Goal: Task Accomplishment & Management: Complete application form

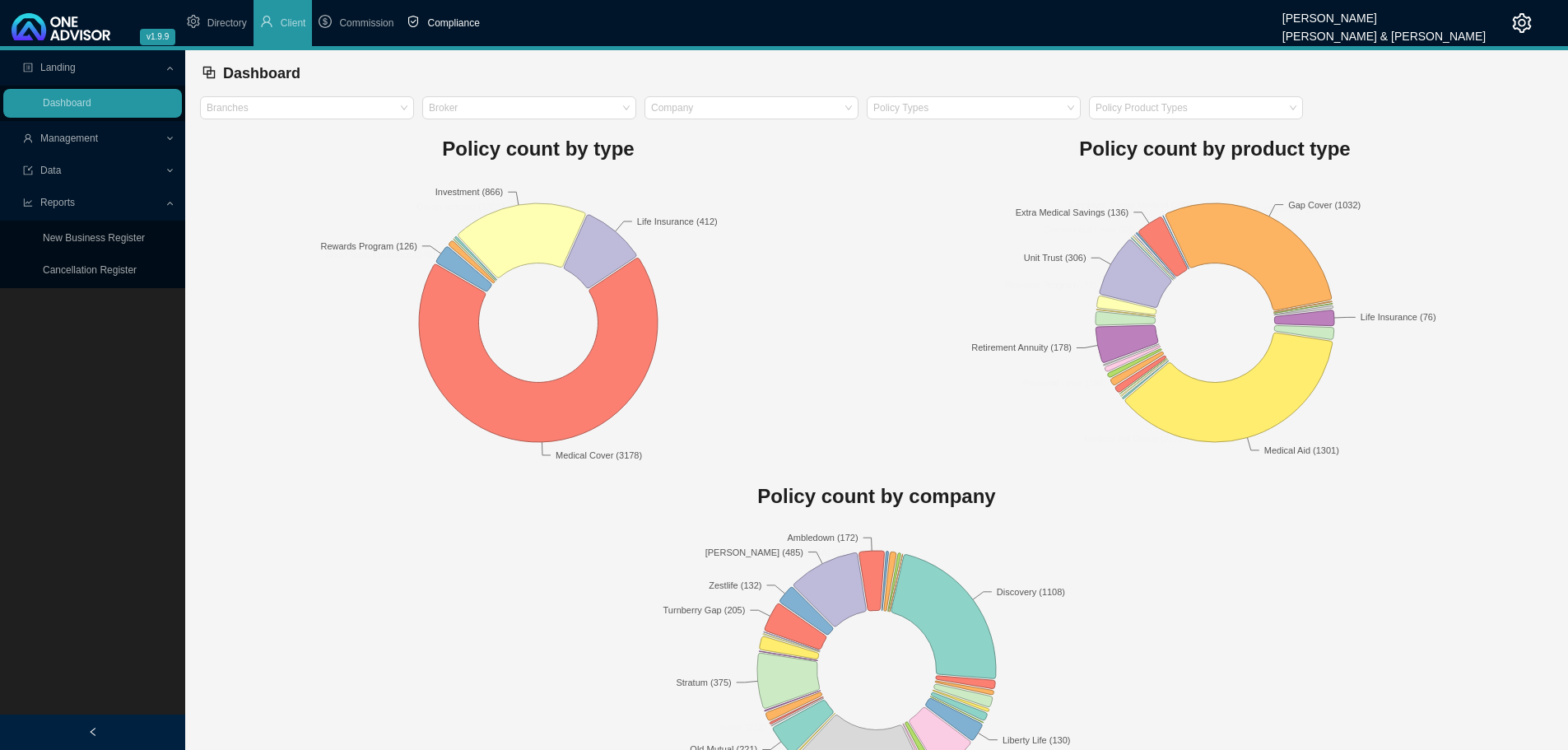
click at [456, 21] on span "Compliance" at bounding box center [453, 23] width 52 height 11
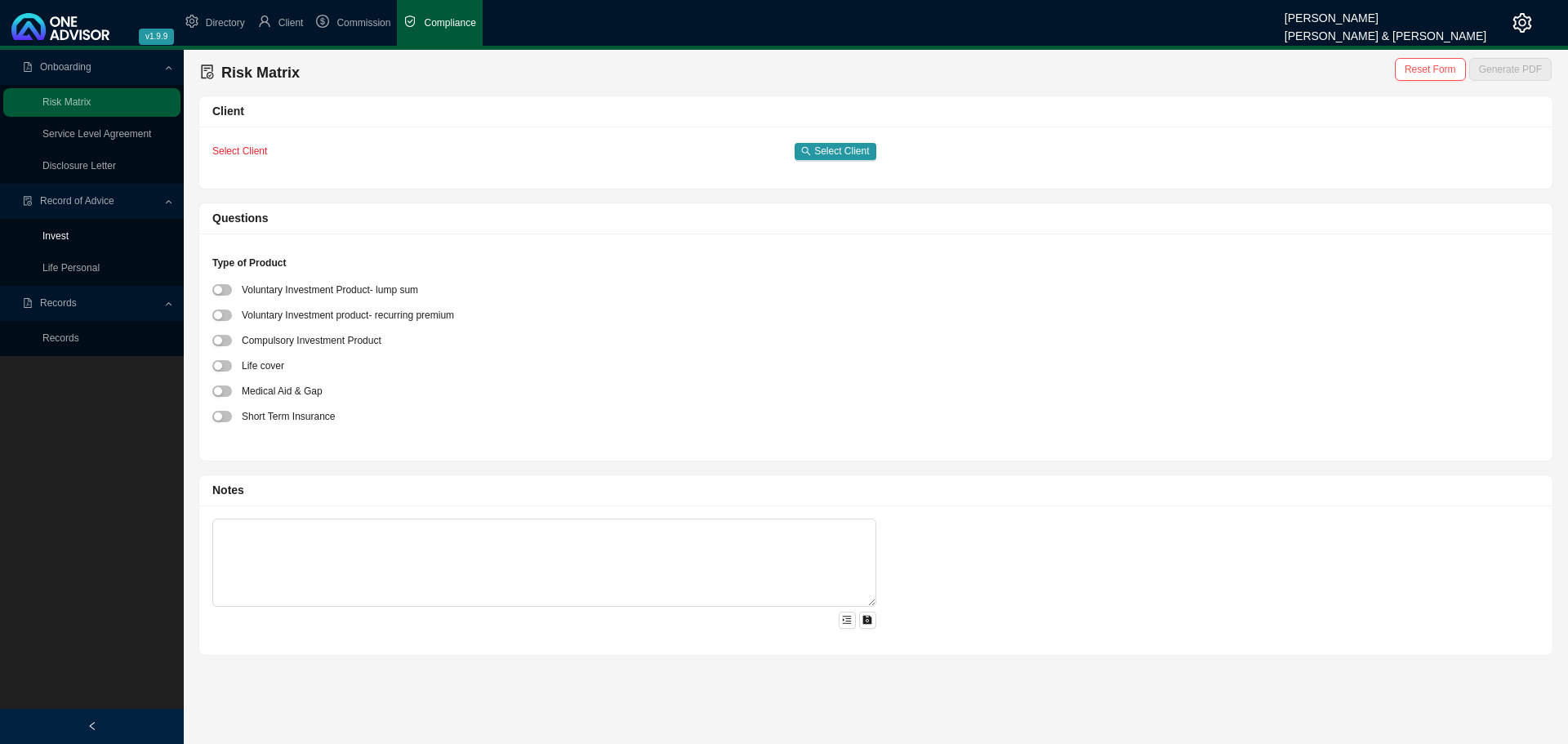
click at [57, 237] on link "Invest" at bounding box center [56, 237] width 27 height 11
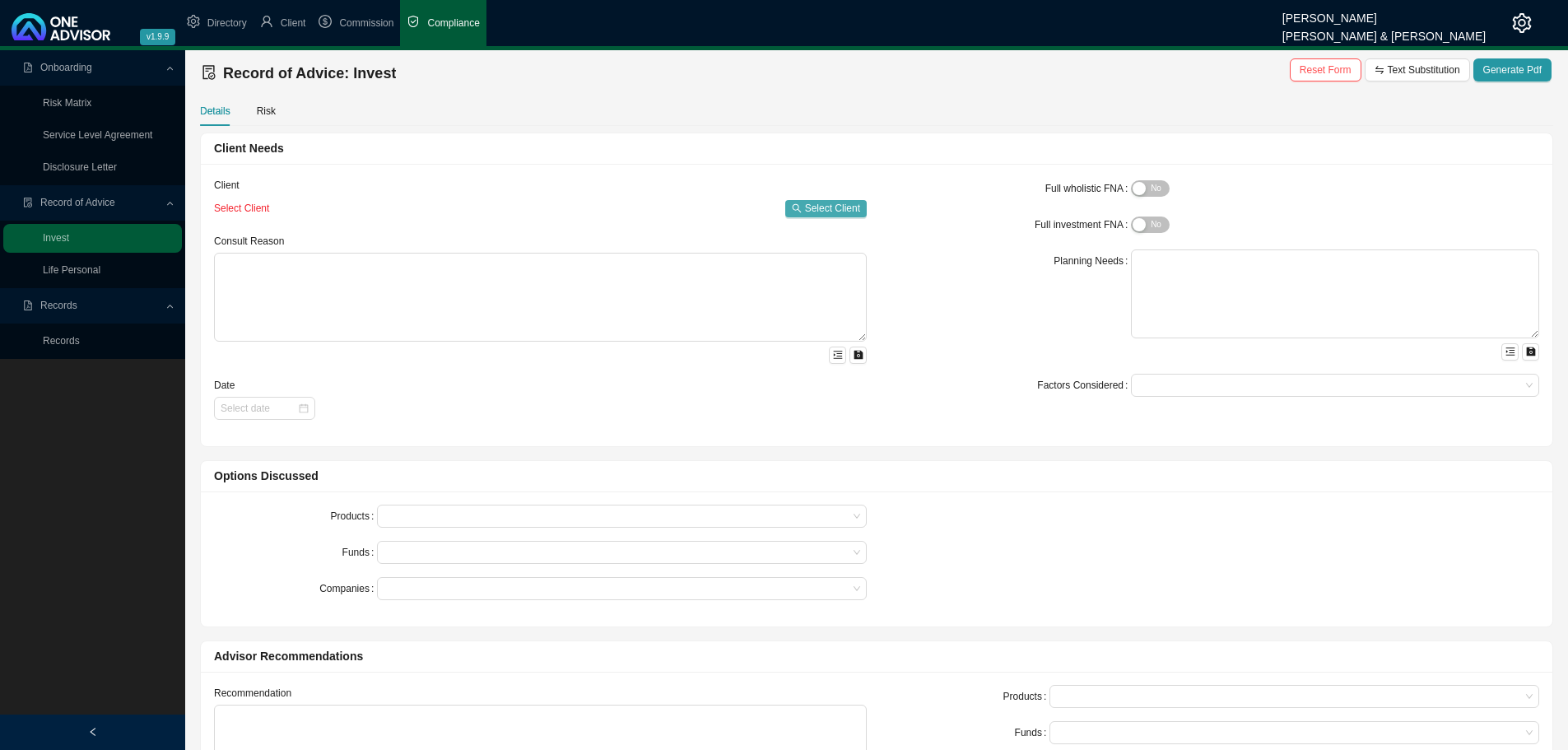
click at [819, 207] on span "Select Client" at bounding box center [833, 208] width 56 height 16
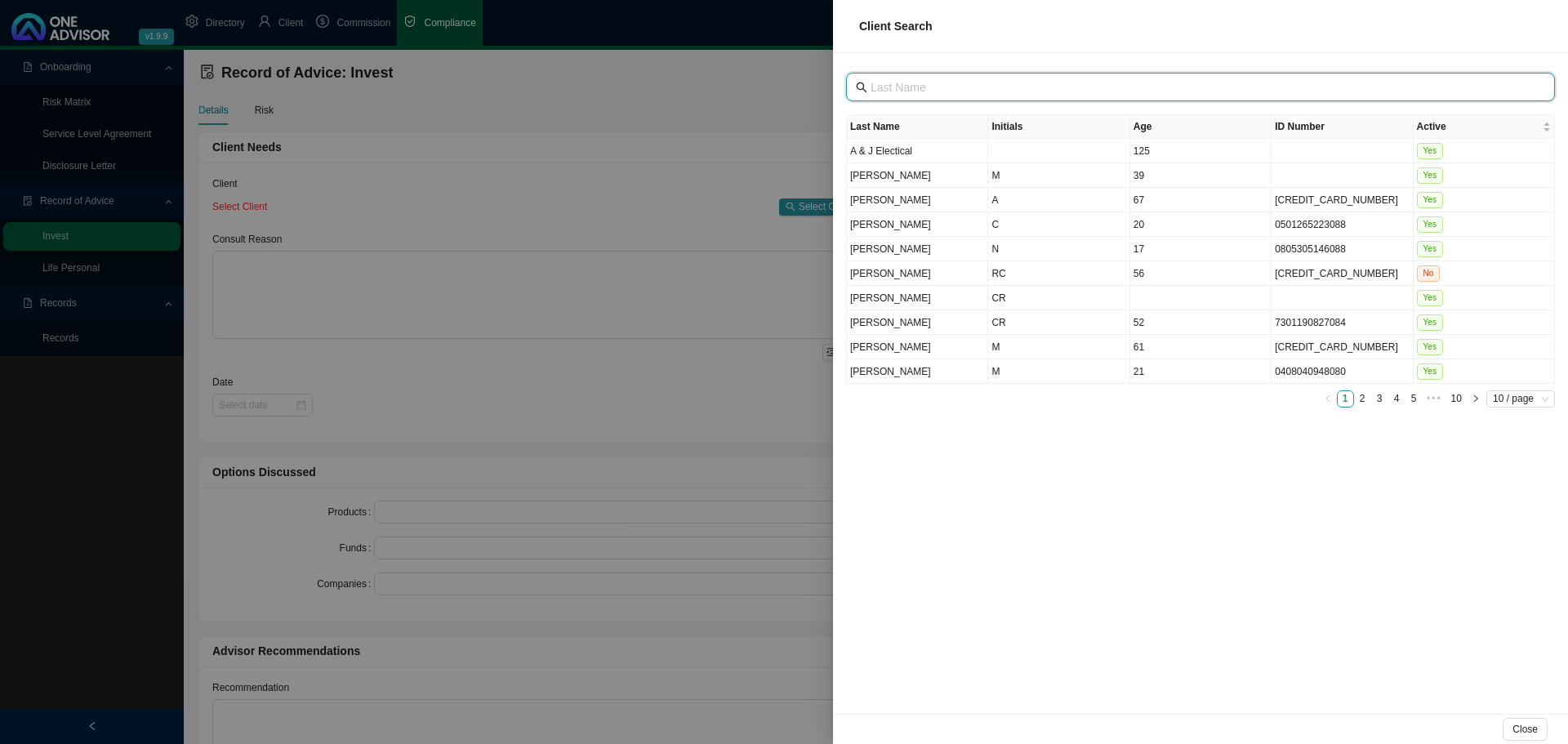
click at [914, 93] on input "text" at bounding box center [1202, 87] width 663 height 18
type input "borm"
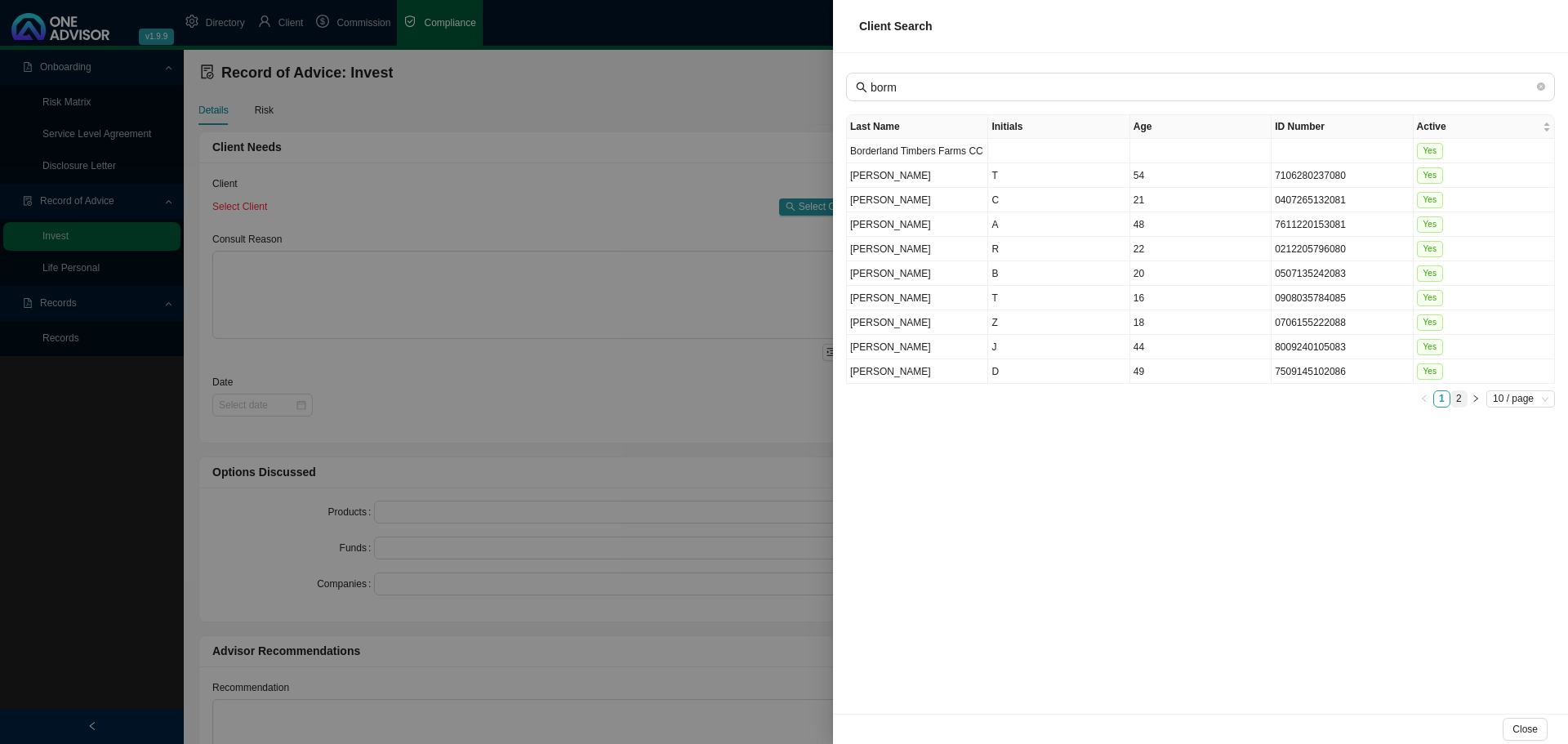
click at [1455, 400] on link "2" at bounding box center [1459, 399] width 15 height 15
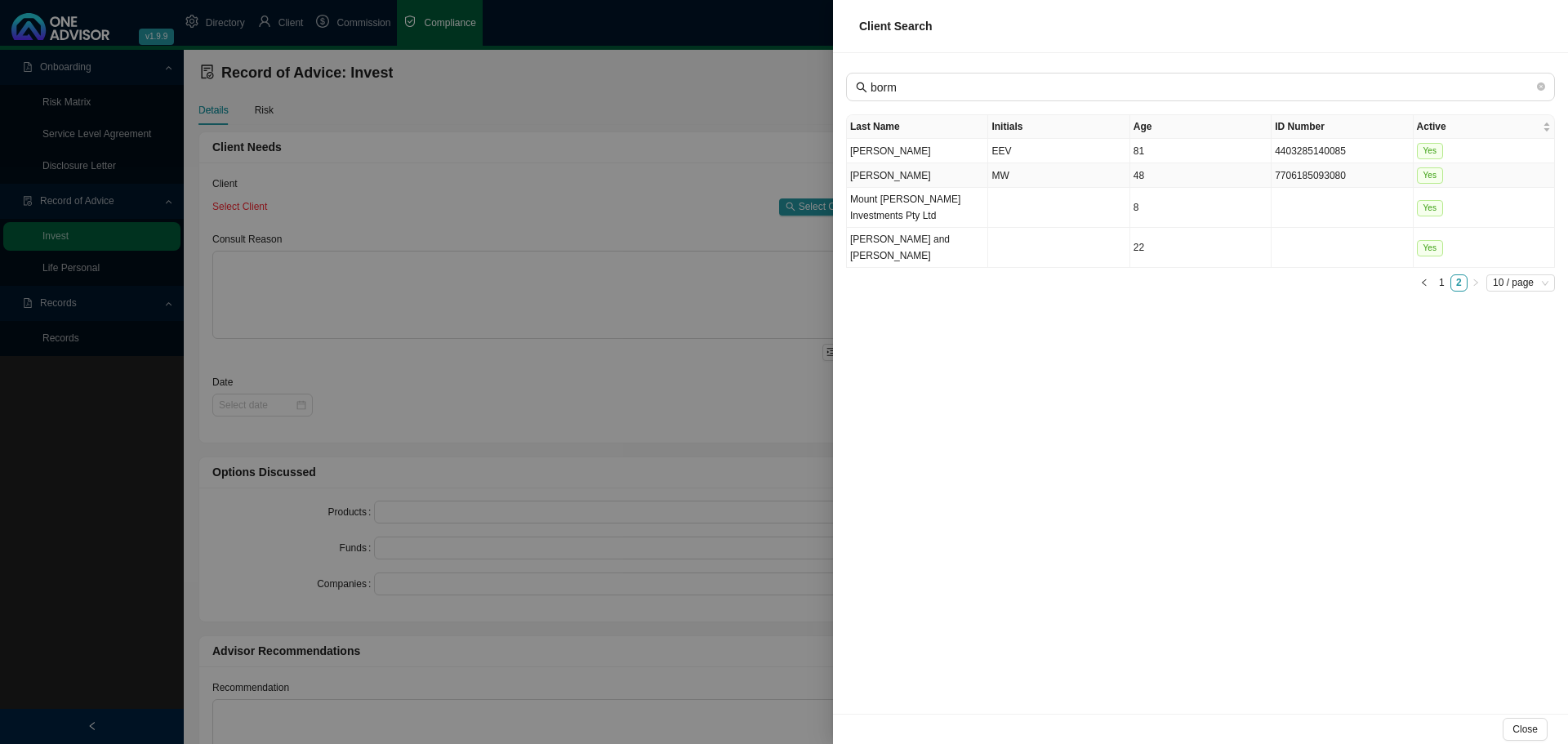
click at [1003, 166] on td "MW" at bounding box center [1059, 176] width 142 height 25
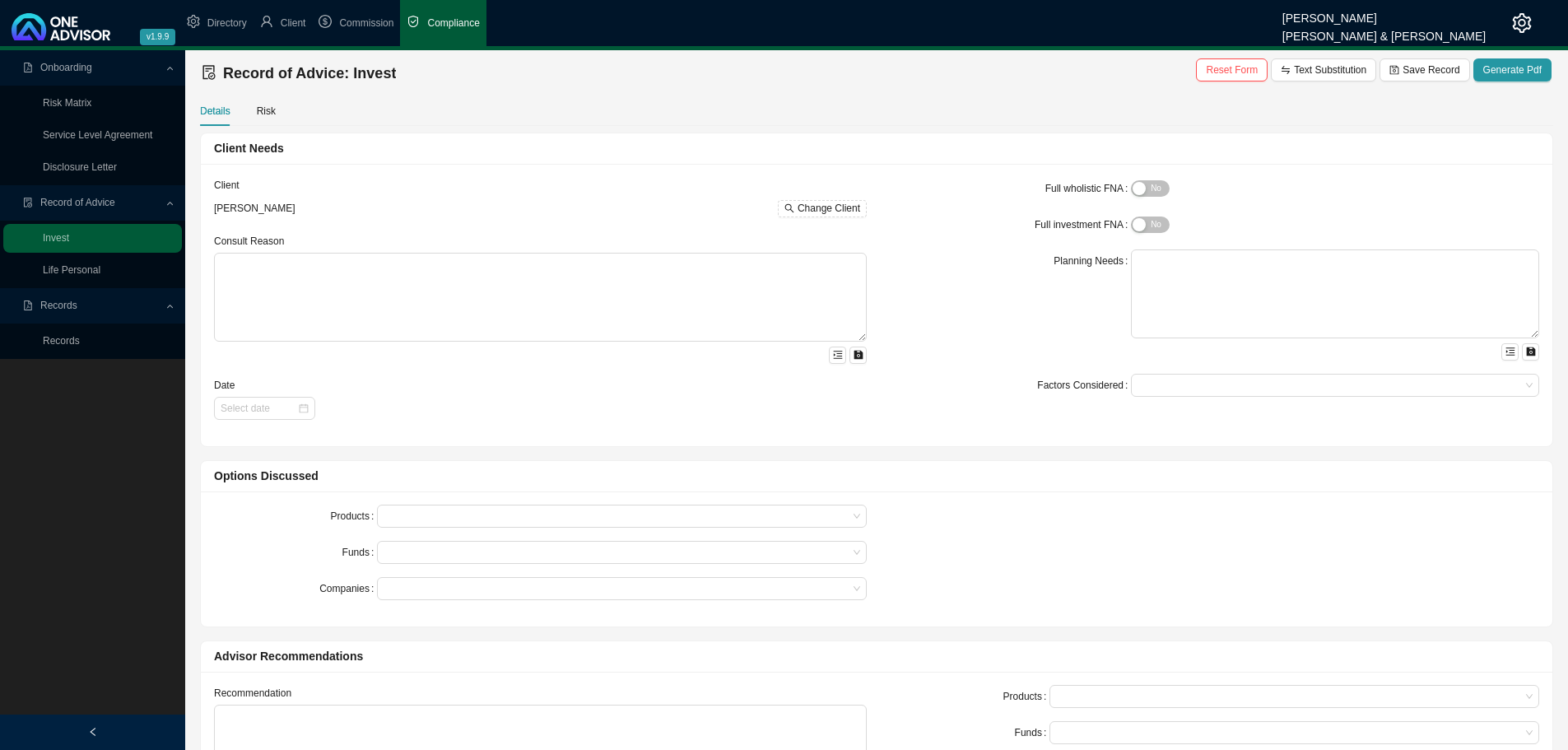
click at [1145, 216] on div "Yes No" at bounding box center [1335, 225] width 409 height 17
click at [1147, 254] on textarea at bounding box center [1335, 294] width 409 height 89
click at [1507, 352] on icon "menu-unfold" at bounding box center [1510, 352] width 9 height 8
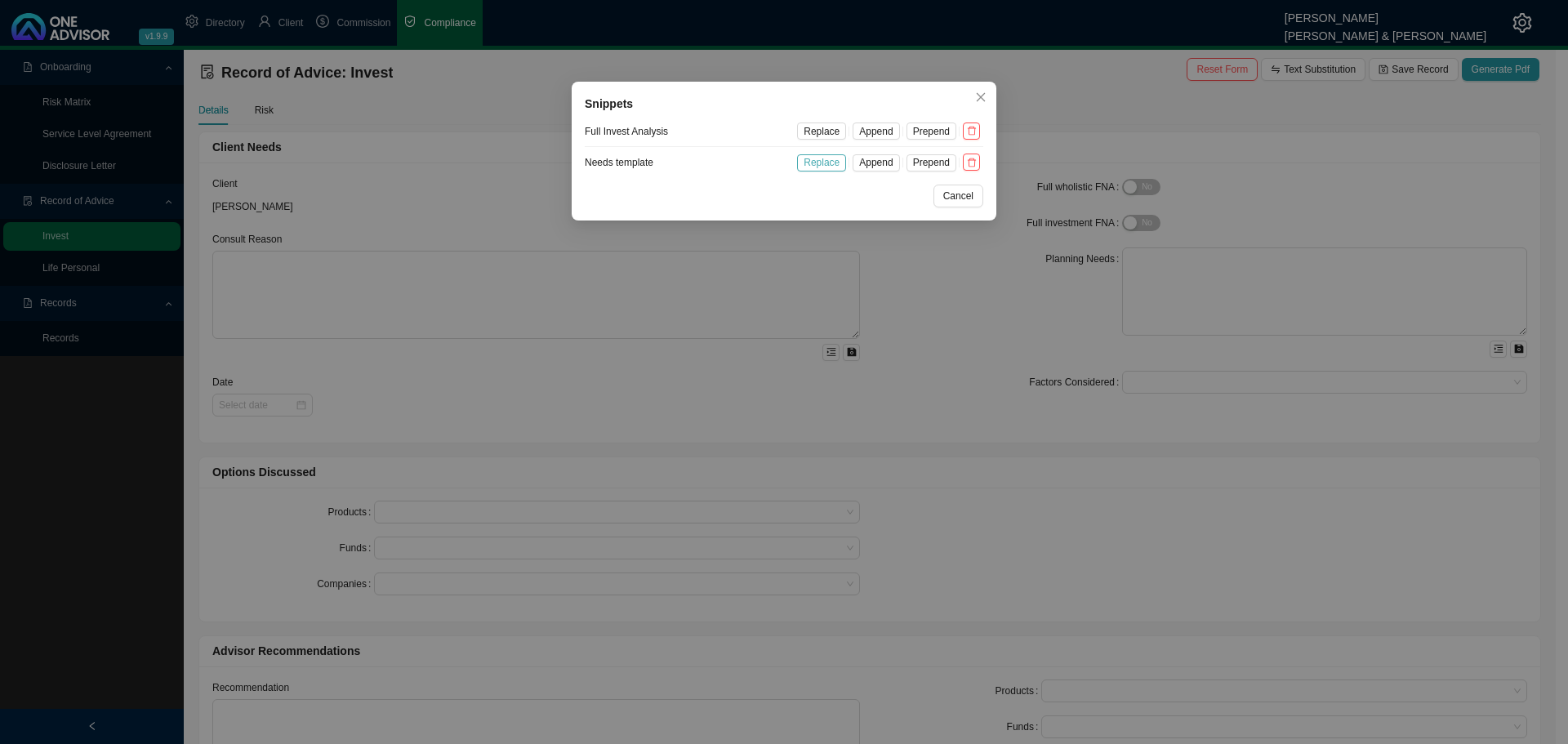
click at [823, 162] on span "Replace" at bounding box center [822, 162] width 36 height 16
type textarea "Retirement Education Savings Reserve account"
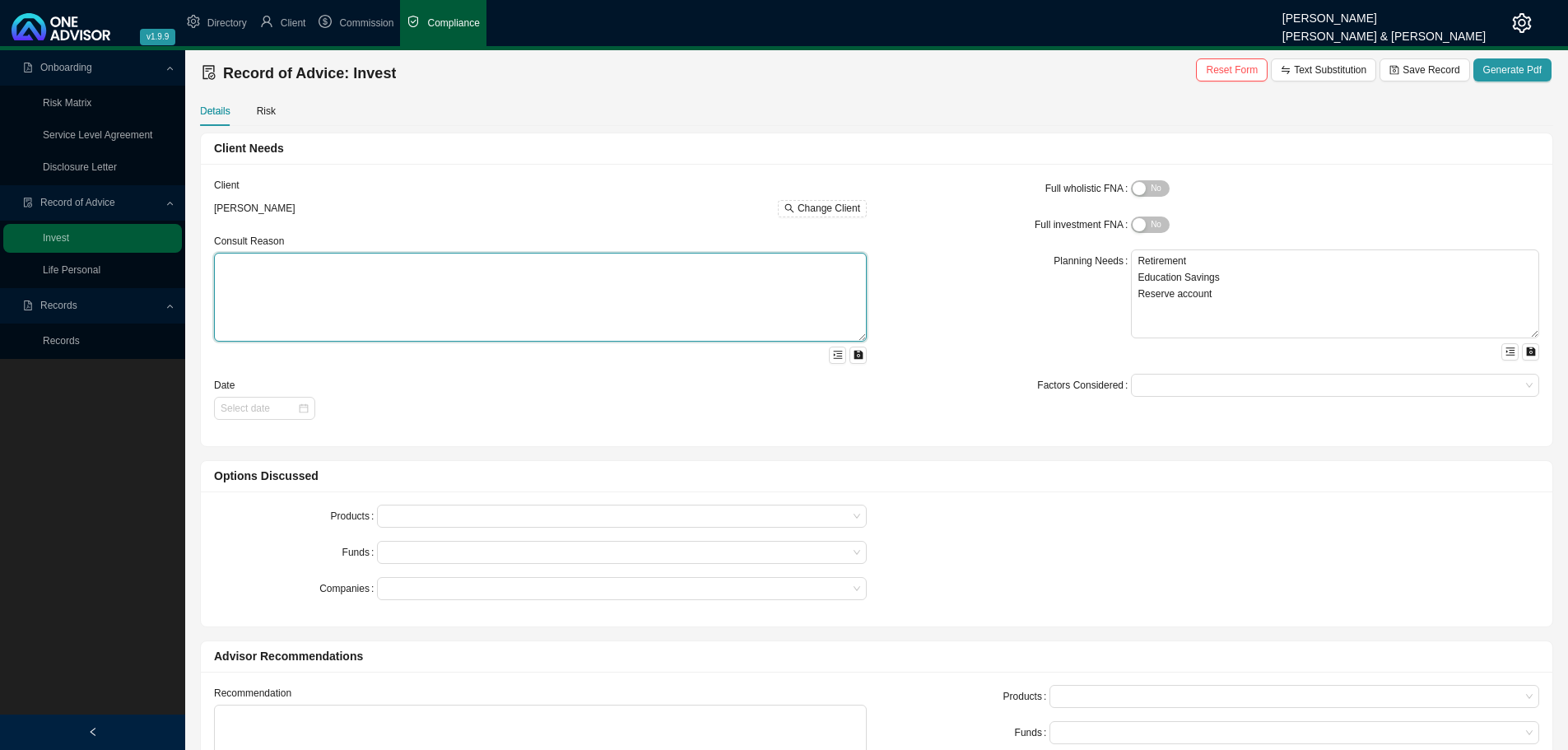
click at [414, 293] on textarea at bounding box center [541, 297] width 653 height 89
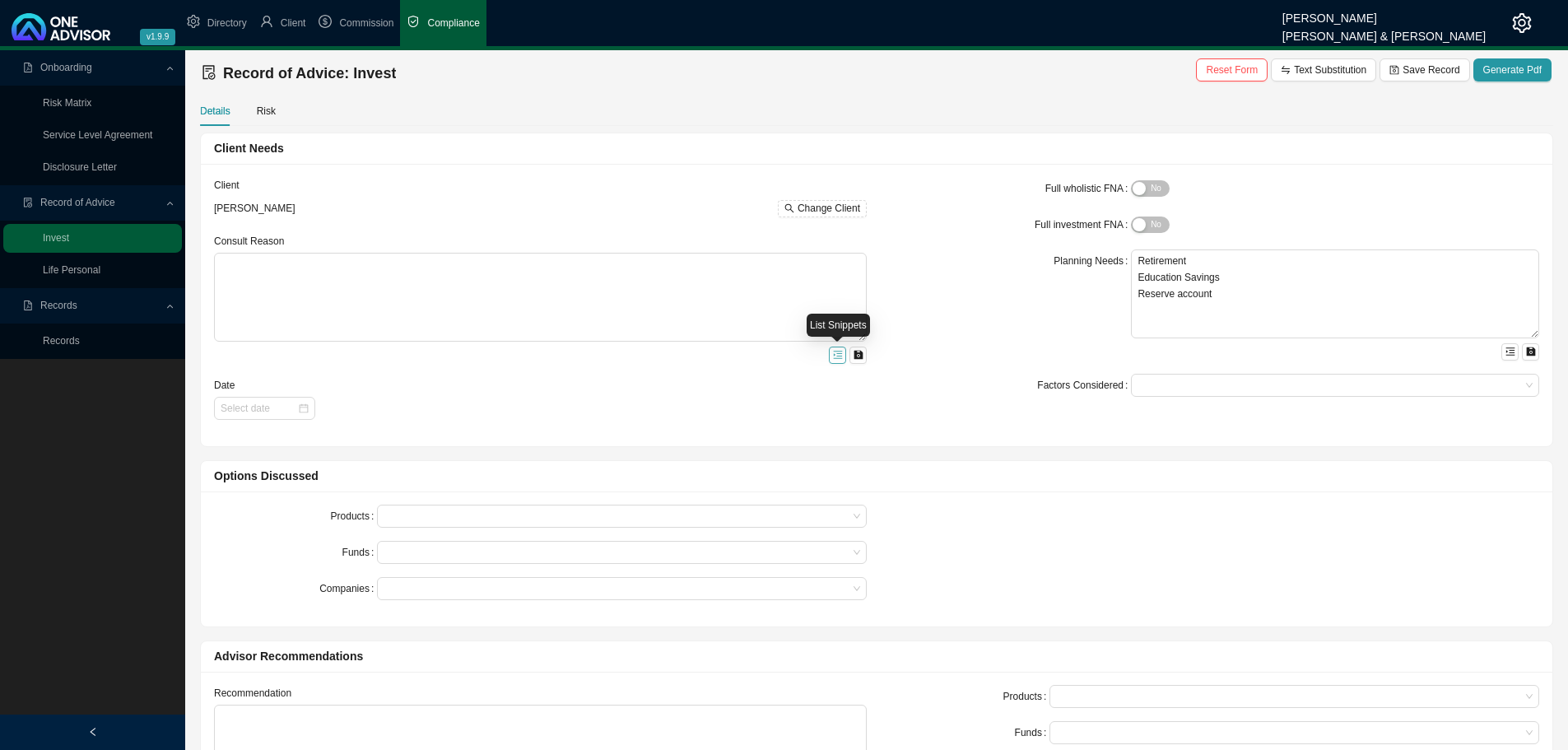
click at [834, 355] on icon "menu-unfold" at bounding box center [837, 355] width 9 height 8
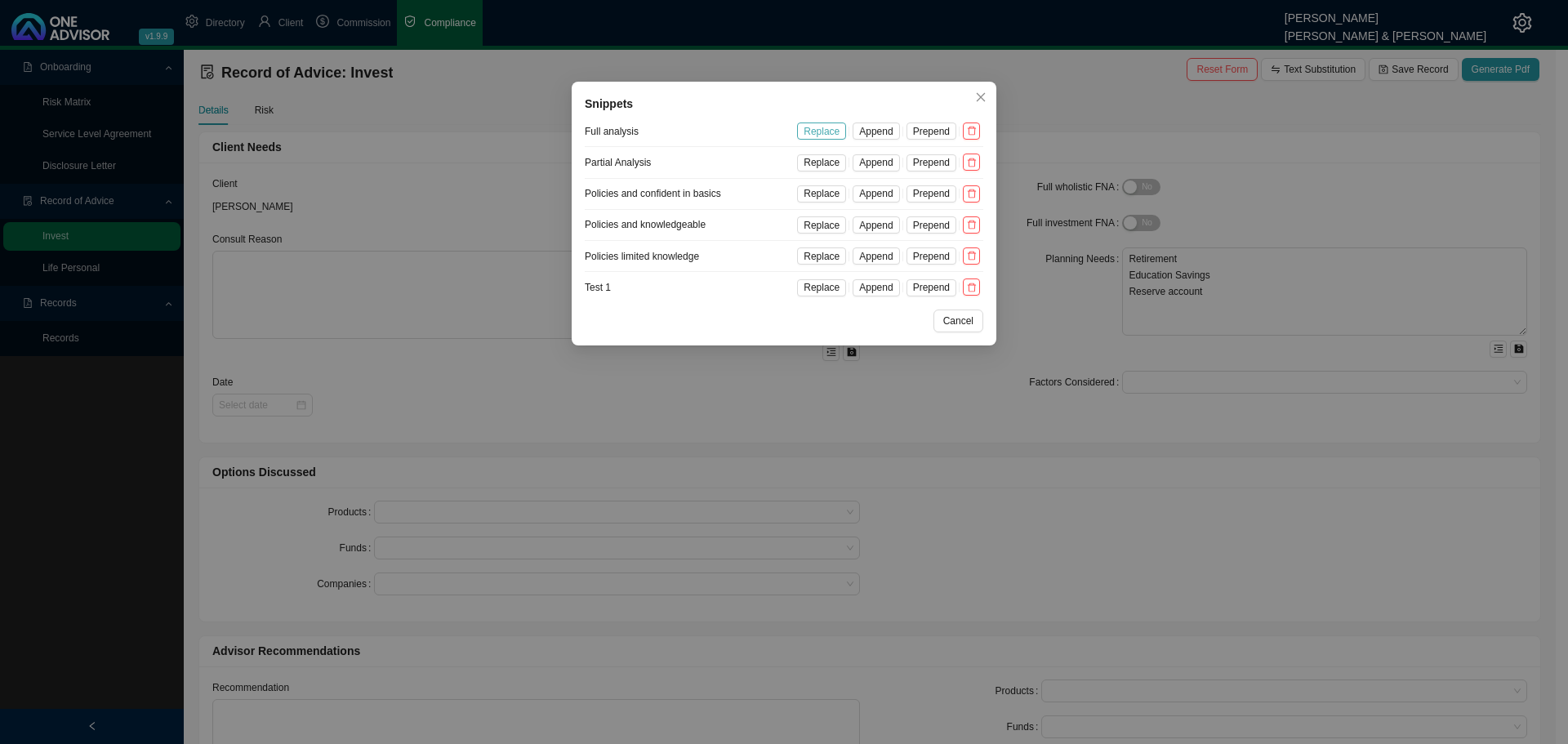
click at [812, 130] on span "Replace" at bounding box center [822, 131] width 36 height 16
type textarea "You wanted to asses your savings and investment plans. Our consult established …"
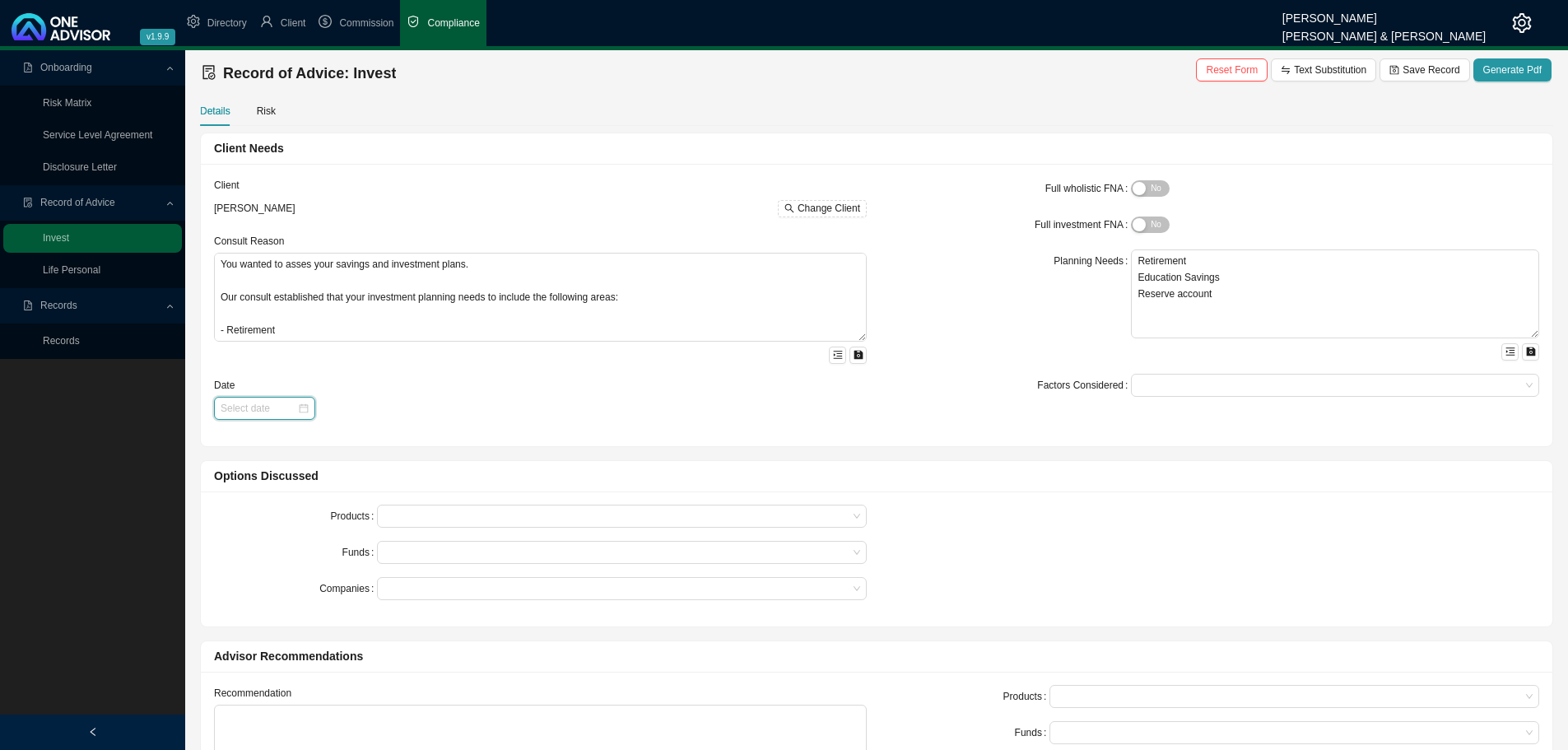
click at [260, 406] on input at bounding box center [258, 408] width 77 height 16
type input "[DATE]"
click at [290, 524] on div "9" at bounding box center [287, 524] width 17 height 17
click at [520, 382] on div "Date" at bounding box center [541, 387] width 653 height 20
click at [1161, 385] on div at bounding box center [1327, 385] width 386 height 12
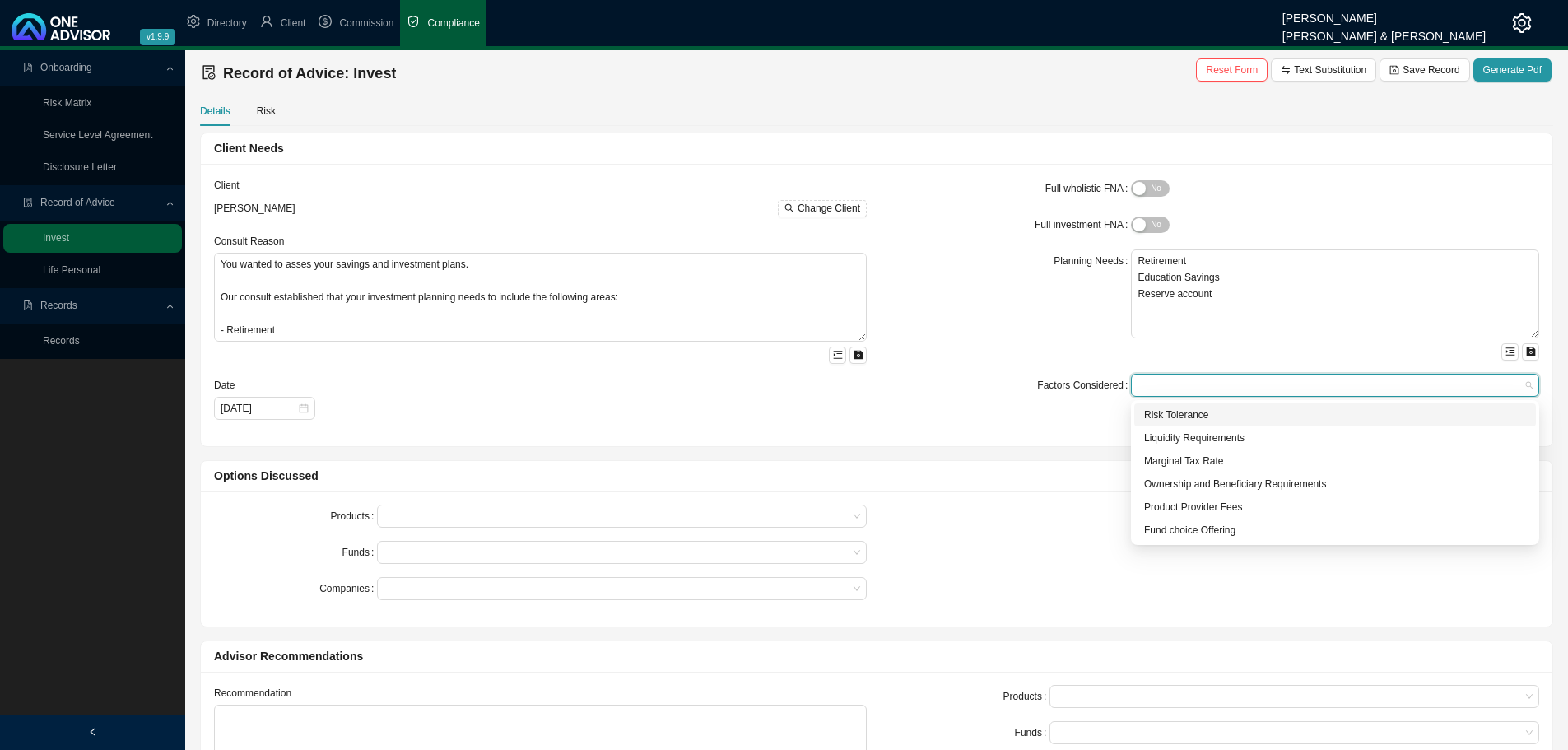
click at [1155, 415] on div "Risk Tolerance" at bounding box center [1334, 415] width 382 height 16
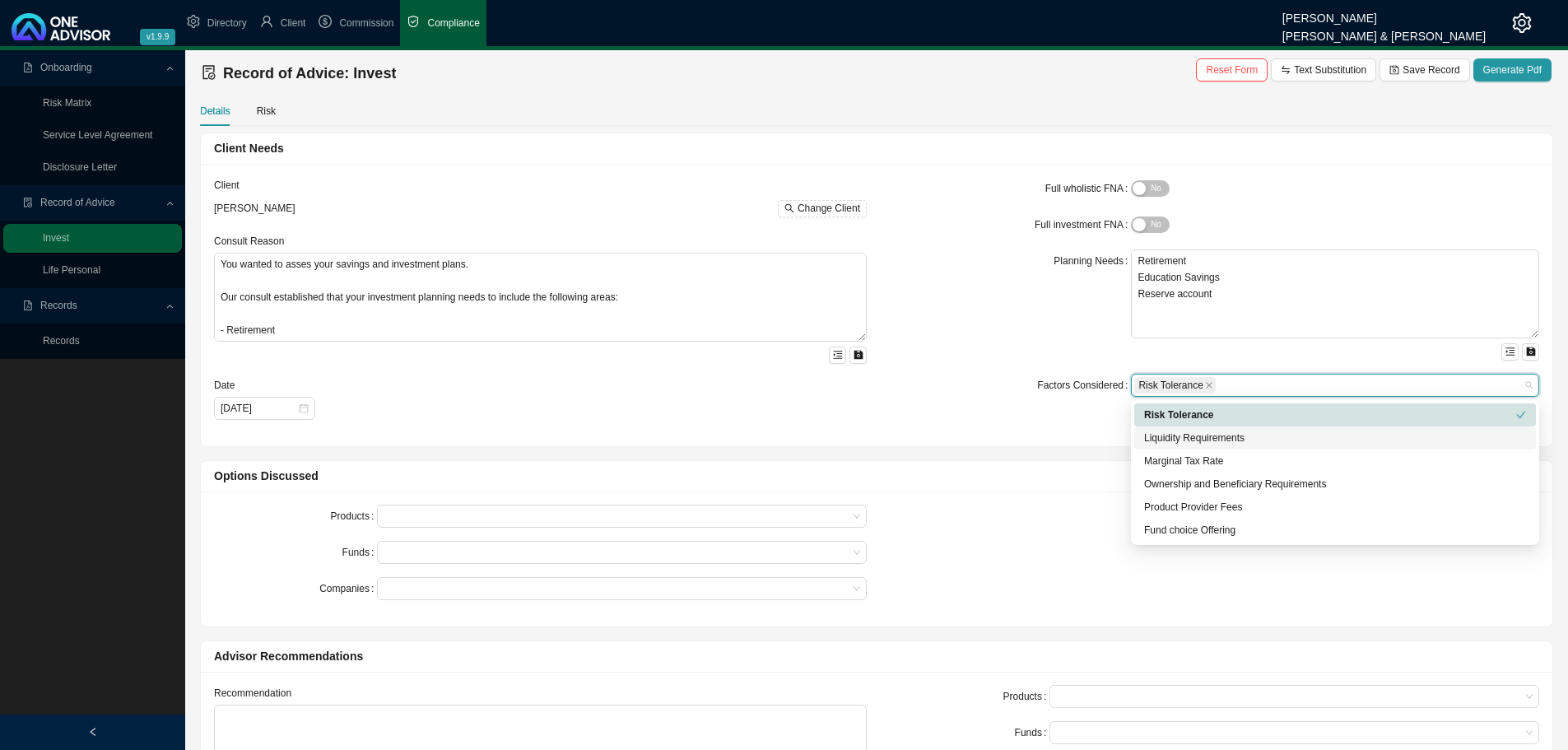
click at [1156, 433] on div "Liquidity Requirements" at bounding box center [1334, 438] width 382 height 16
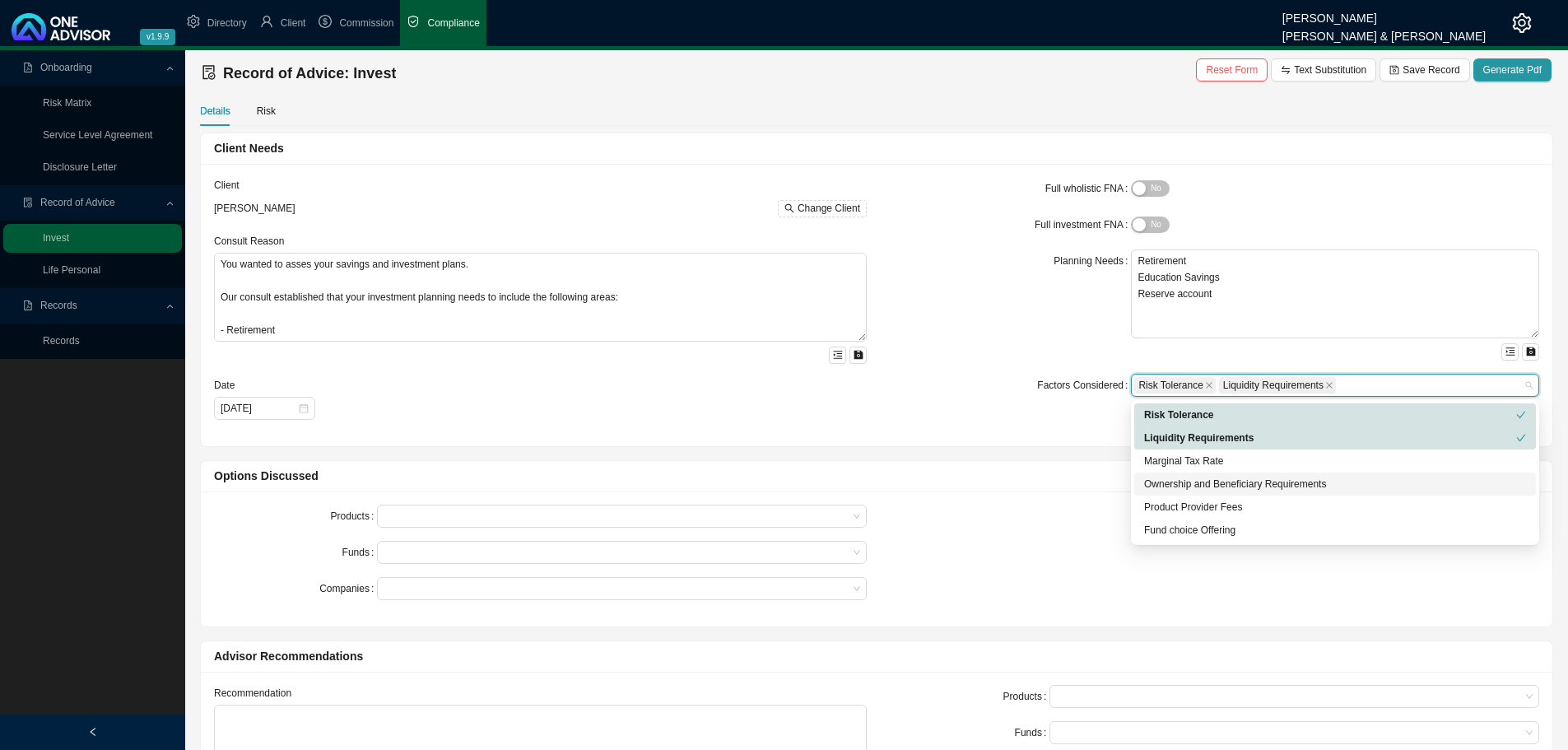
click at [1159, 476] on div "Ownership and Beneficiary Requirements" at bounding box center [1335, 485] width 402 height 23
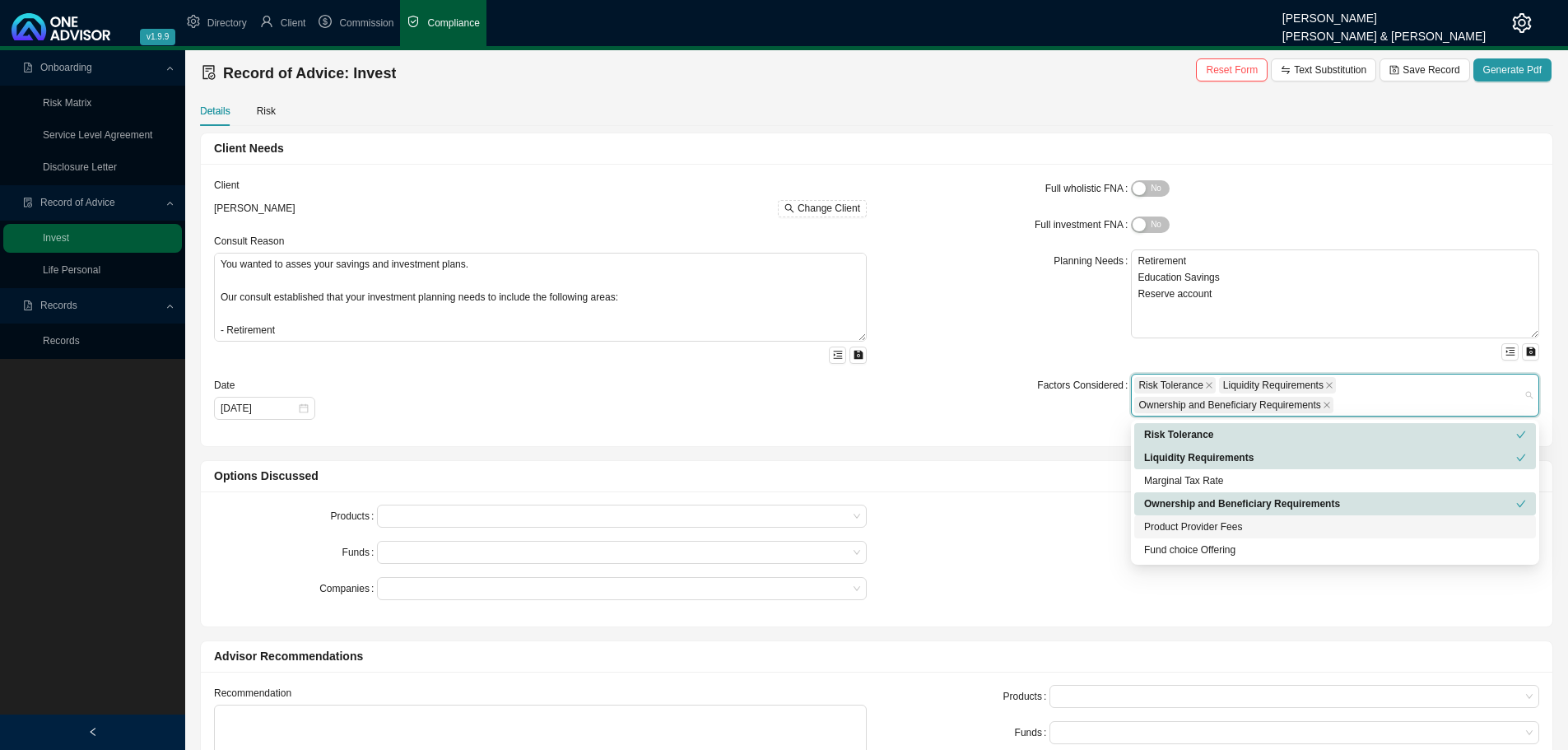
click at [1158, 524] on div "Product Provider Fees" at bounding box center [1334, 527] width 382 height 16
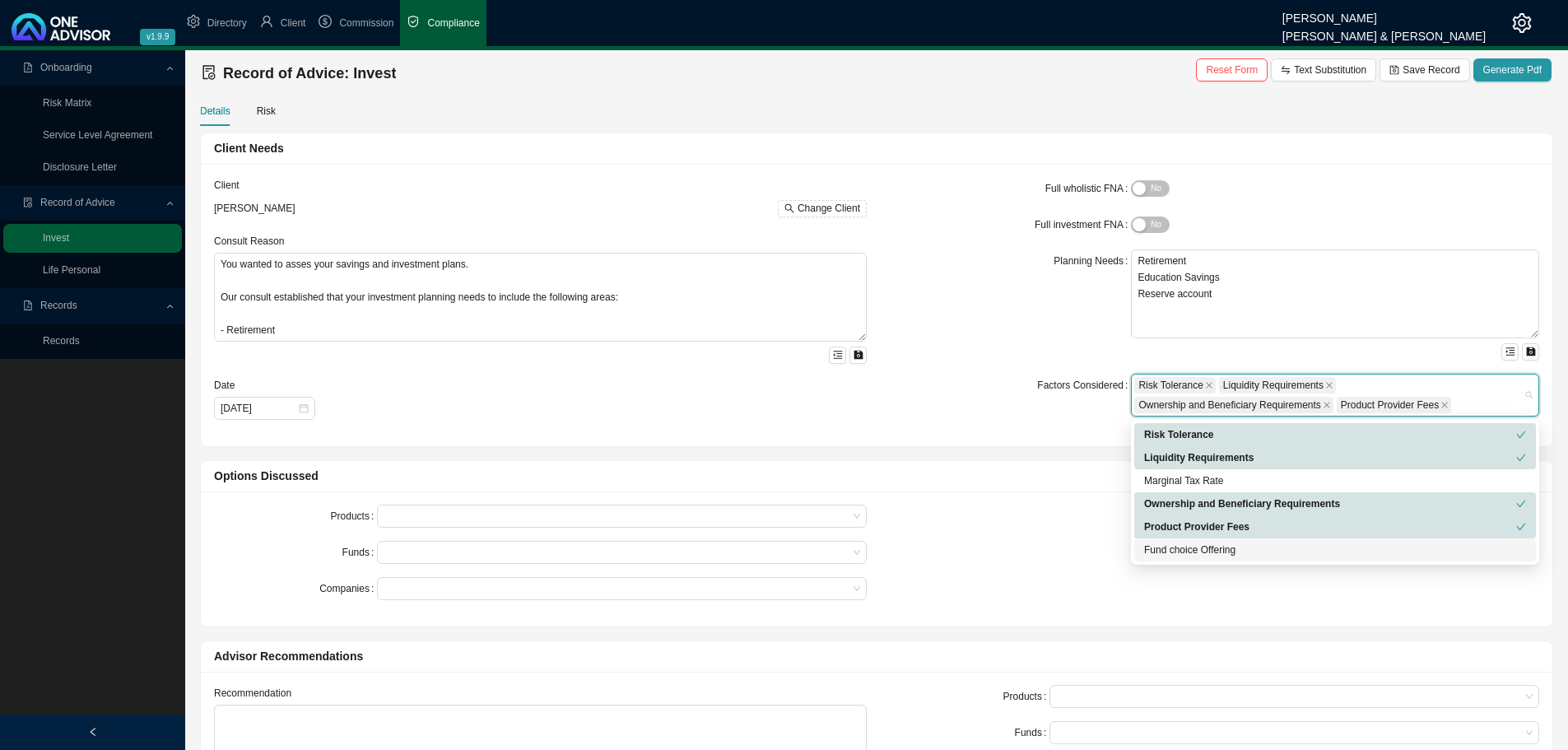
drag, startPoint x: 1155, startPoint y: 548, endPoint x: 939, endPoint y: 549, distance: 216.0
click at [1150, 549] on div "Fund choice Offering" at bounding box center [1334, 550] width 382 height 16
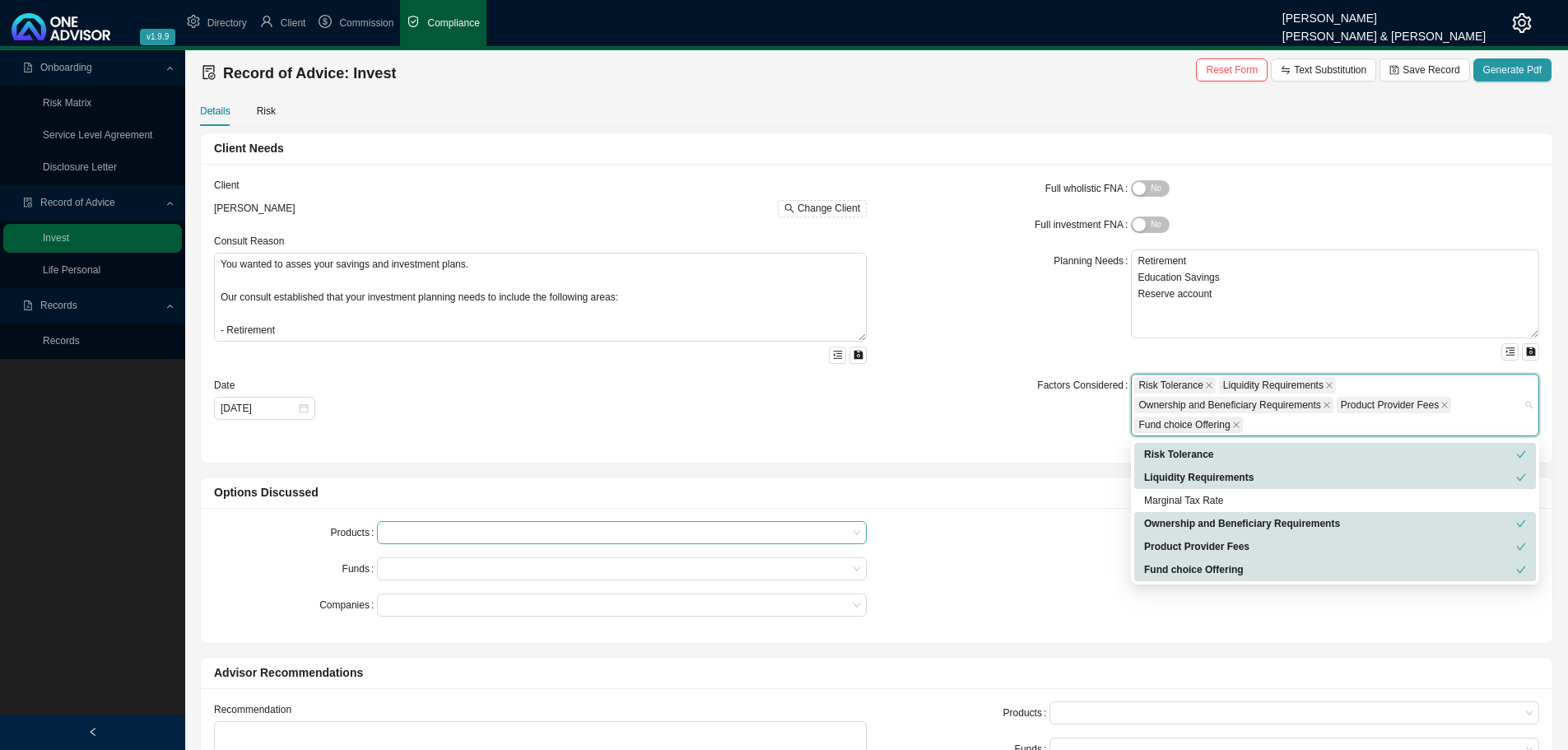
click at [392, 531] on div at bounding box center [614, 533] width 467 height 12
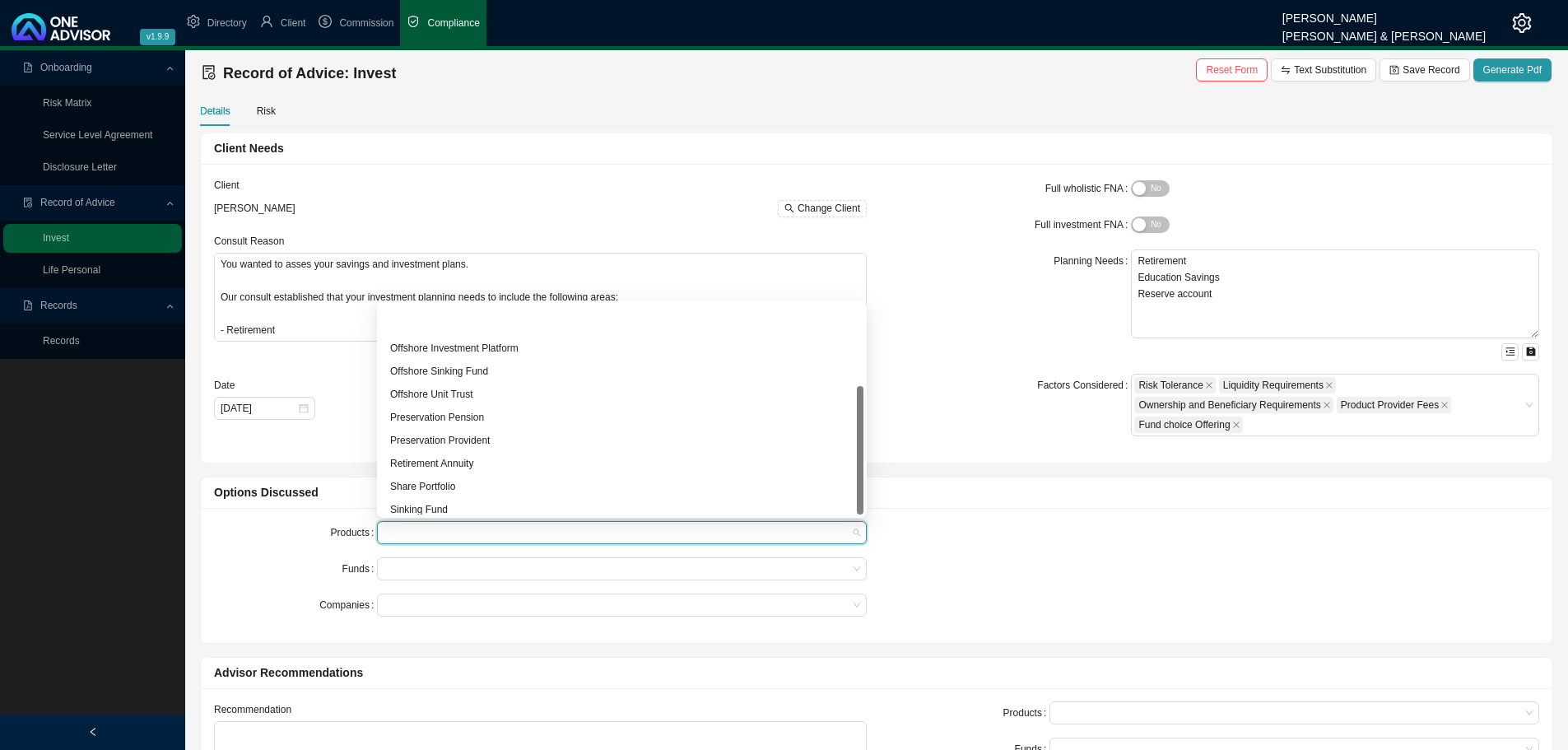
scroll to position [135, 0]
click at [433, 498] on div "Unit Trust" at bounding box center [622, 503] width 463 height 16
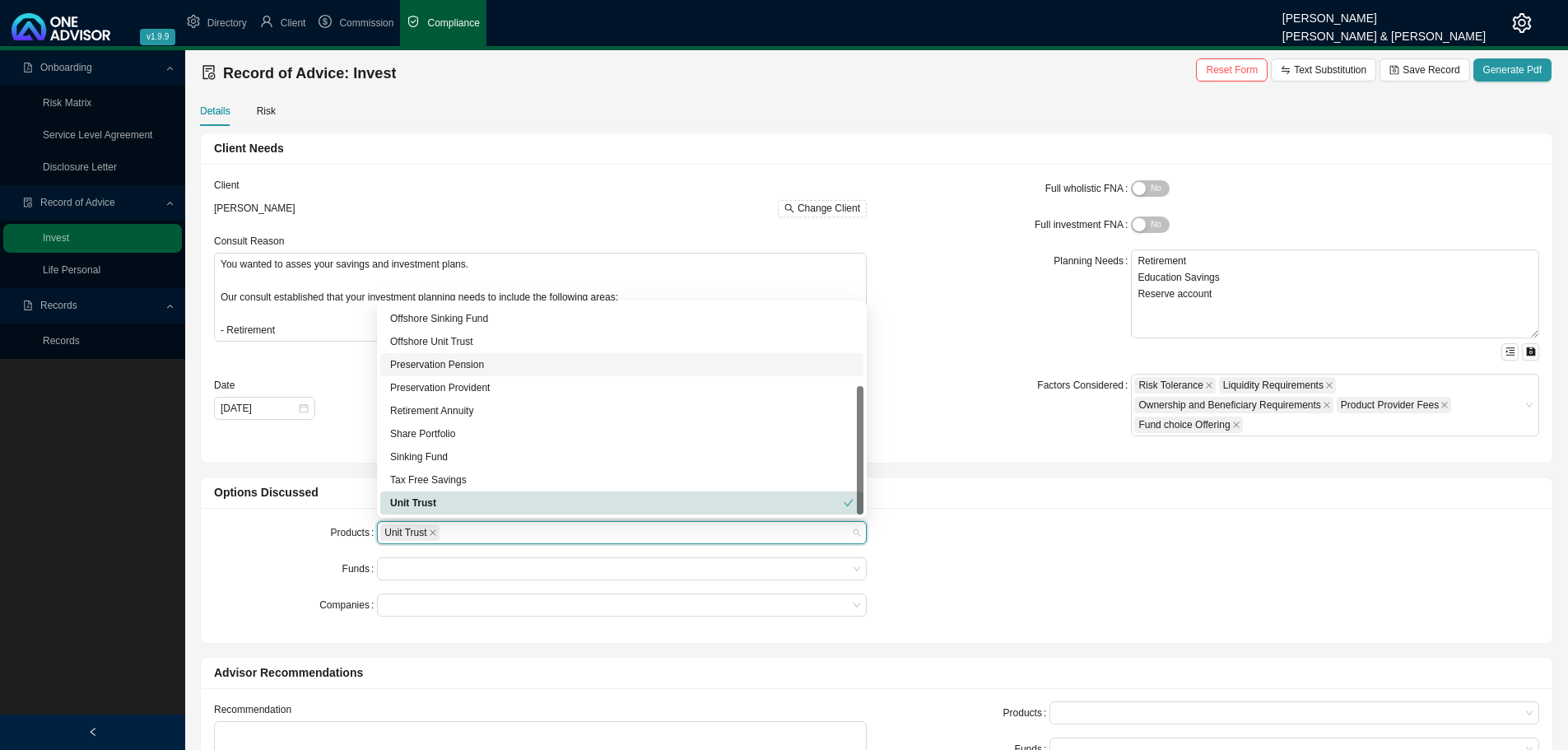
click at [444, 362] on div "Preservation Pension" at bounding box center [622, 364] width 463 height 16
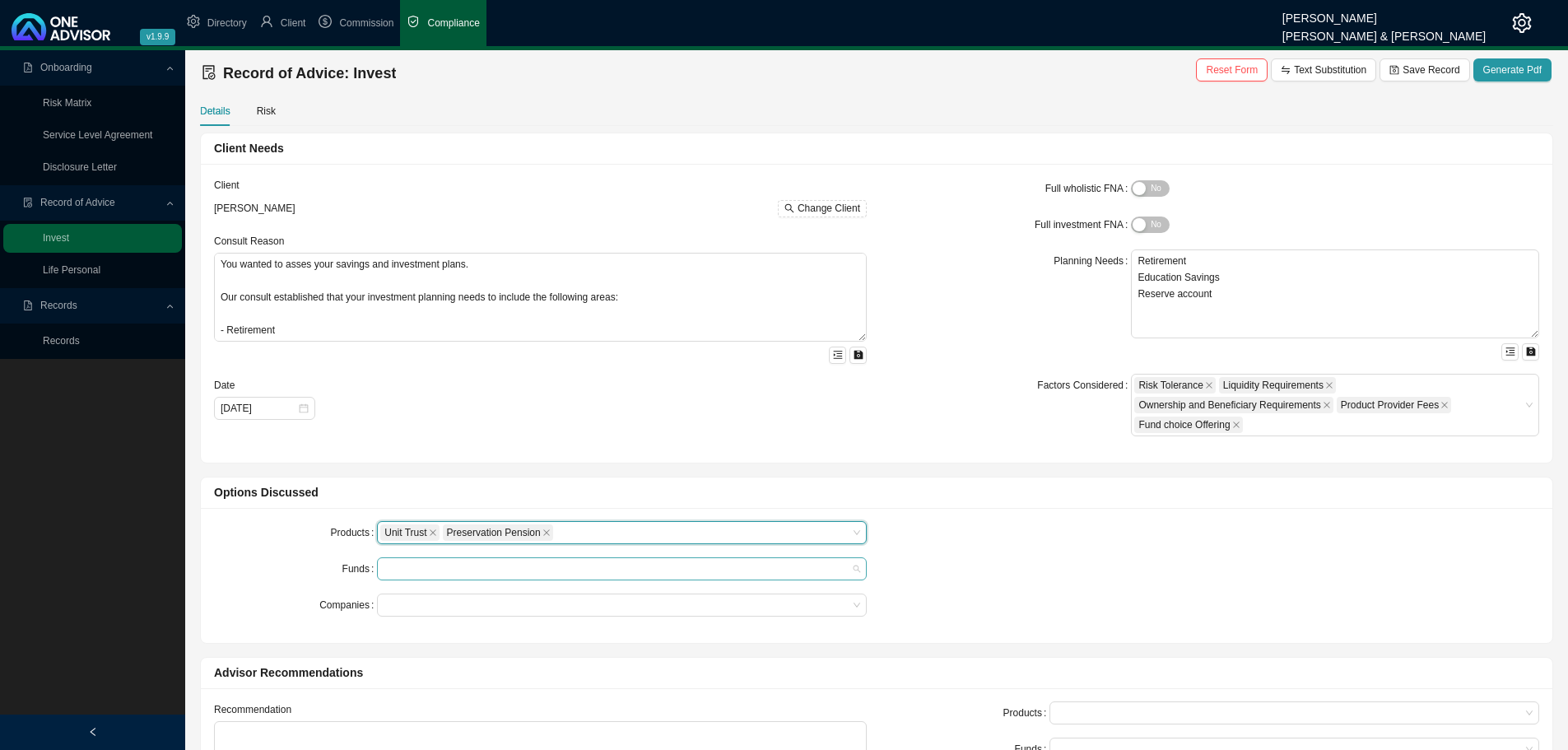
click at [421, 564] on div at bounding box center [614, 569] width 467 height 12
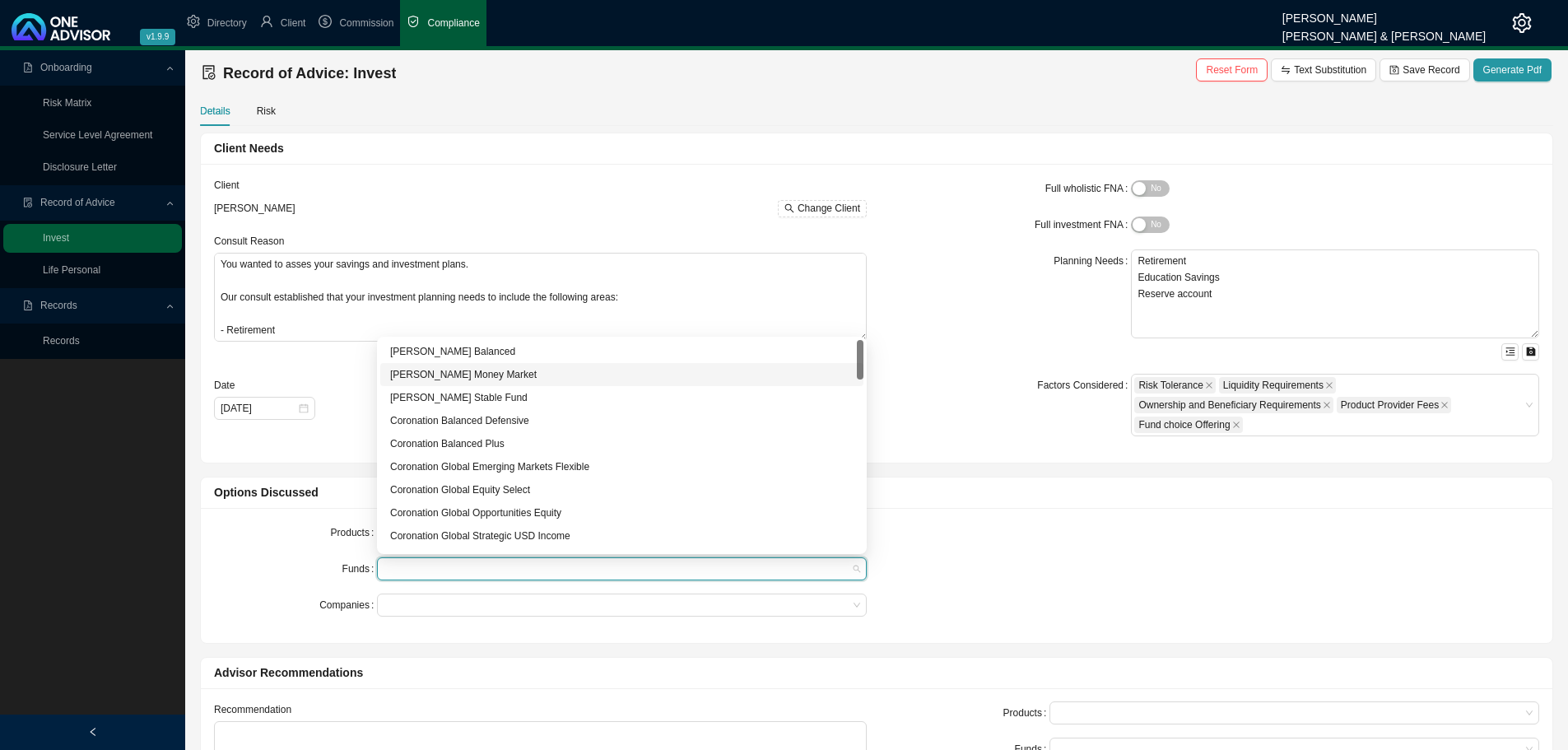
drag, startPoint x: 441, startPoint y: 374, endPoint x: 444, endPoint y: 433, distance: 59.1
click at [441, 377] on div "[PERSON_NAME] Money Market" at bounding box center [622, 375] width 463 height 16
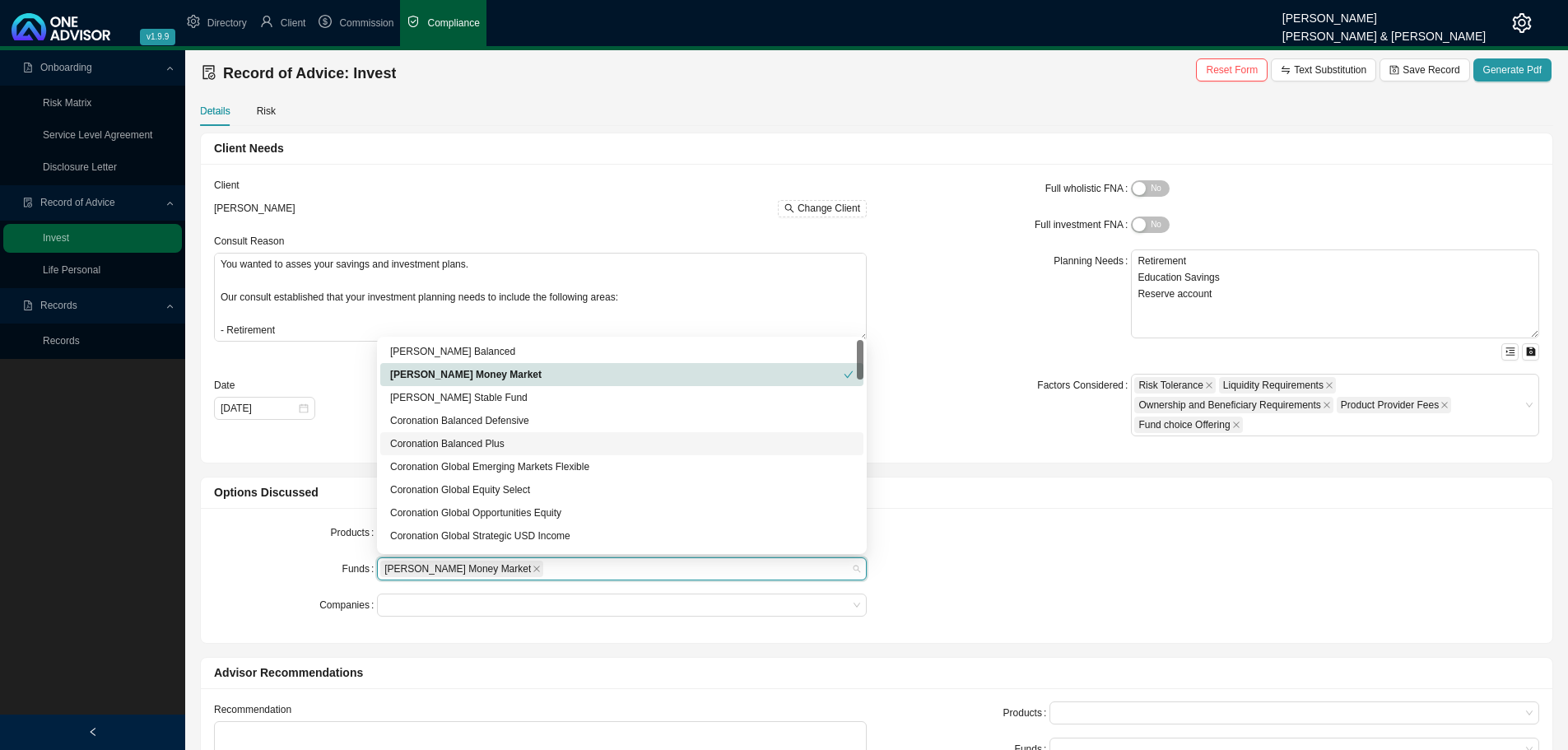
click at [444, 434] on div "Coronation Balanced Plus" at bounding box center [621, 444] width 483 height 23
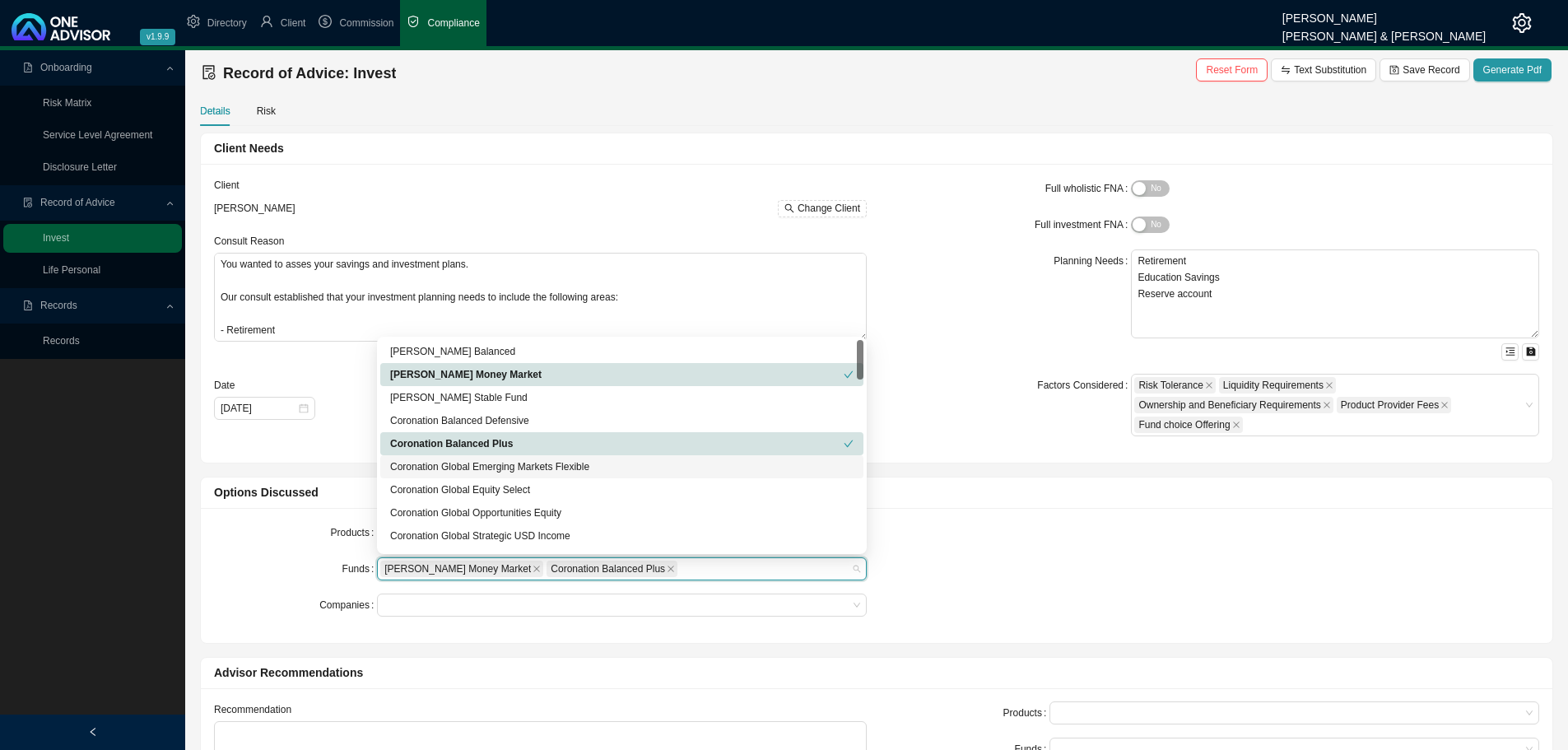
click at [444, 464] on div "Coronation Global Emerging Markets Flexible" at bounding box center [622, 466] width 463 height 16
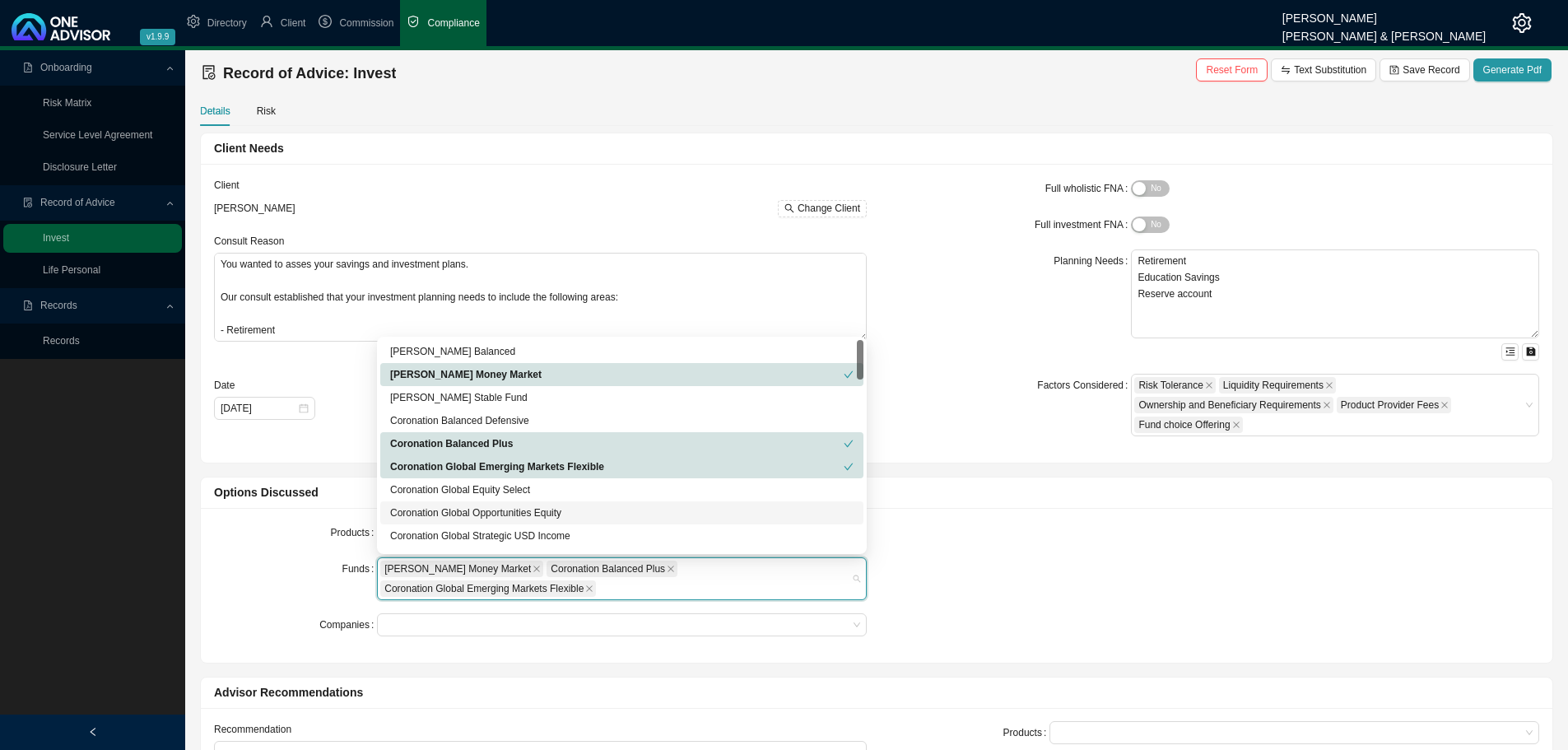
click at [440, 521] on div "Coronation Global Opportunities Equity" at bounding box center [621, 513] width 483 height 23
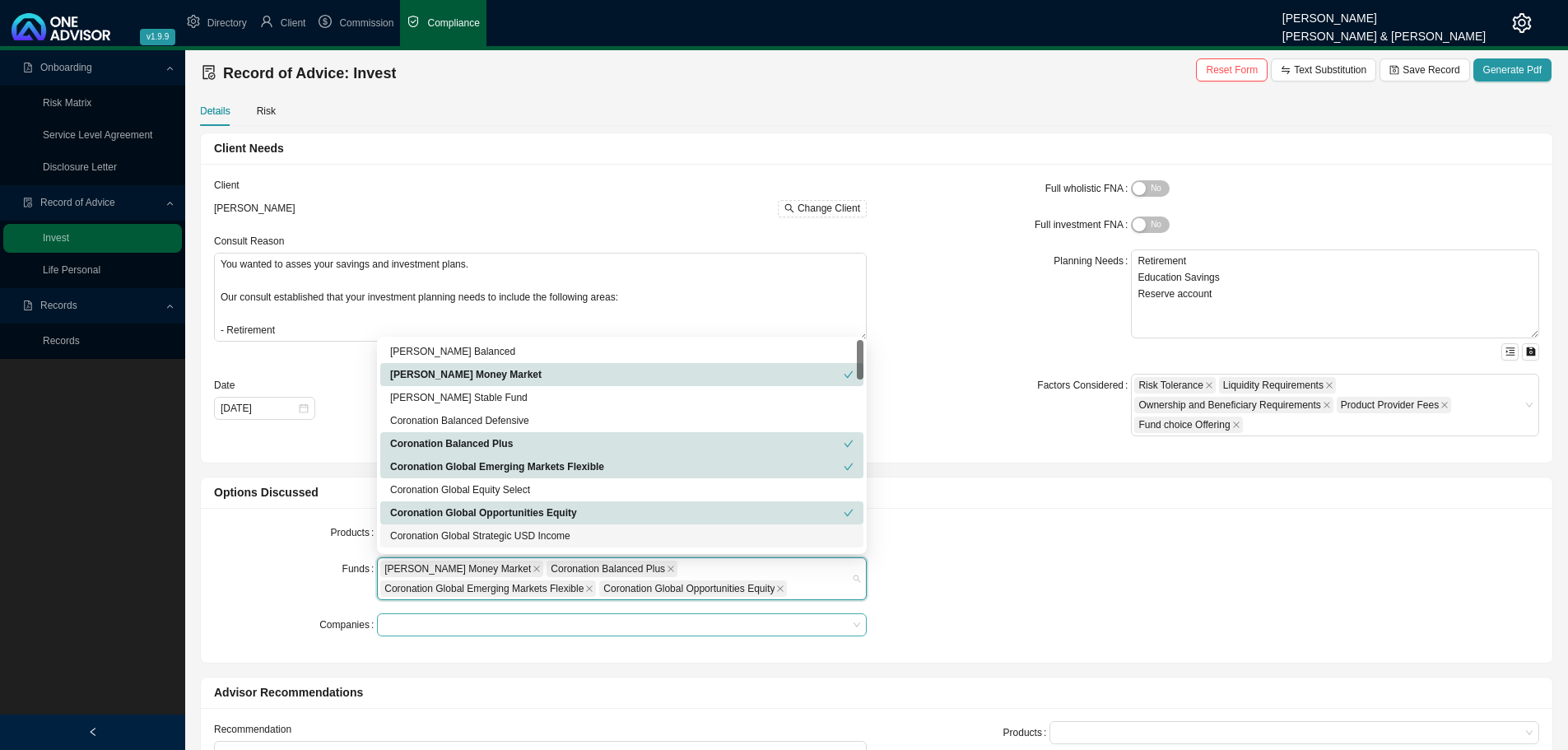
click at [408, 626] on div at bounding box center [614, 625] width 467 height 12
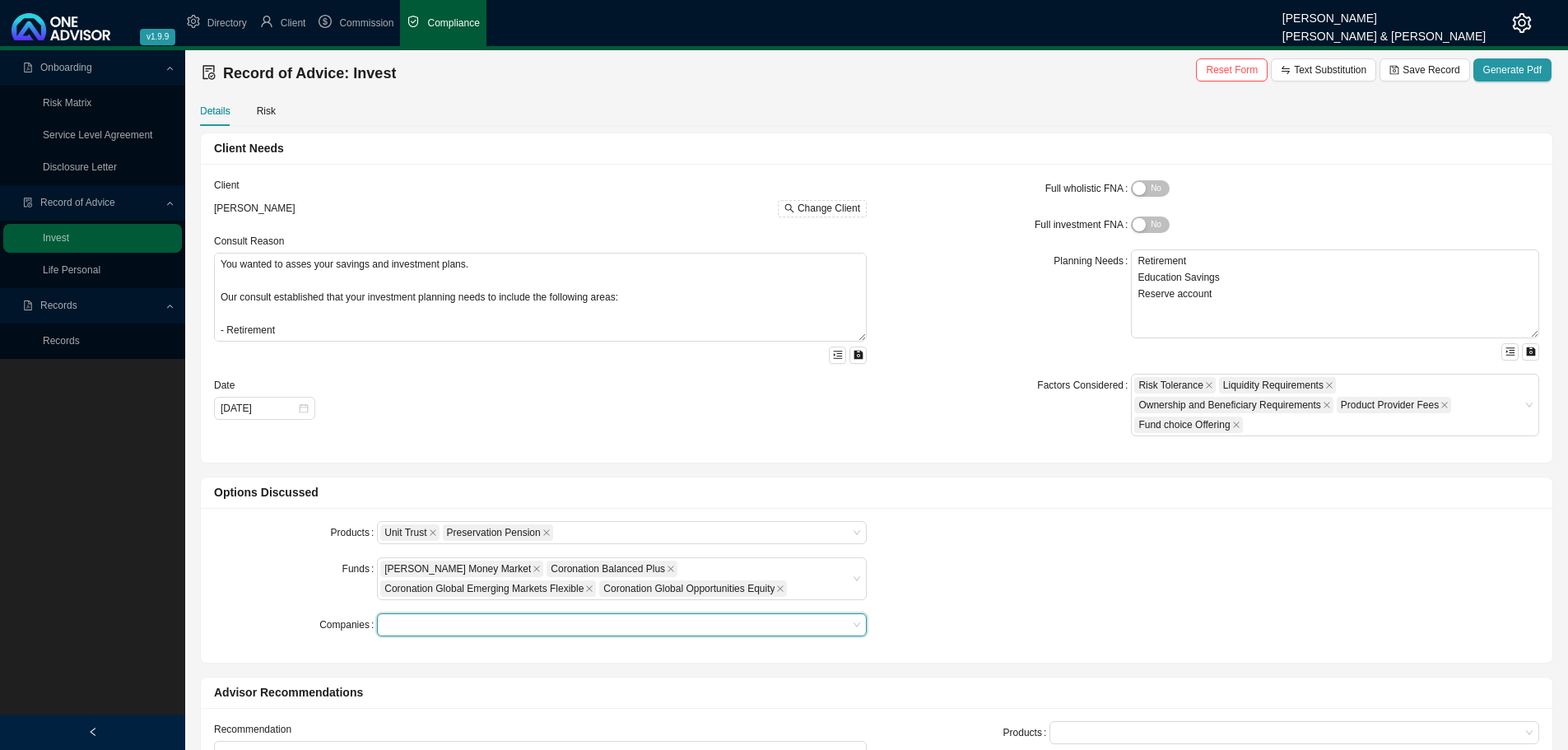
click at [498, 620] on div at bounding box center [614, 625] width 467 height 12
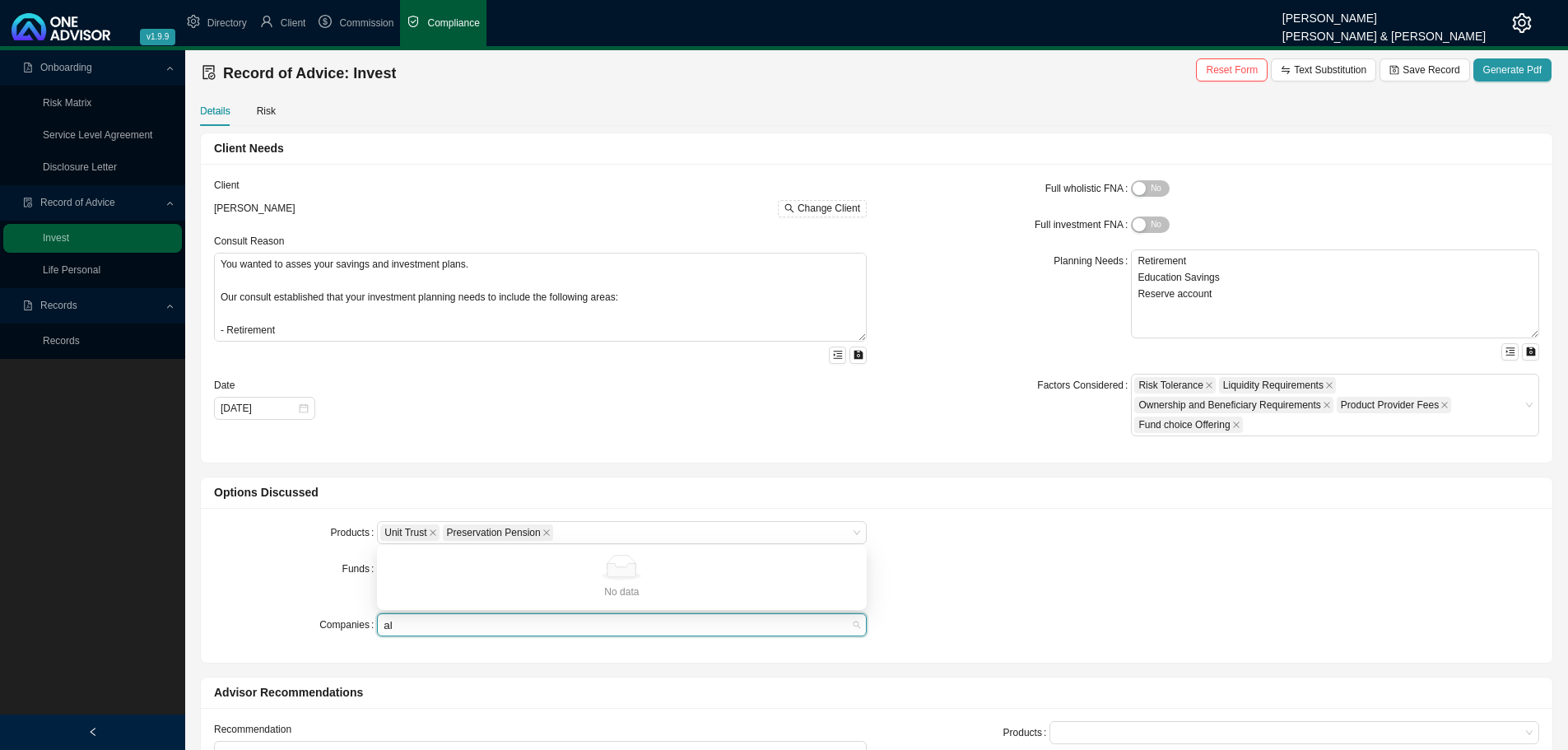
type input "a"
type input "n"
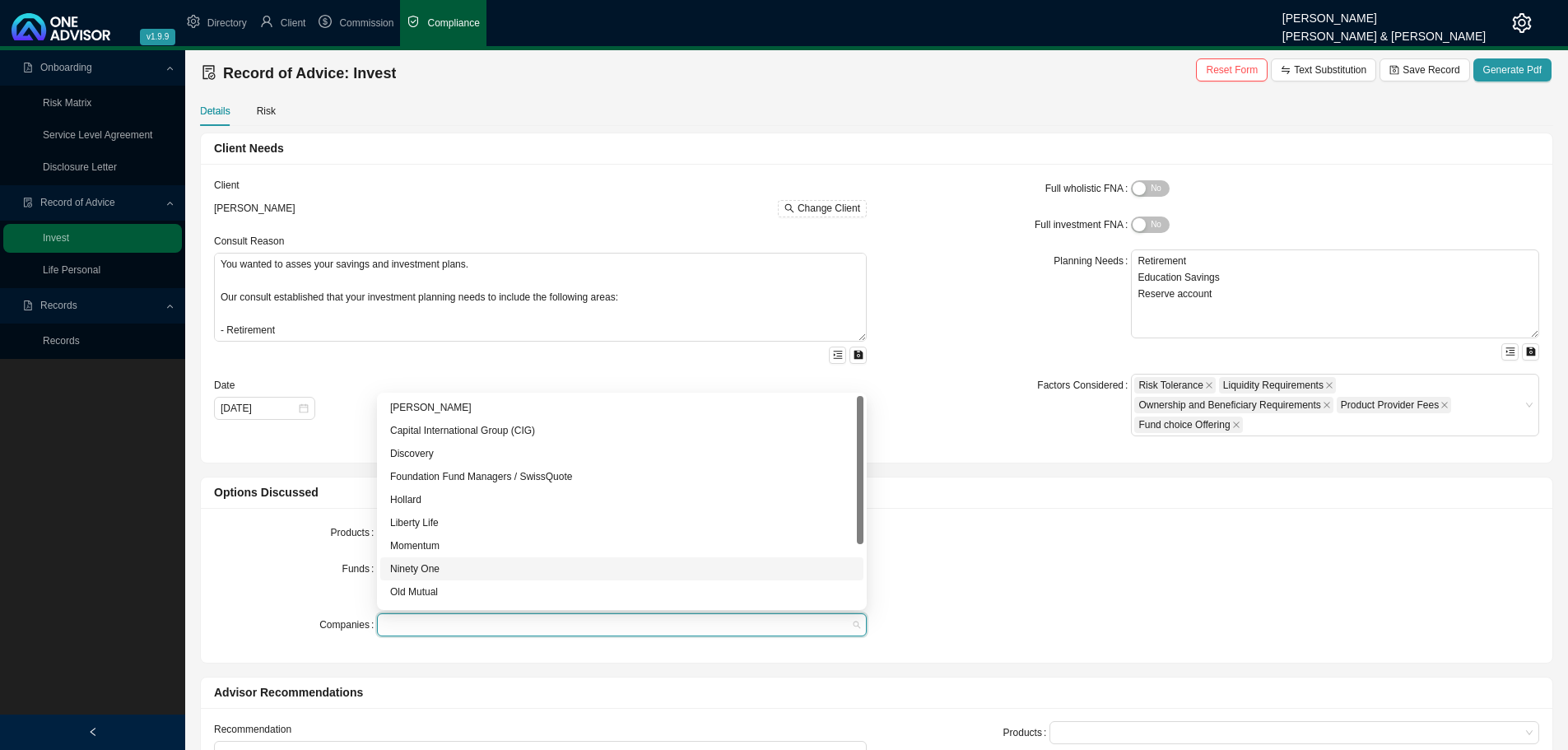
click at [479, 562] on div "Ninety One" at bounding box center [622, 569] width 463 height 16
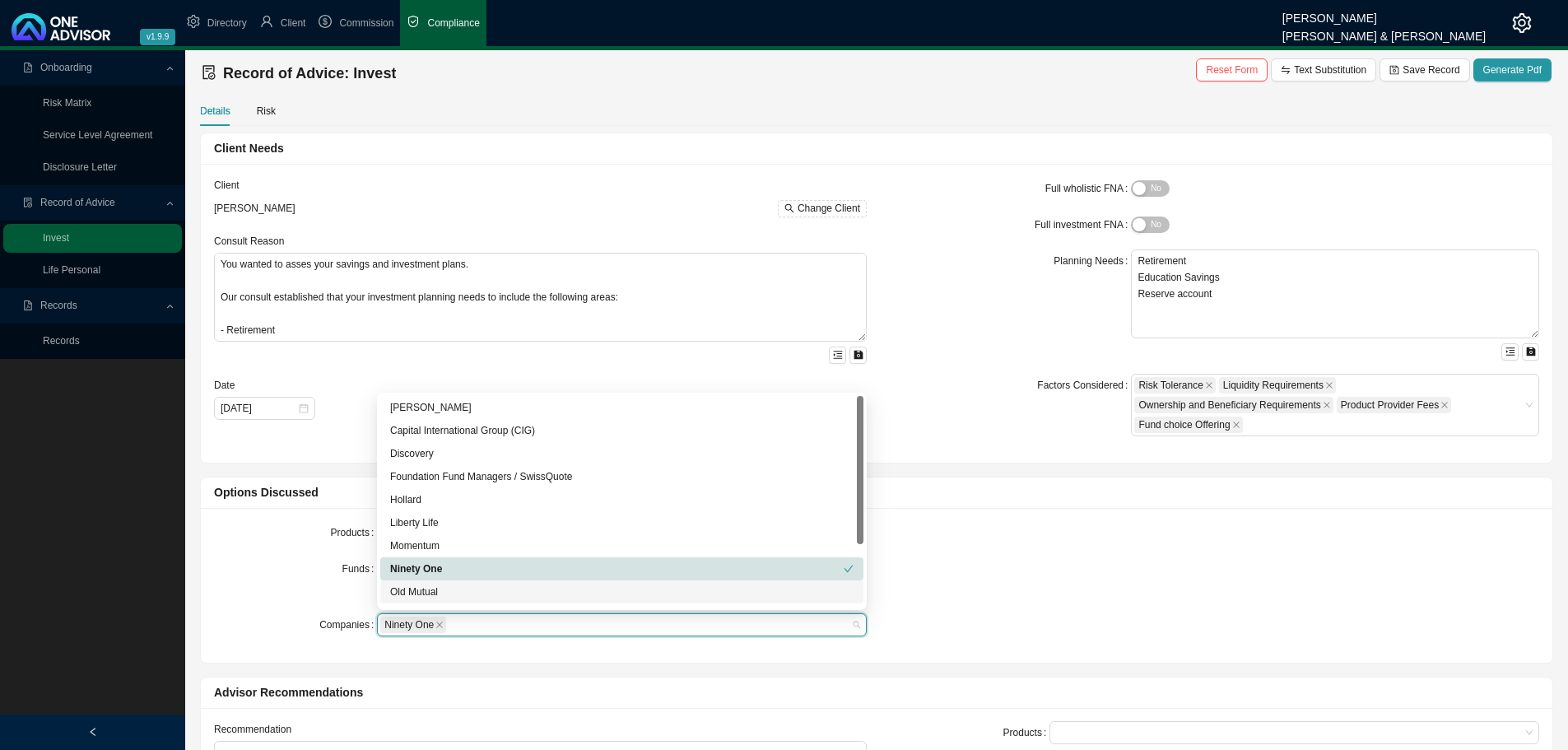
click at [1195, 571] on div "Products Unit Trust Preservation Pension Funds [PERSON_NAME] Money Market Coron…" at bounding box center [876, 585] width 1345 height 128
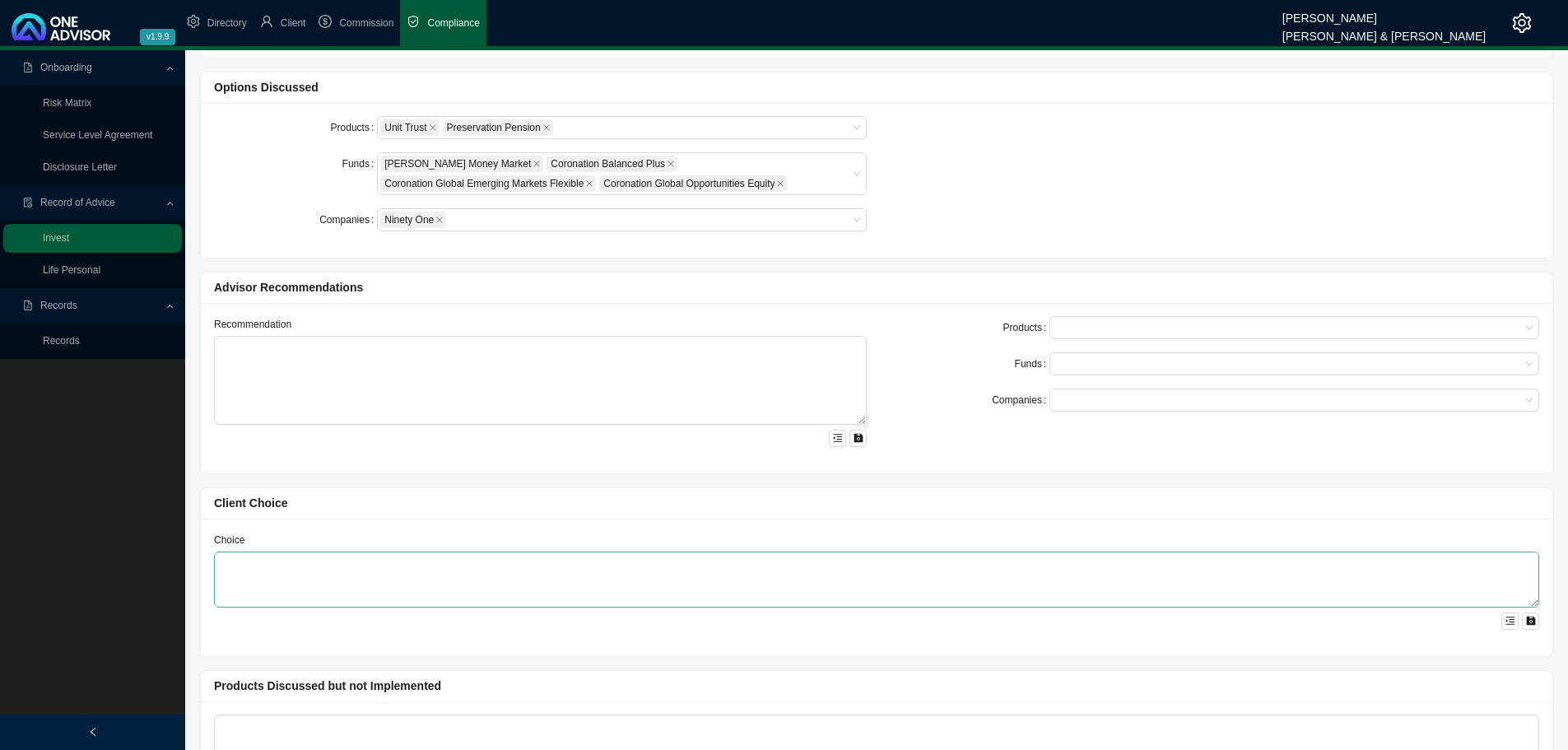
scroll to position [412, 0]
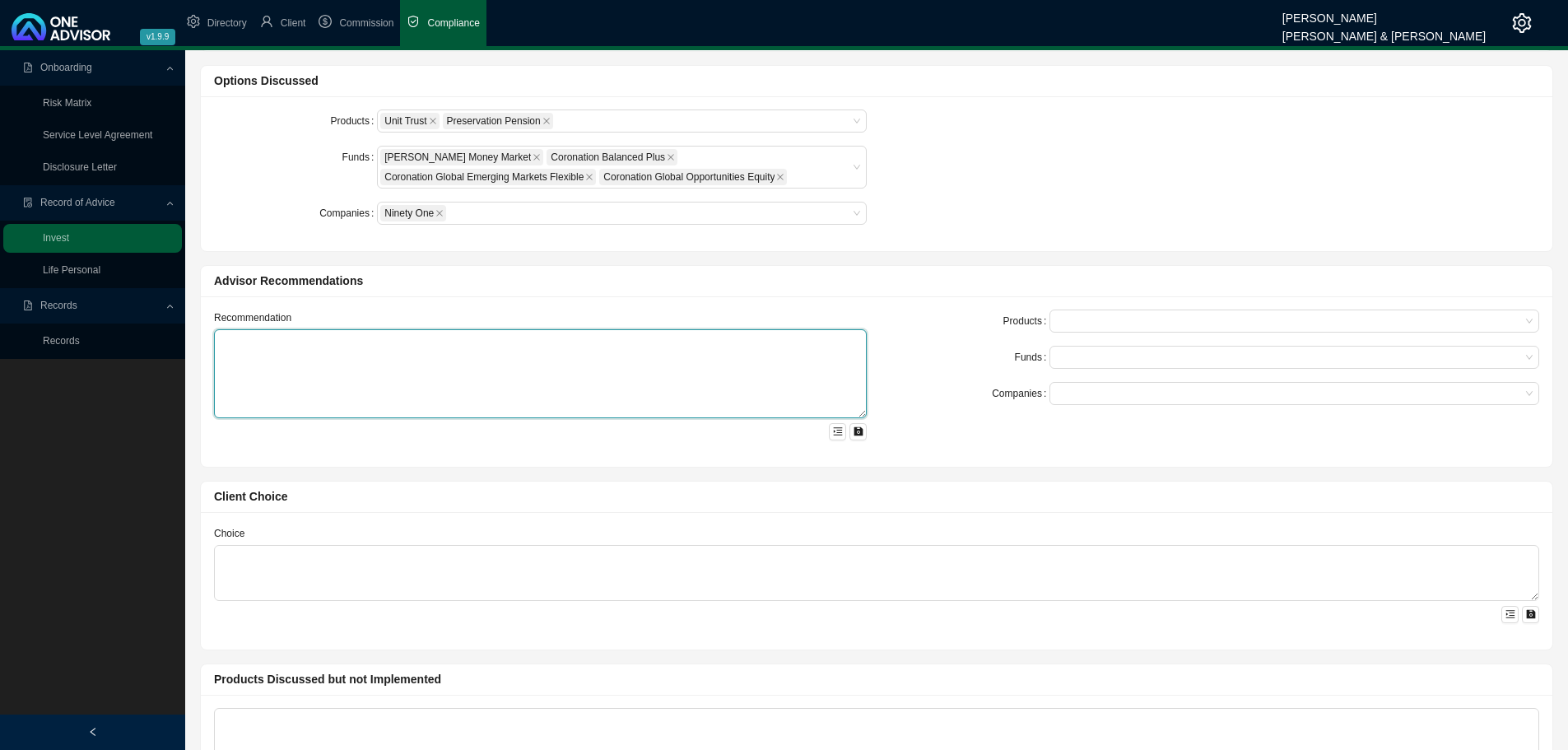
click at [244, 356] on textarea at bounding box center [541, 374] width 653 height 89
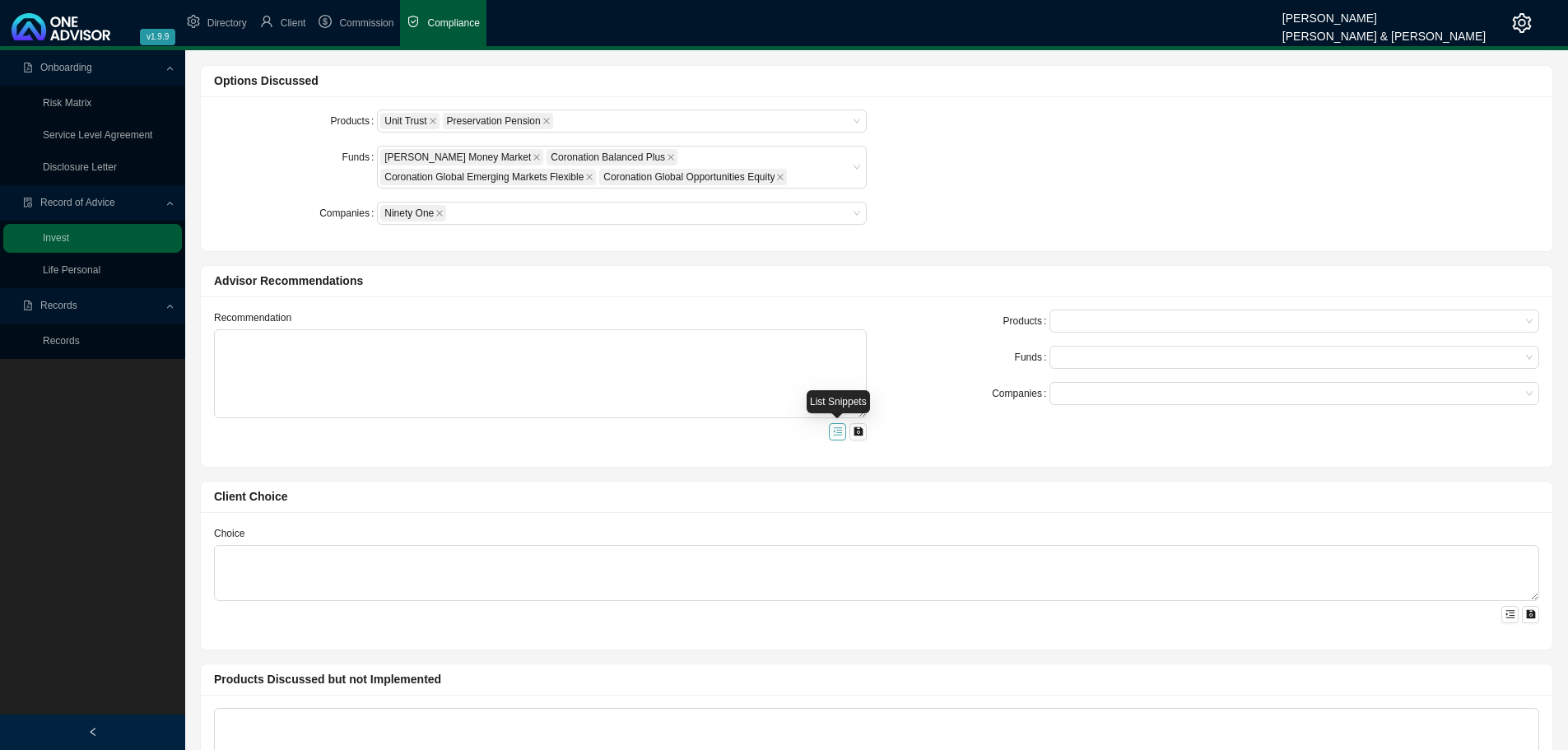
click at [840, 433] on icon "menu-unfold" at bounding box center [837, 432] width 9 height 8
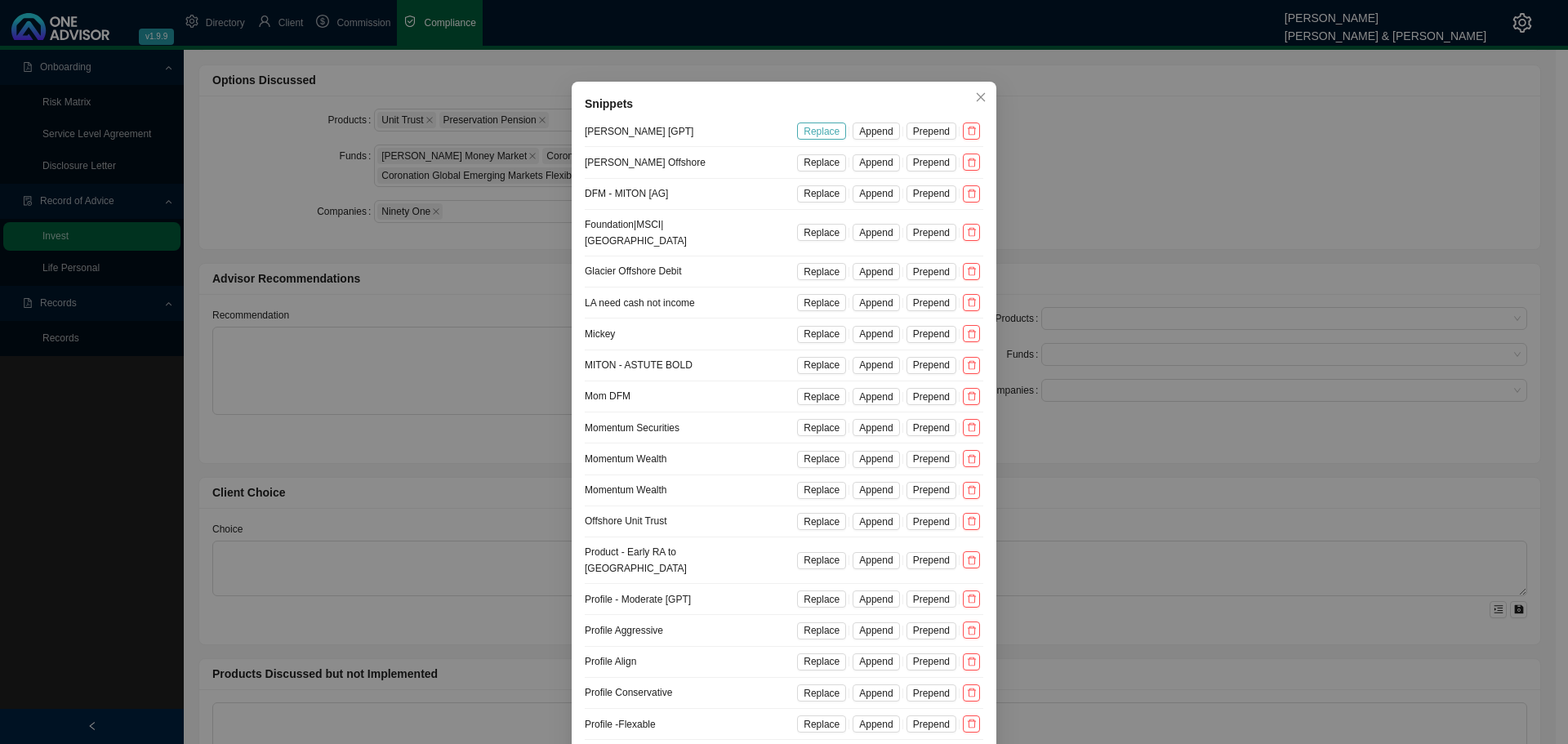
click at [817, 130] on span "Replace" at bounding box center [822, 131] width 36 height 16
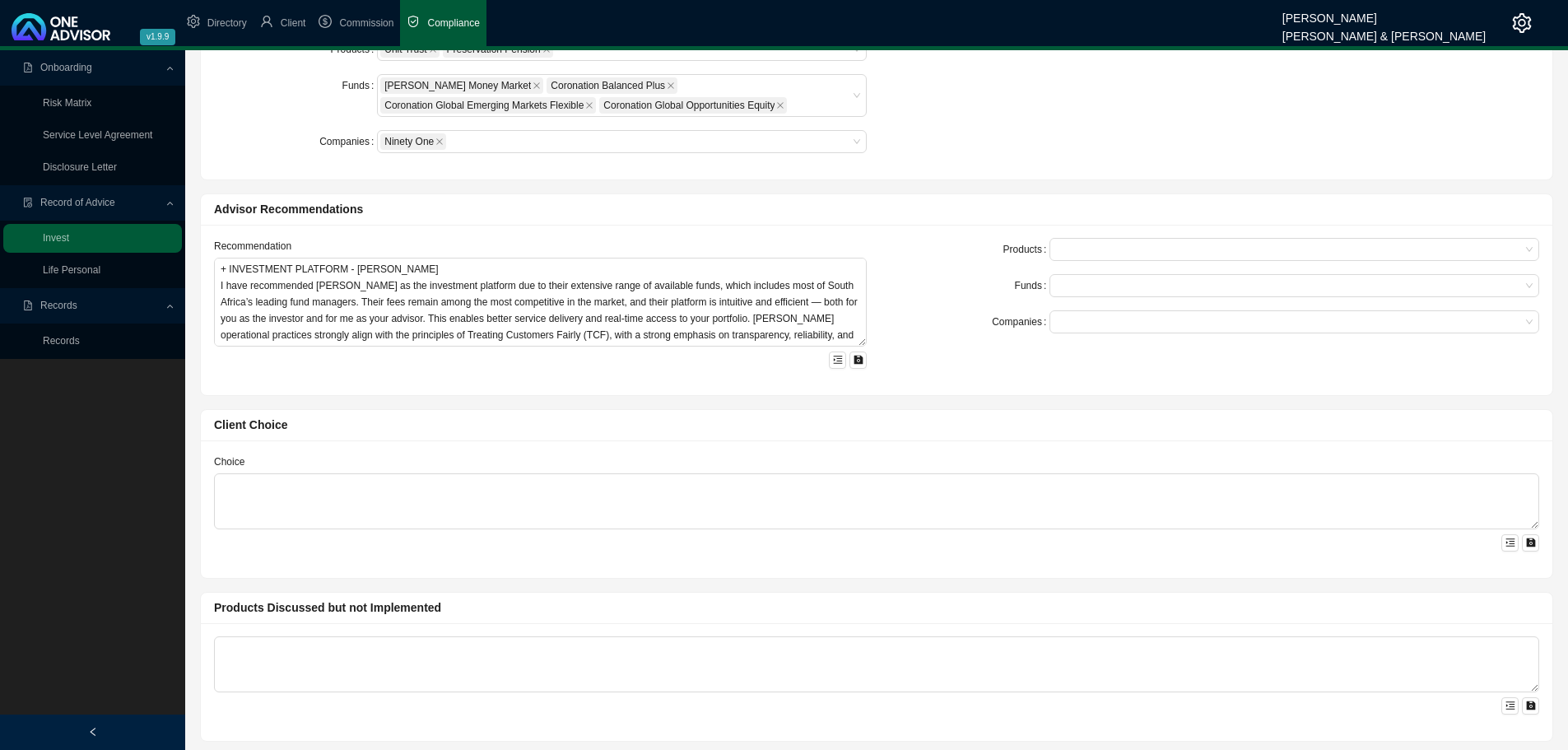
scroll to position [544, 0]
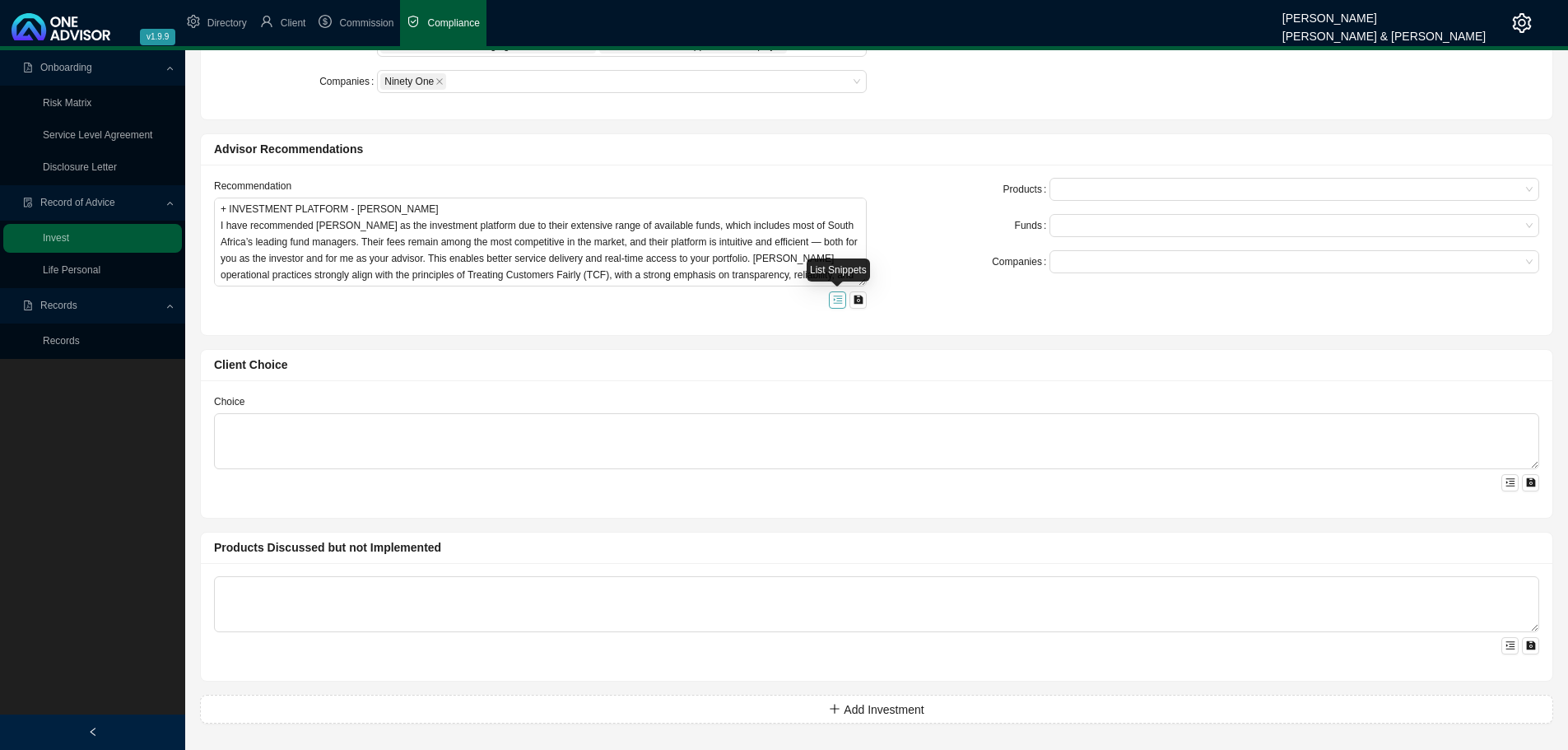
click at [836, 297] on icon "menu-unfold" at bounding box center [838, 300] width 10 height 10
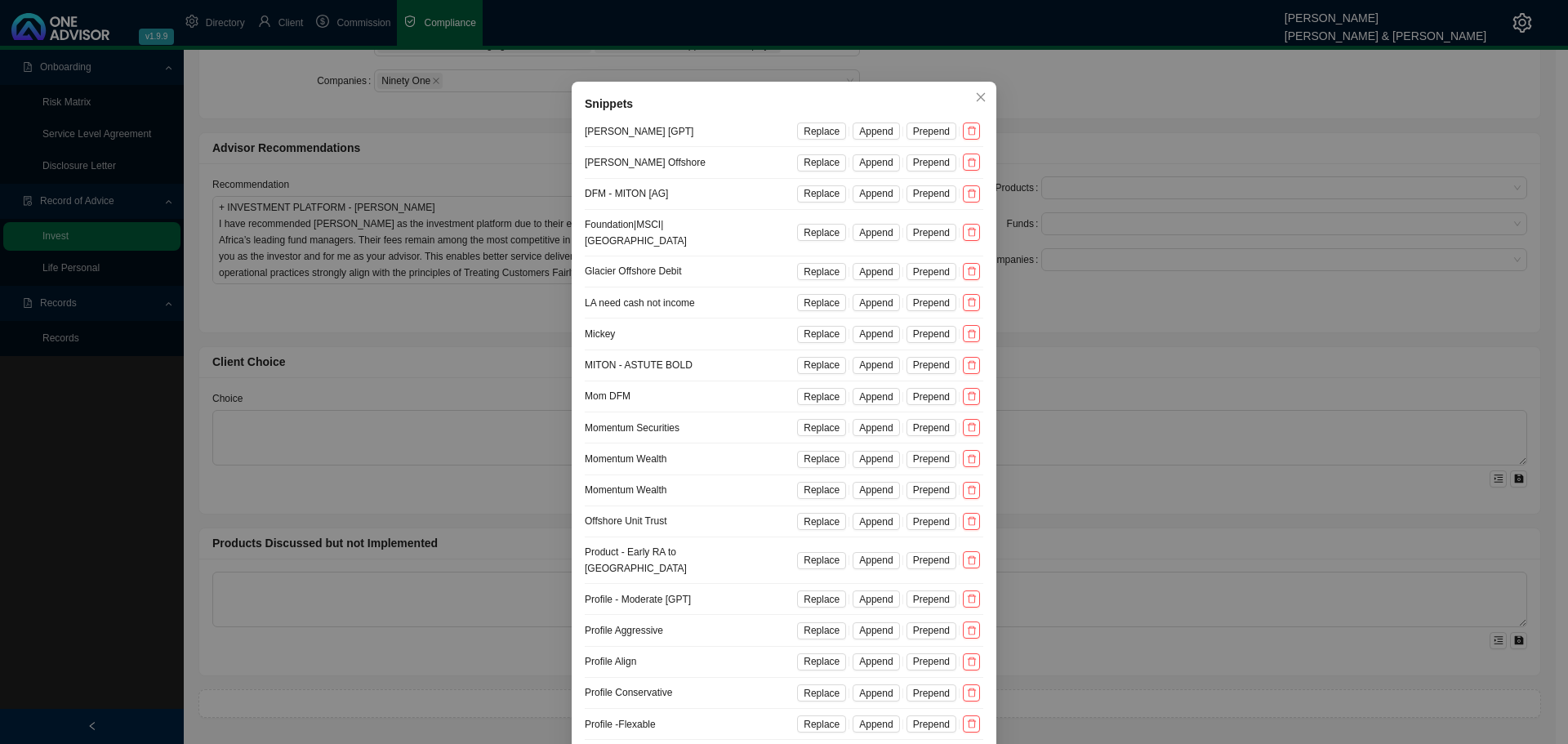
click at [873, 592] on span "Append" at bounding box center [876, 600] width 33 height 16
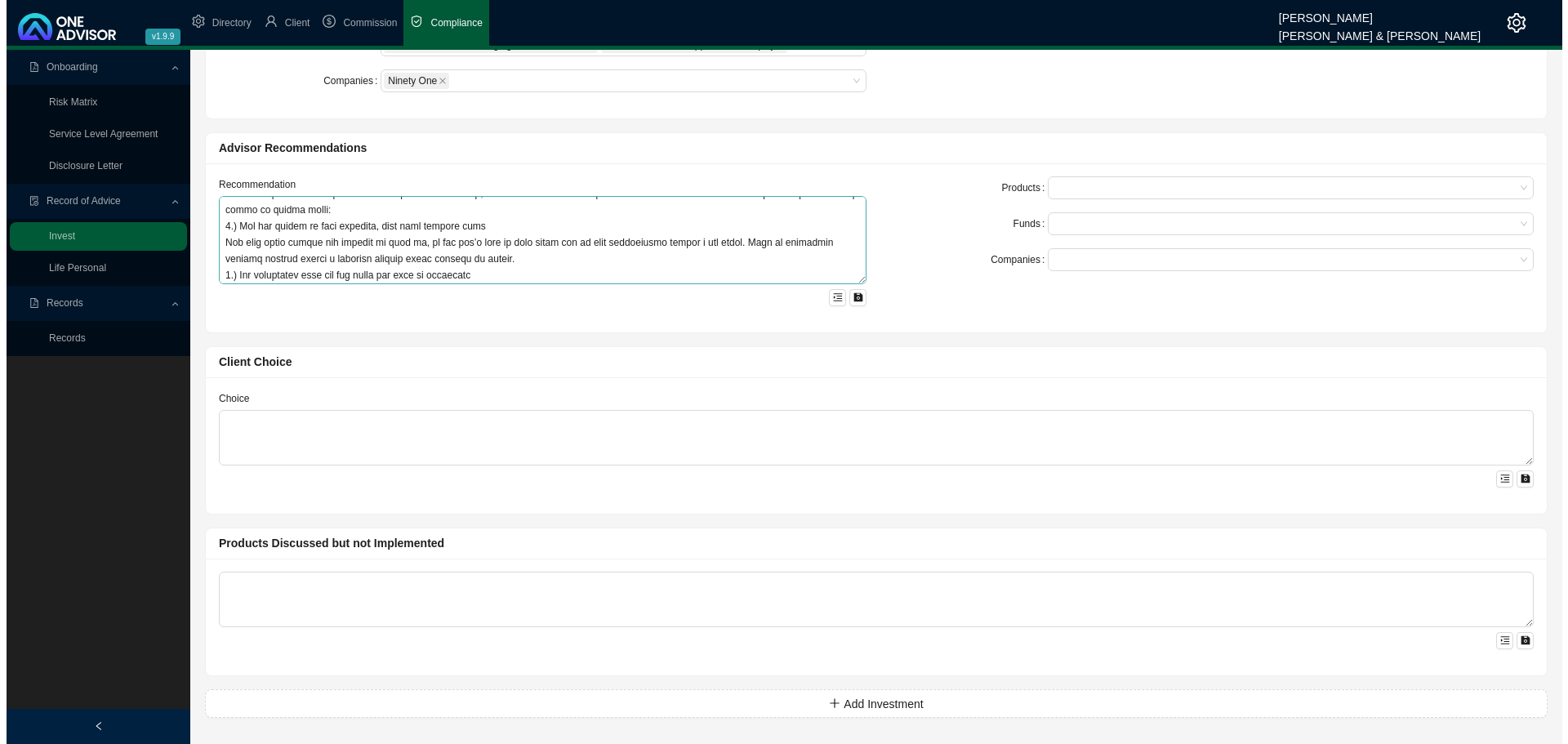
scroll to position [245, 0]
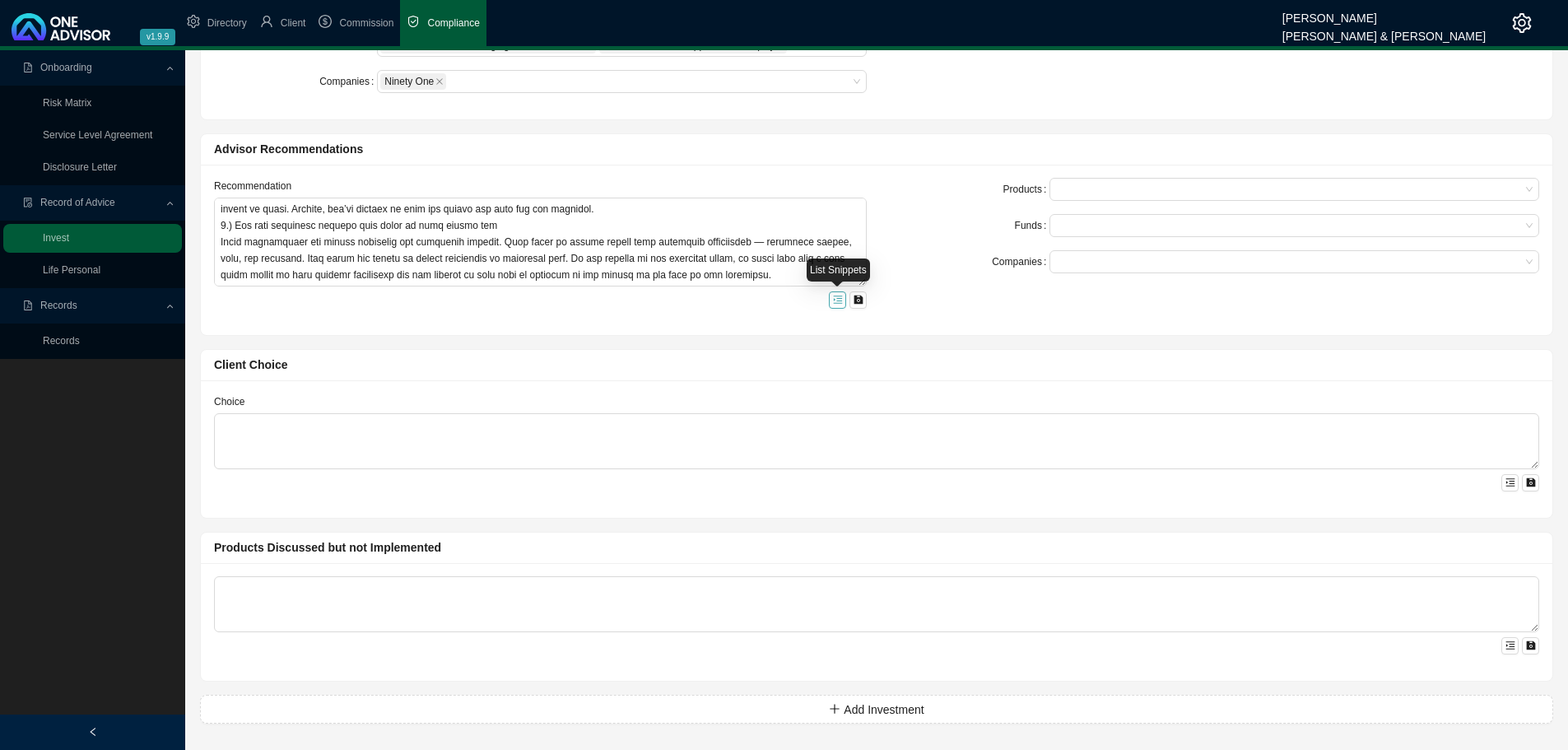
click at [839, 302] on icon "menu-unfold" at bounding box center [837, 301] width 9 height 8
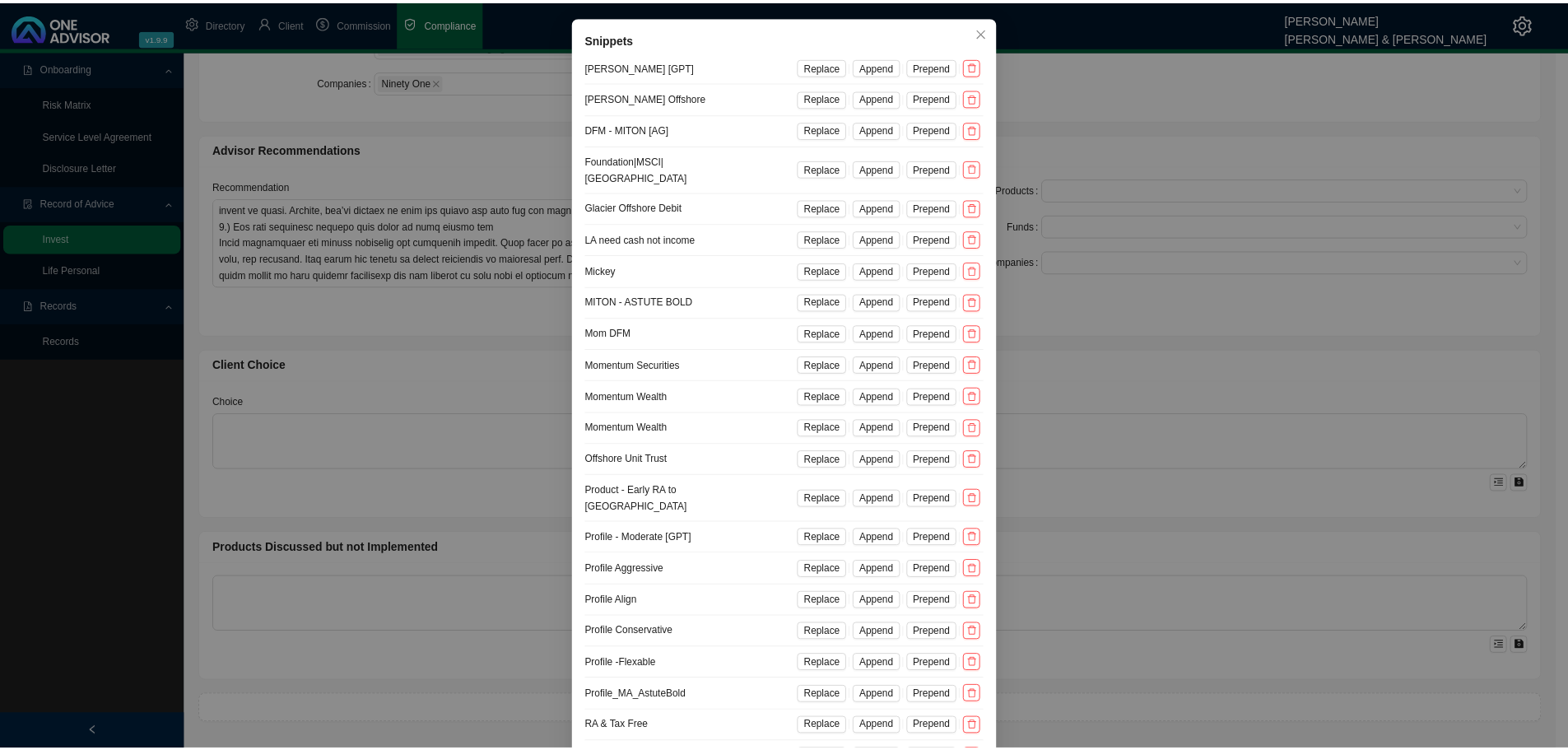
scroll to position [38, 0]
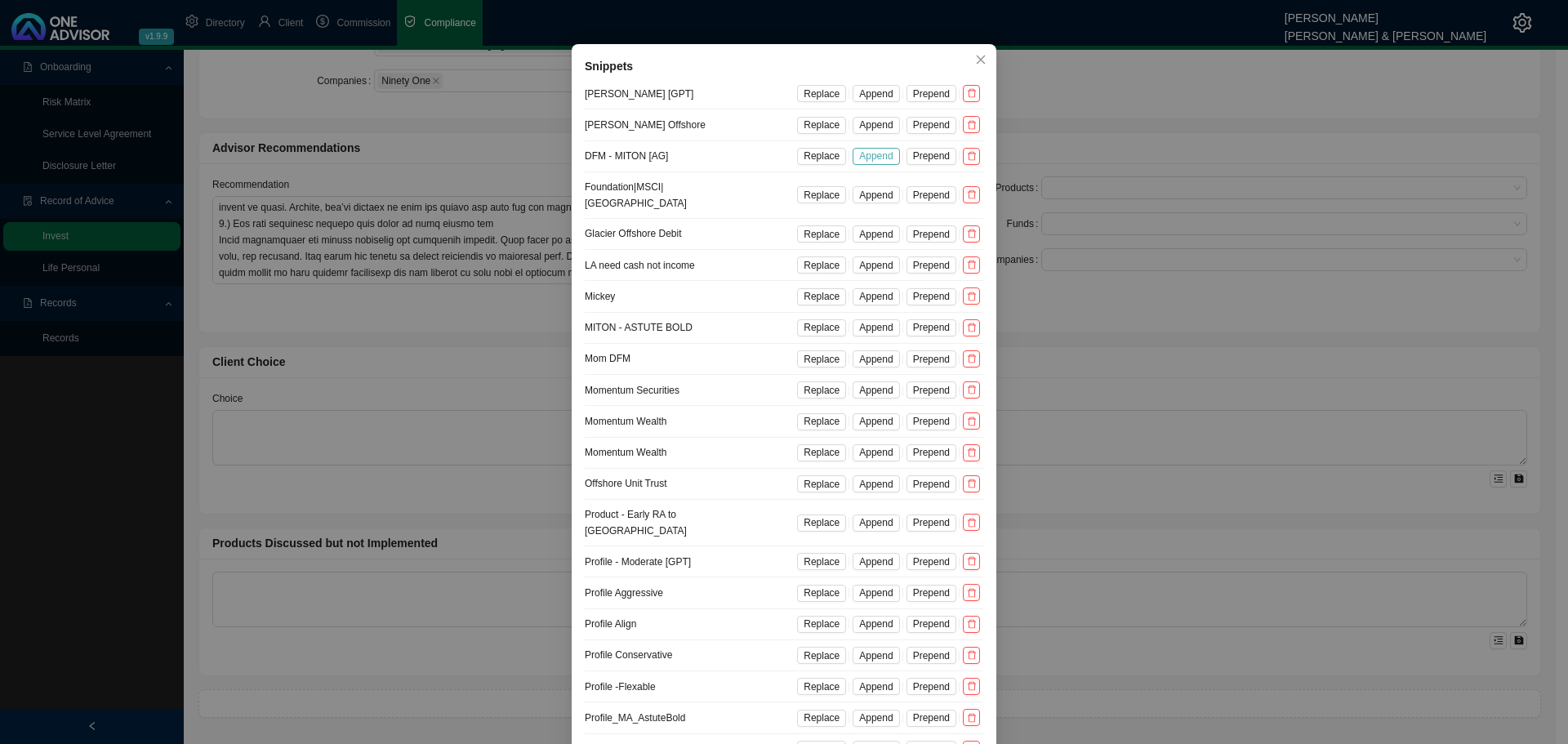
click at [873, 155] on span "Append" at bounding box center [876, 156] width 33 height 16
type textarea "+ LOREMIPSUM DOLORSIT - AMETC ADIP E sedd eiusmodtemp Incid Utla et dol magnaal…"
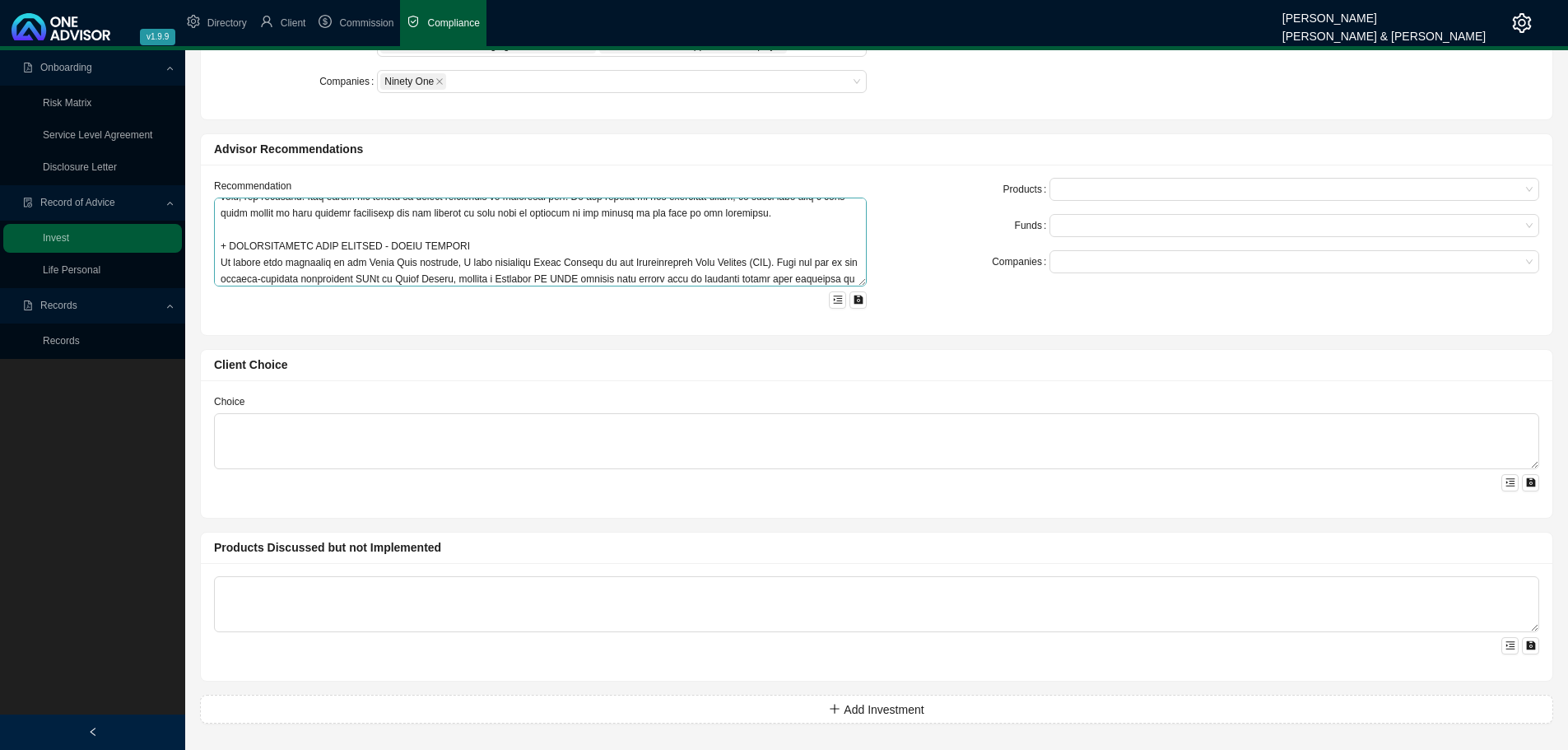
scroll to position [362, 0]
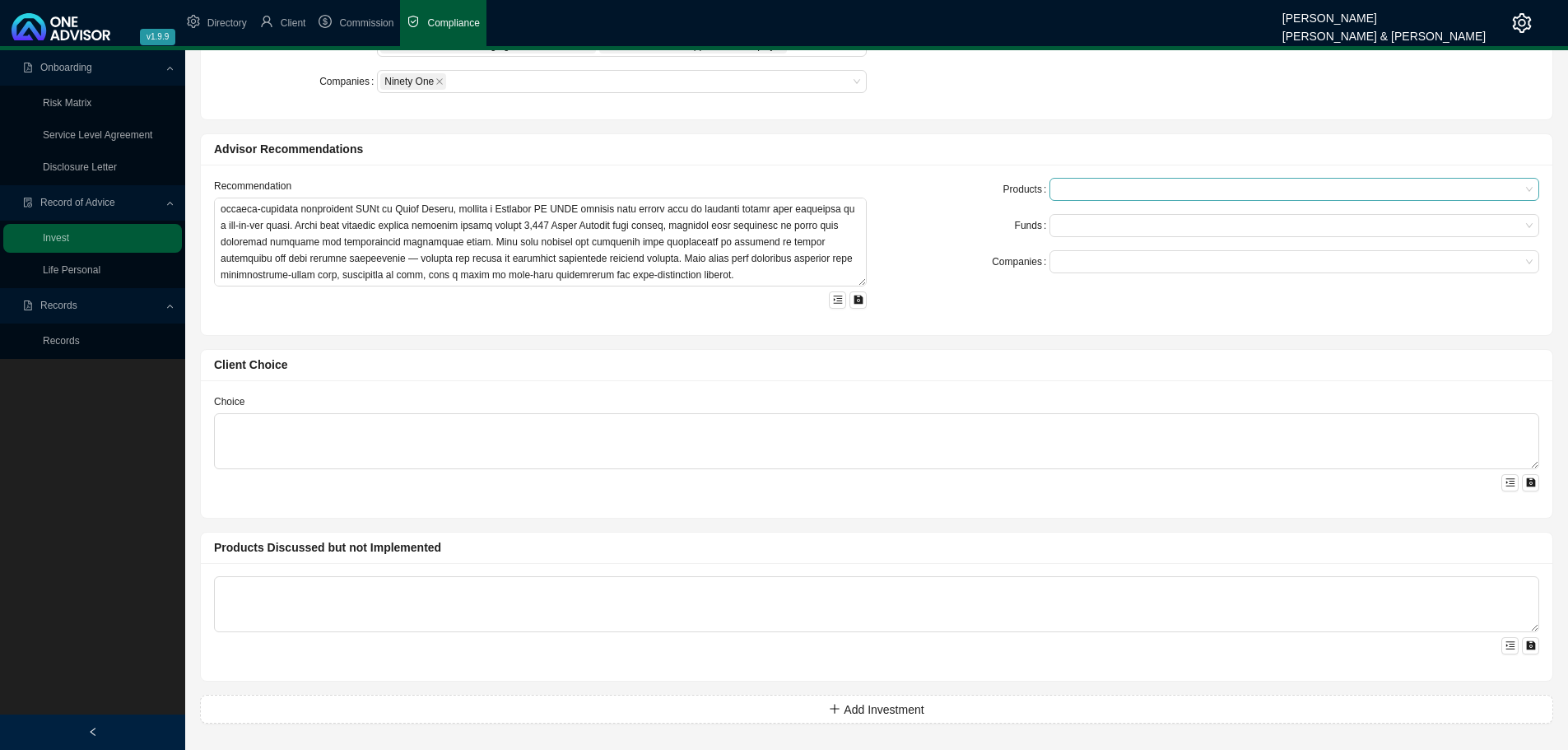
click at [1050, 185] on div at bounding box center [1295, 190] width 490 height 23
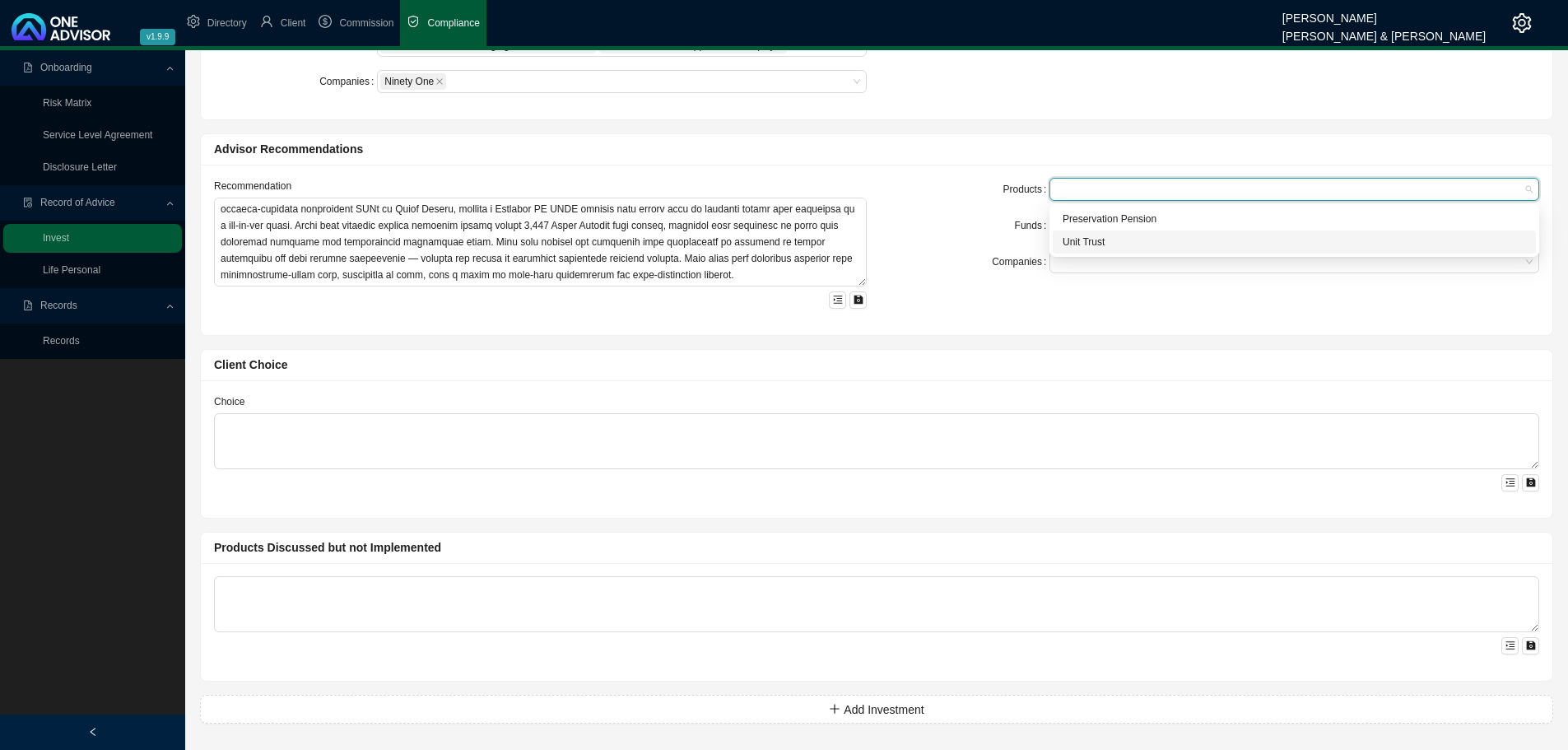
click at [1087, 237] on div "Unit Trust" at bounding box center [1294, 241] width 463 height 16
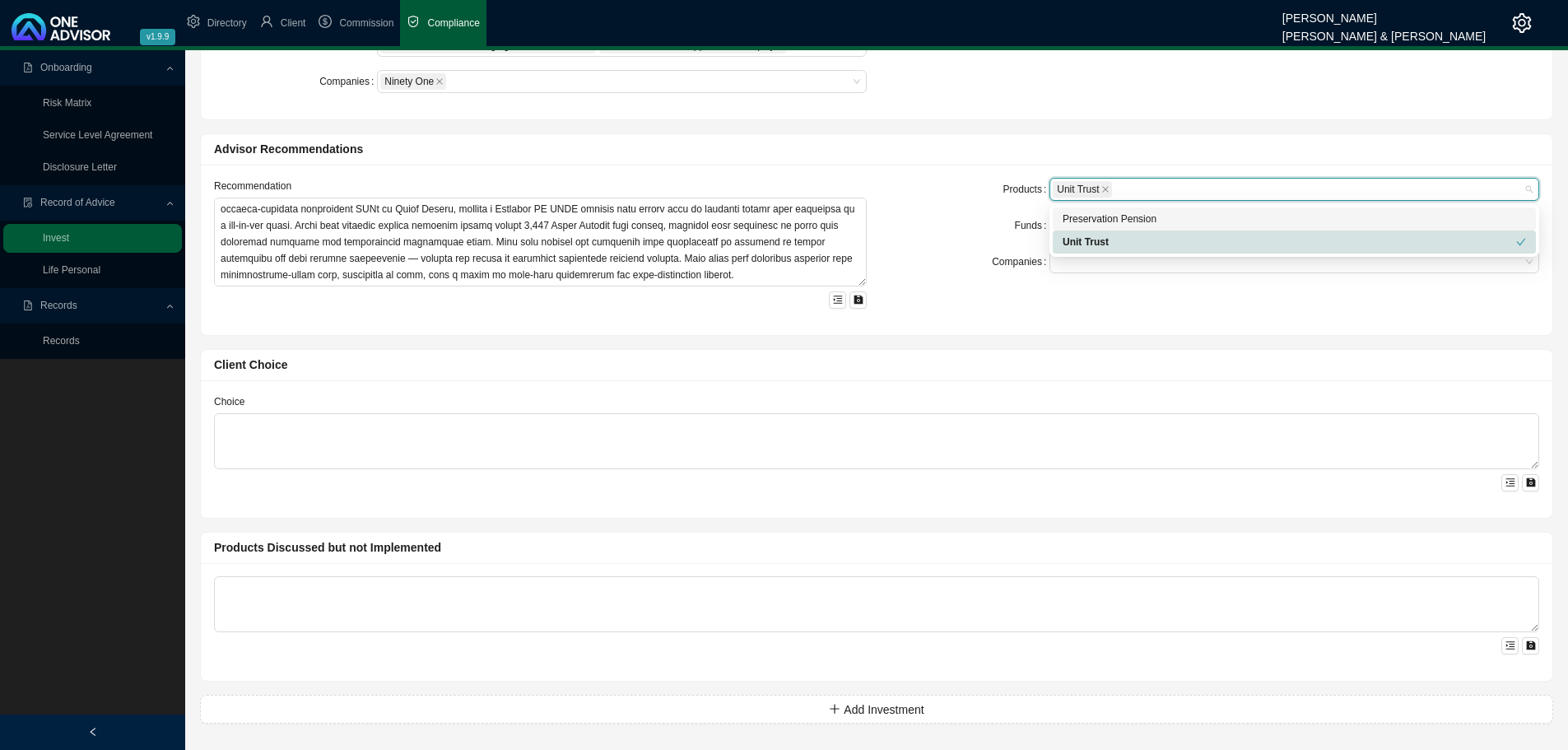
click at [1128, 217] on div "Preservation Pension" at bounding box center [1294, 218] width 463 height 16
click at [1009, 214] on form "Products Unit Trust Preservation Pension Funds Companies" at bounding box center [1213, 226] width 653 height 96
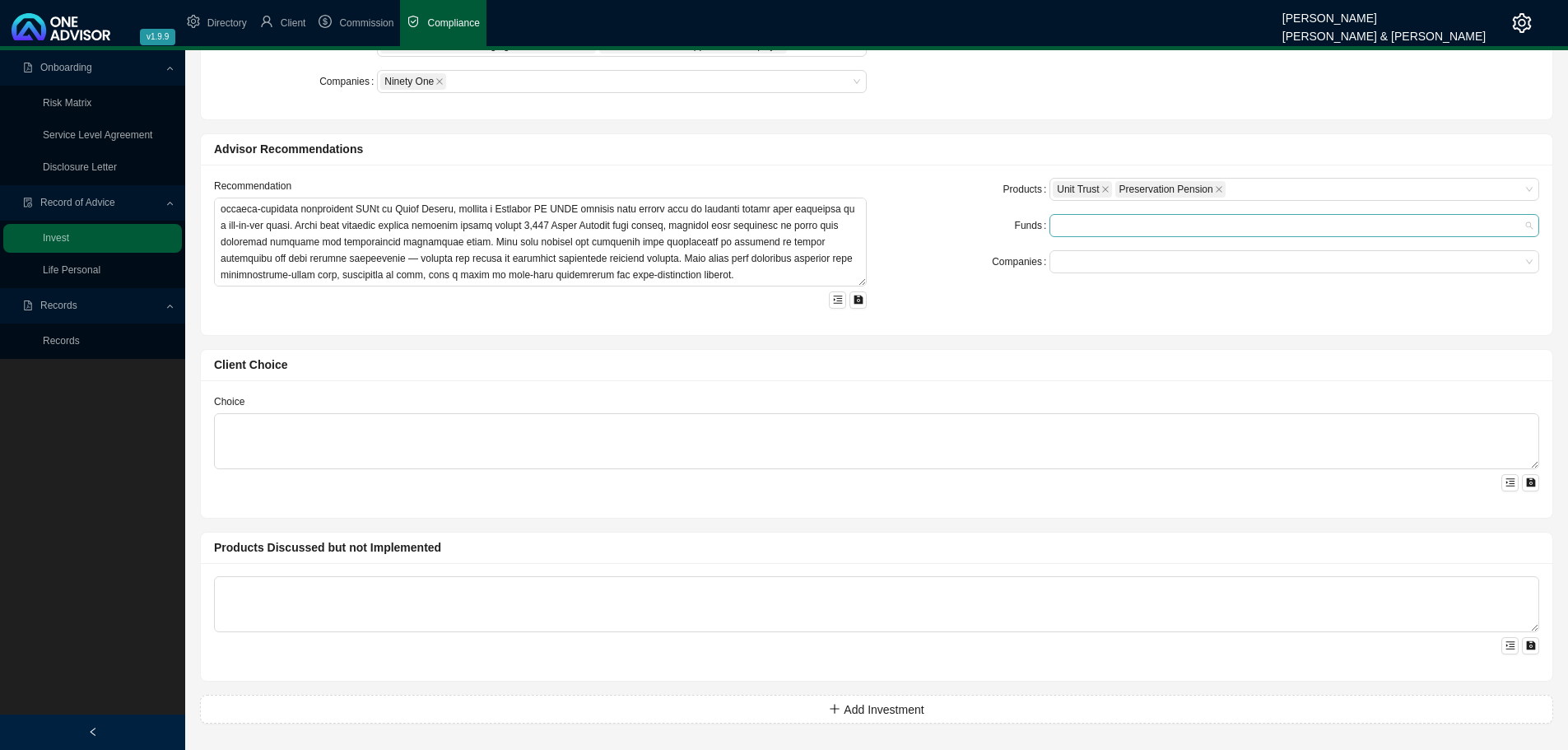
click at [1077, 220] on div at bounding box center [1287, 226] width 467 height 12
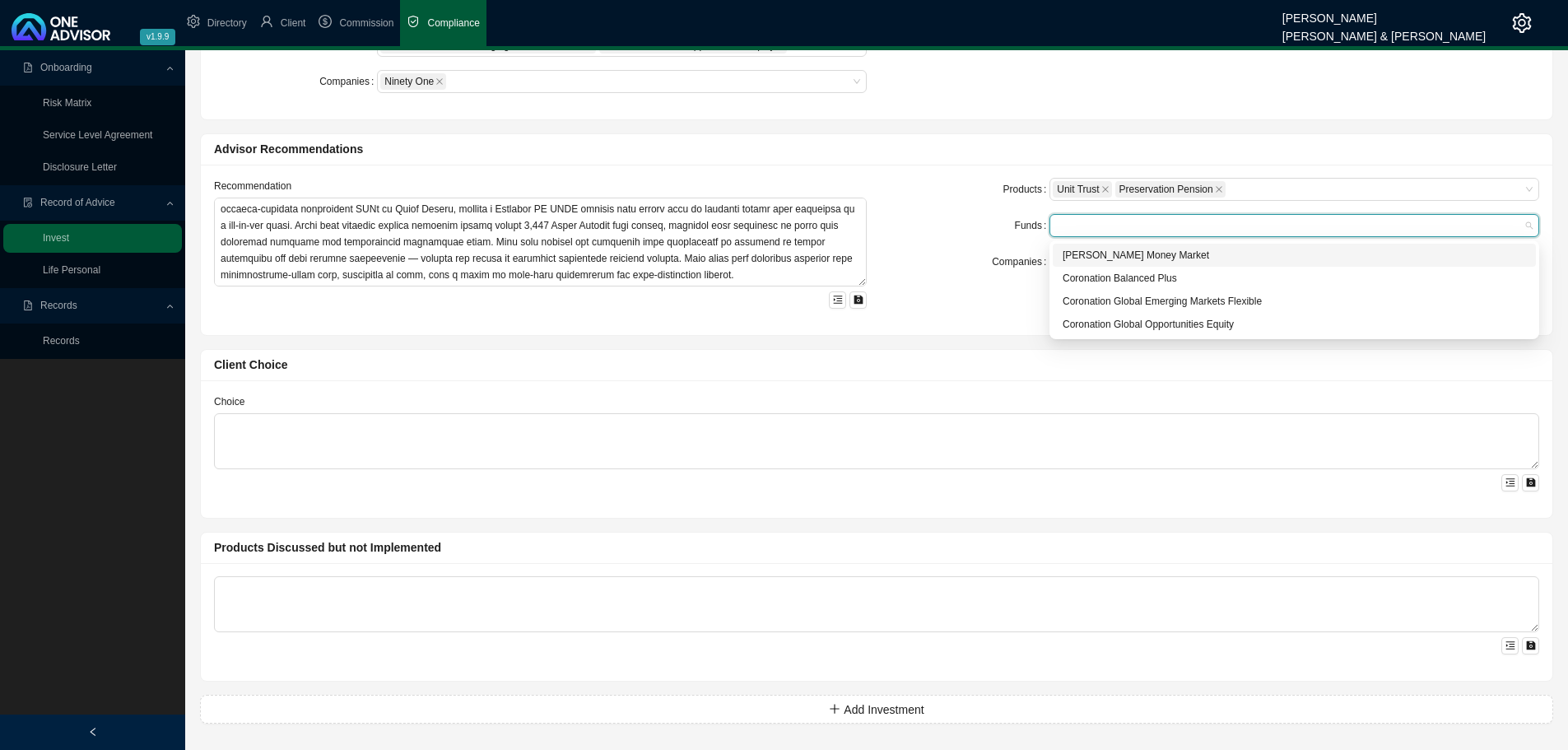
click at [1083, 247] on div "[PERSON_NAME] Money Market" at bounding box center [1294, 255] width 463 height 16
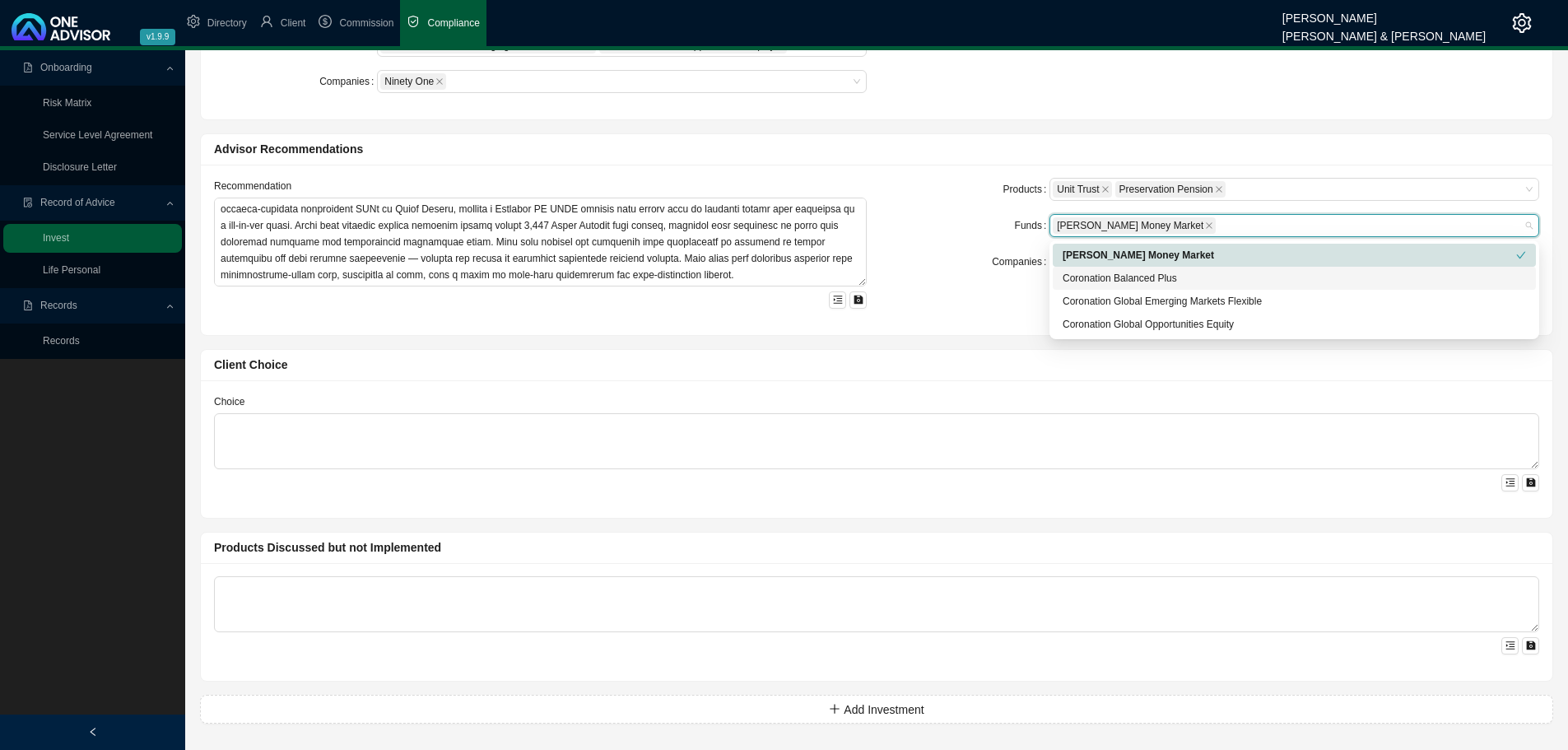
click at [1081, 273] on div "Coronation Balanced Plus" at bounding box center [1294, 278] width 463 height 16
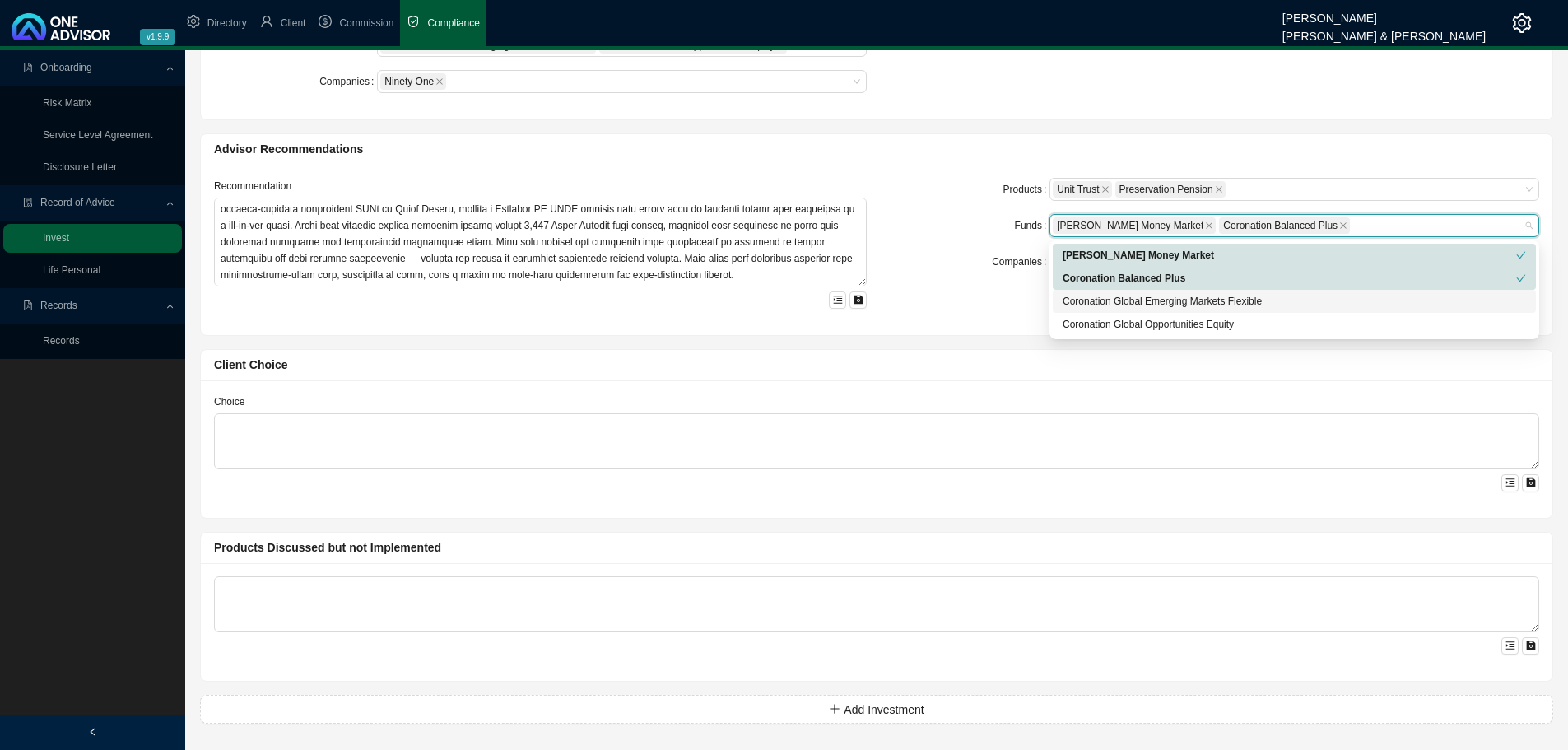
drag, startPoint x: 1084, startPoint y: 294, endPoint x: 1087, endPoint y: 316, distance: 22.2
click at [1084, 295] on div "Coronation Global Emerging Markets Flexible" at bounding box center [1294, 301] width 463 height 16
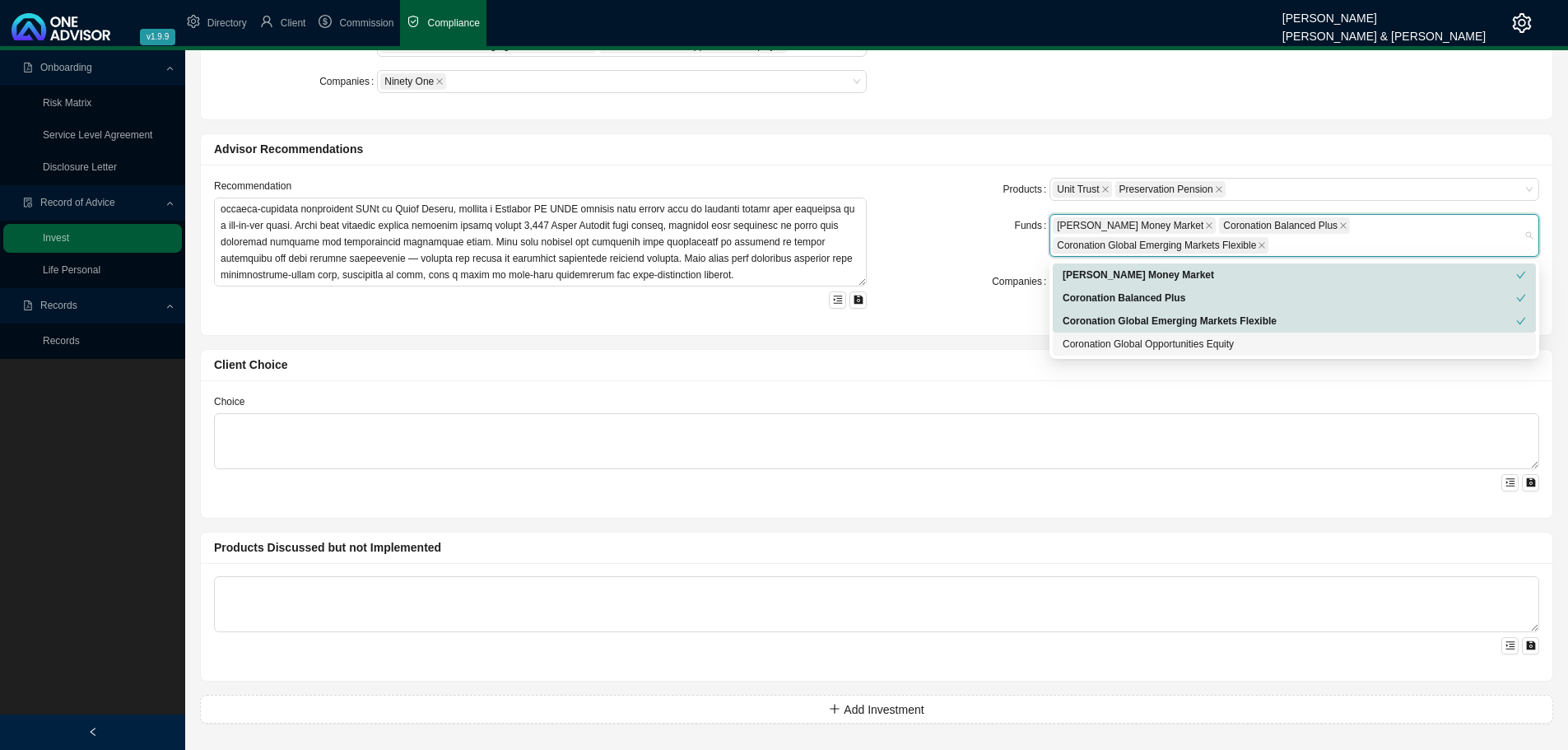
click at [1086, 340] on div "Coronation Global Opportunities Equity" at bounding box center [1294, 344] width 463 height 16
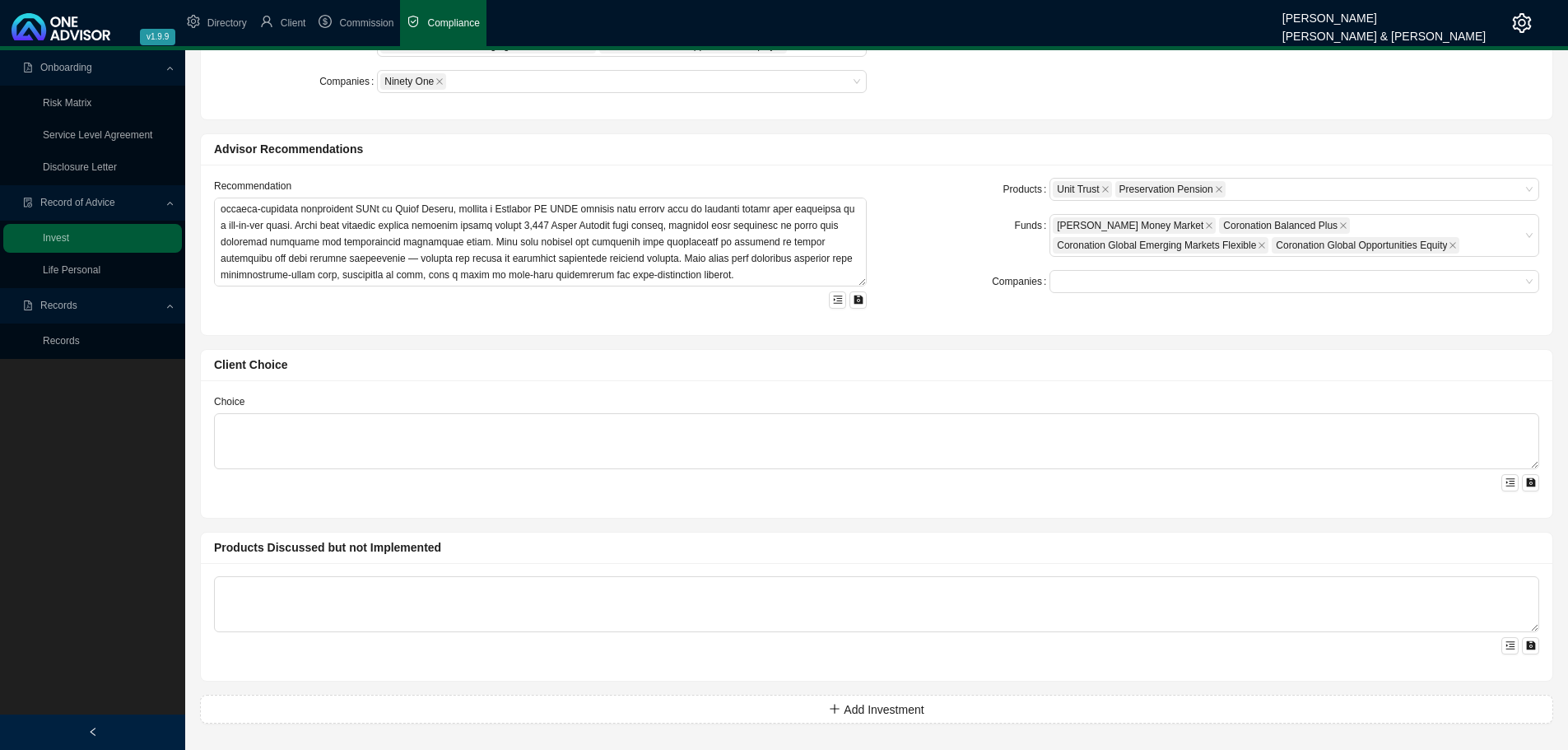
drag, startPoint x: 978, startPoint y: 318, endPoint x: 1074, endPoint y: 294, distance: 99.0
click at [980, 315] on div "Products Unit Trust Preservation Pension Funds [PERSON_NAME] Money Market Coron…" at bounding box center [1213, 250] width 673 height 145
click at [1079, 281] on div at bounding box center [1287, 282] width 467 height 12
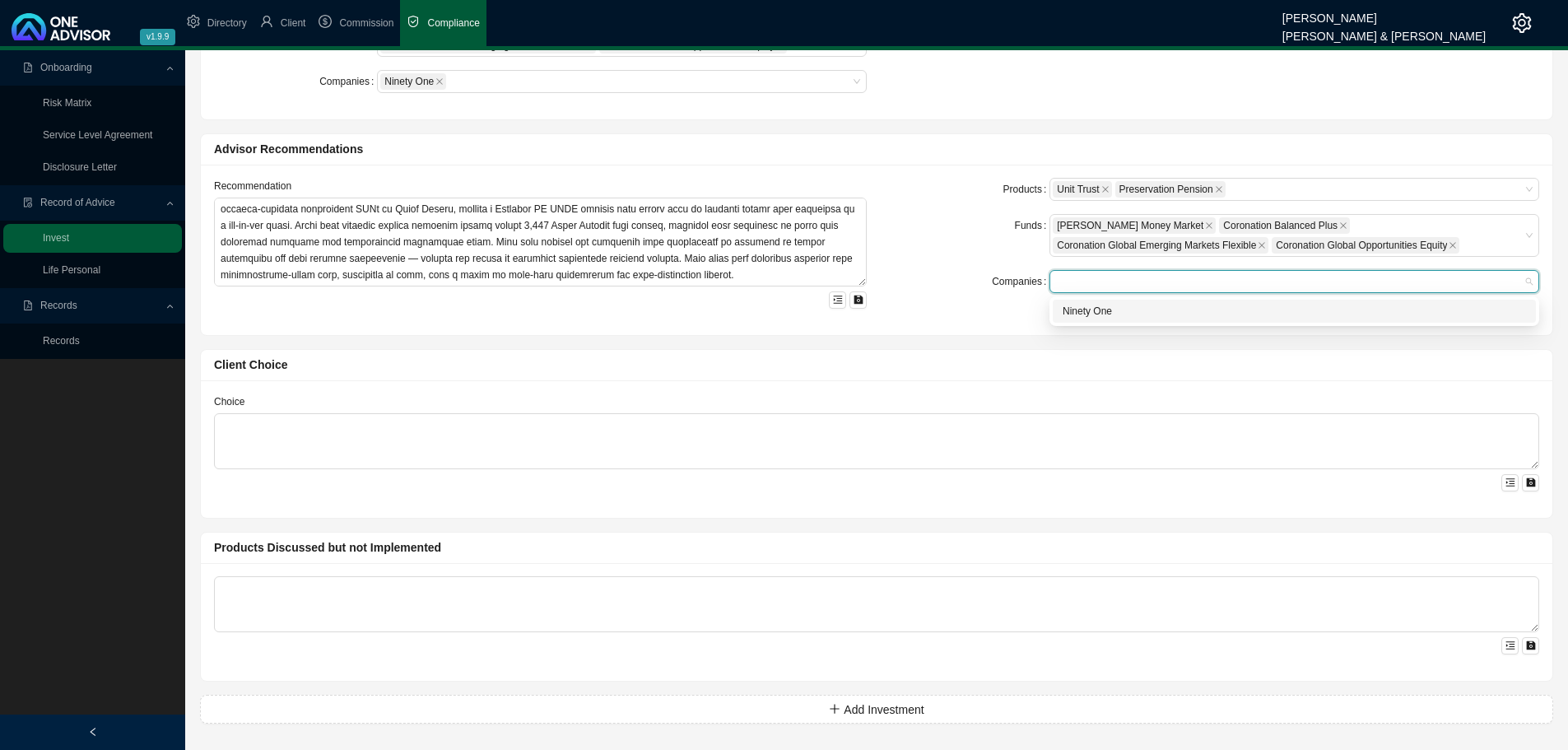
drag, startPoint x: 1091, startPoint y: 312, endPoint x: 464, endPoint y: 392, distance: 632.1
click at [1087, 312] on div "Ninety One" at bounding box center [1294, 310] width 463 height 16
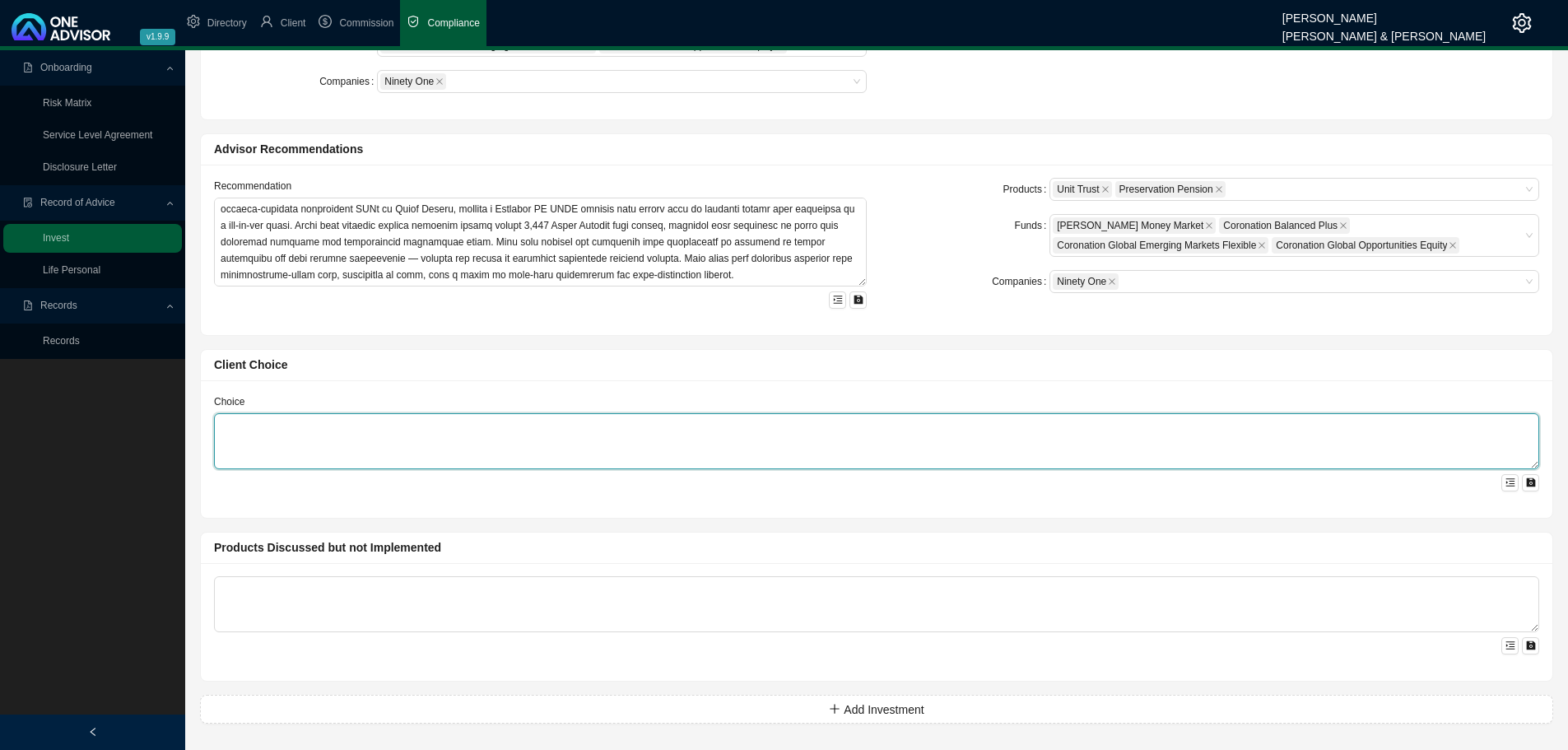
click at [328, 426] on textarea at bounding box center [877, 442] width 1326 height 56
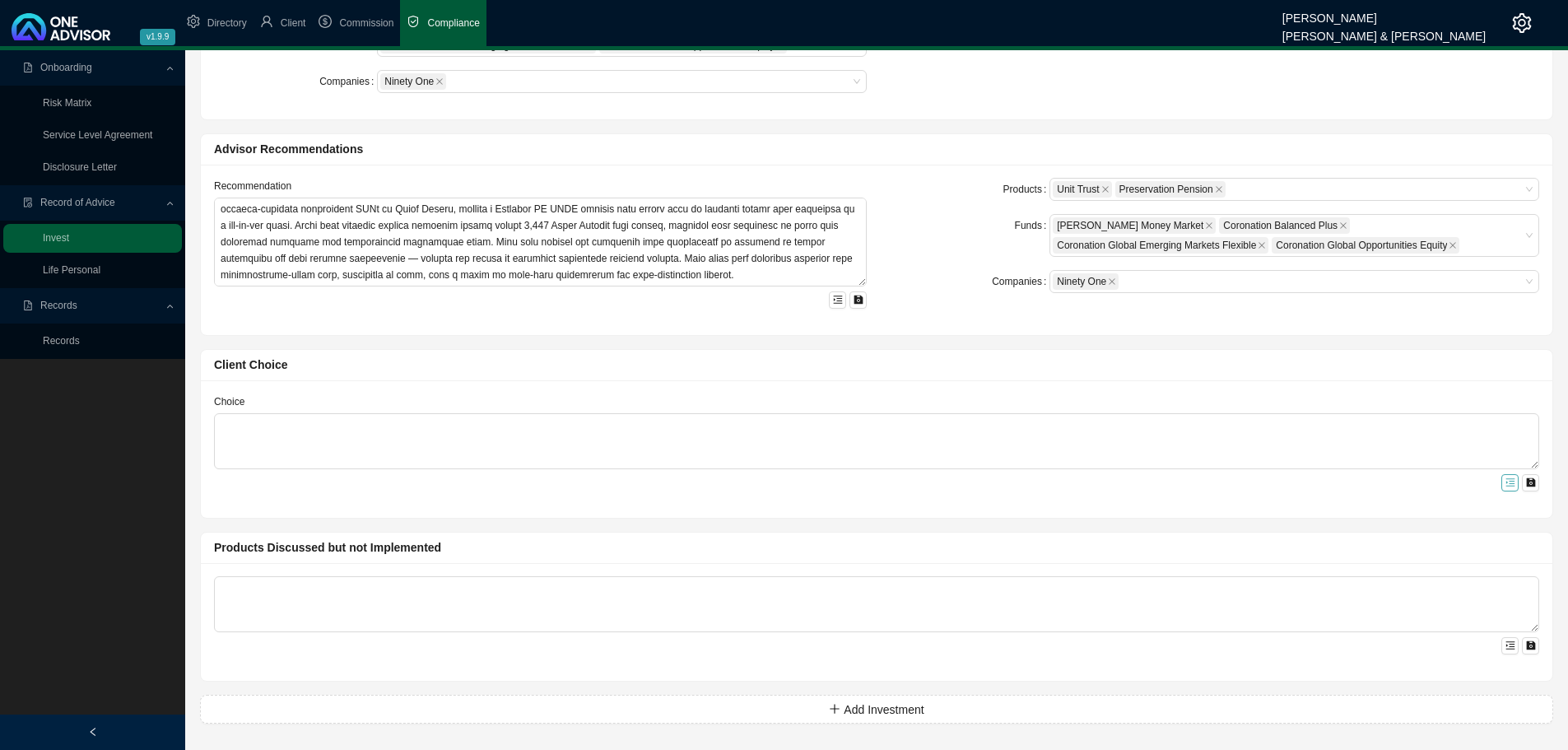
click at [1515, 478] on button "button" at bounding box center [1511, 483] width 17 height 17
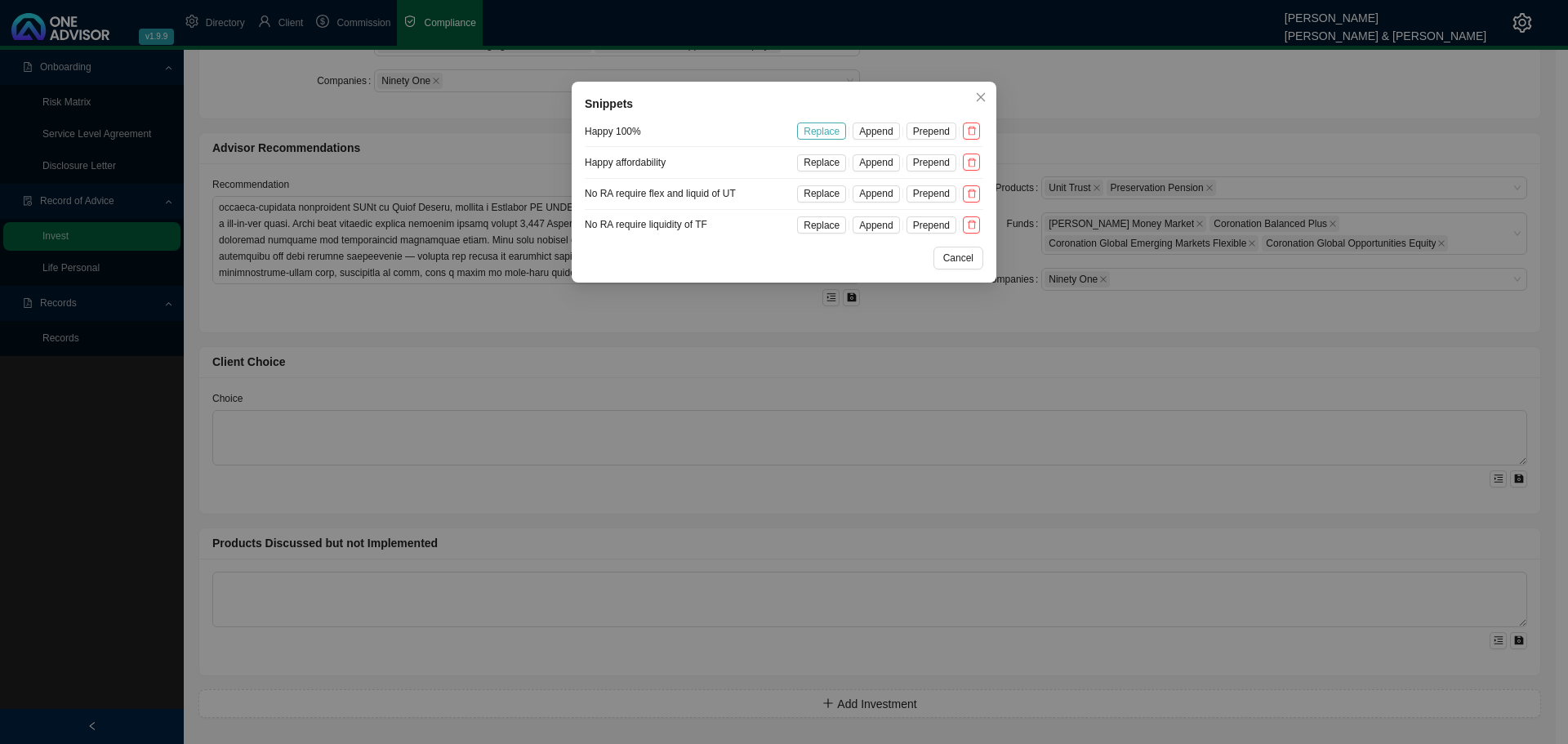
click at [826, 129] on span "Replace" at bounding box center [822, 131] width 36 height 16
type textarea "You are happy to proceed with all the recommended options above."
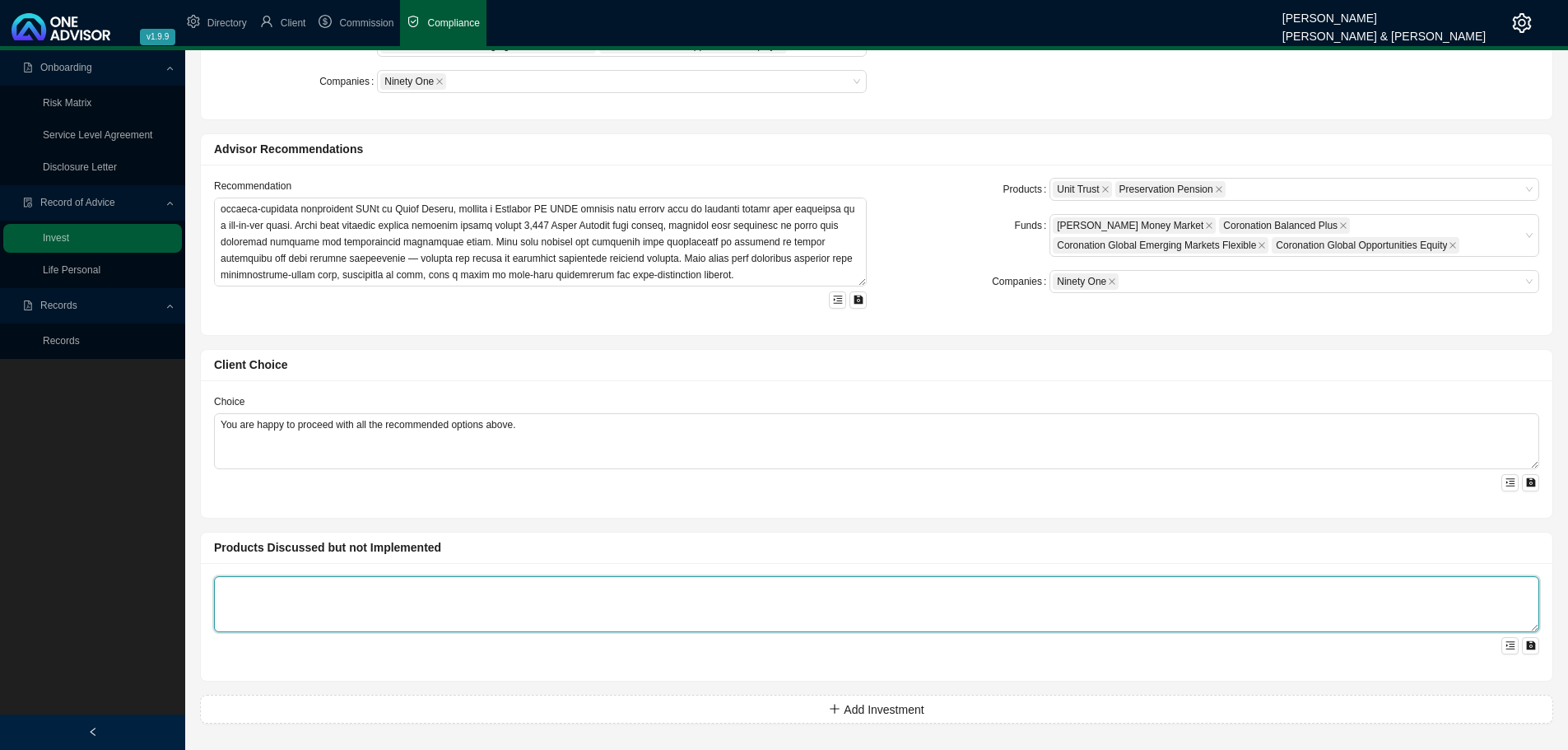
click at [409, 580] on textarea at bounding box center [877, 604] width 1326 height 56
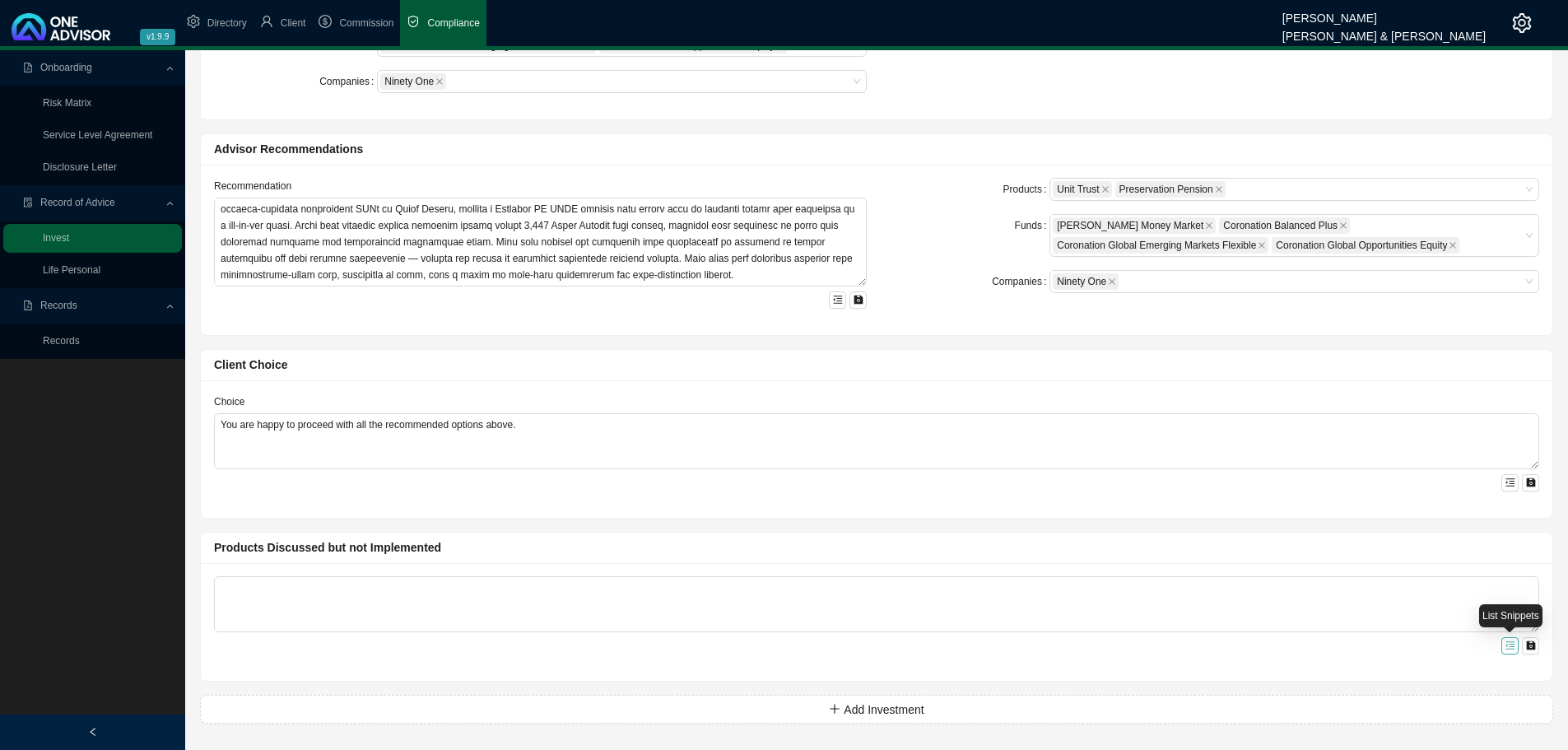
click at [1511, 649] on icon "menu-unfold" at bounding box center [1511, 646] width 10 height 10
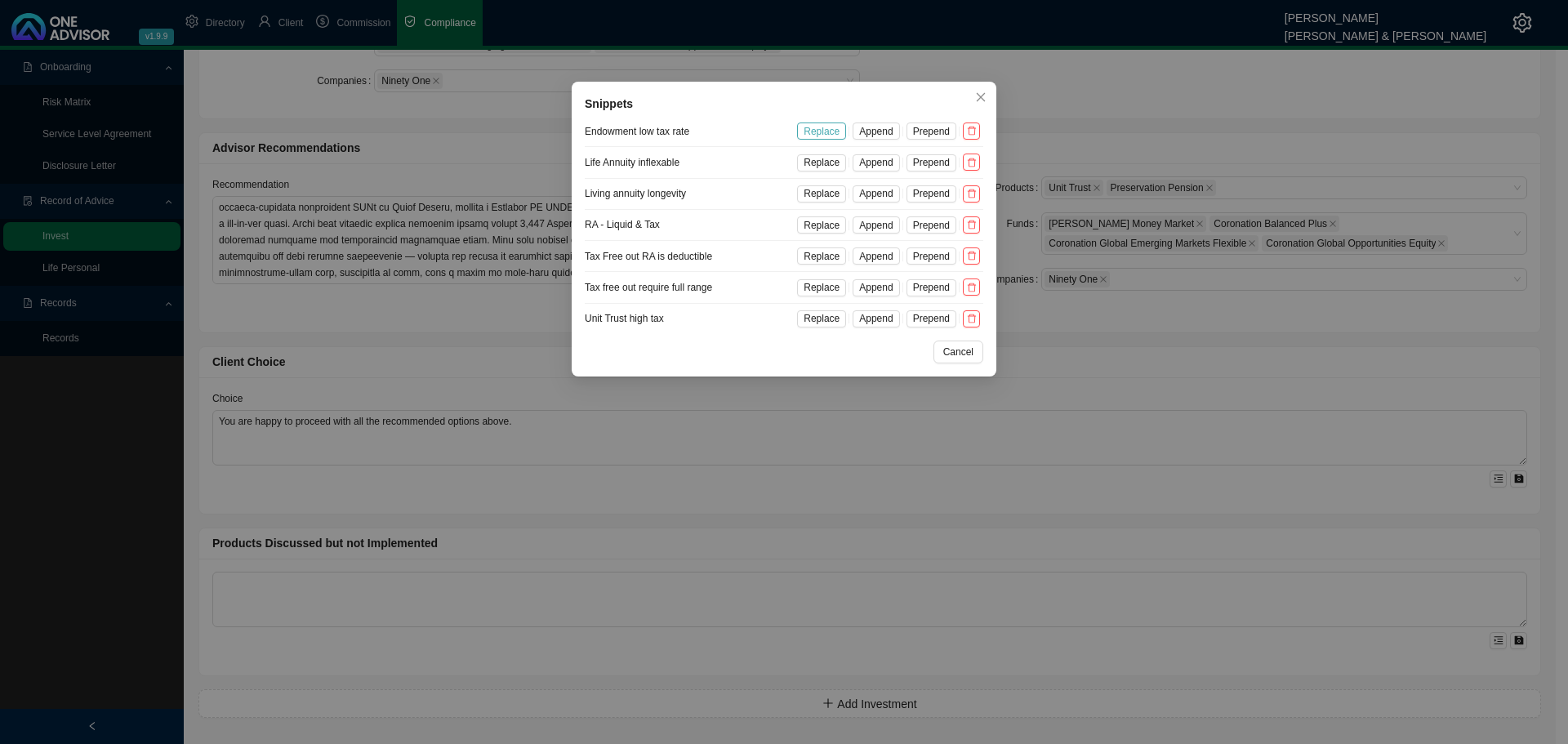
click at [832, 131] on span "Replace" at bounding box center [822, 131] width 36 height 16
type textarea "We discussed an endowment but it was not implemented because your marginal tax …"
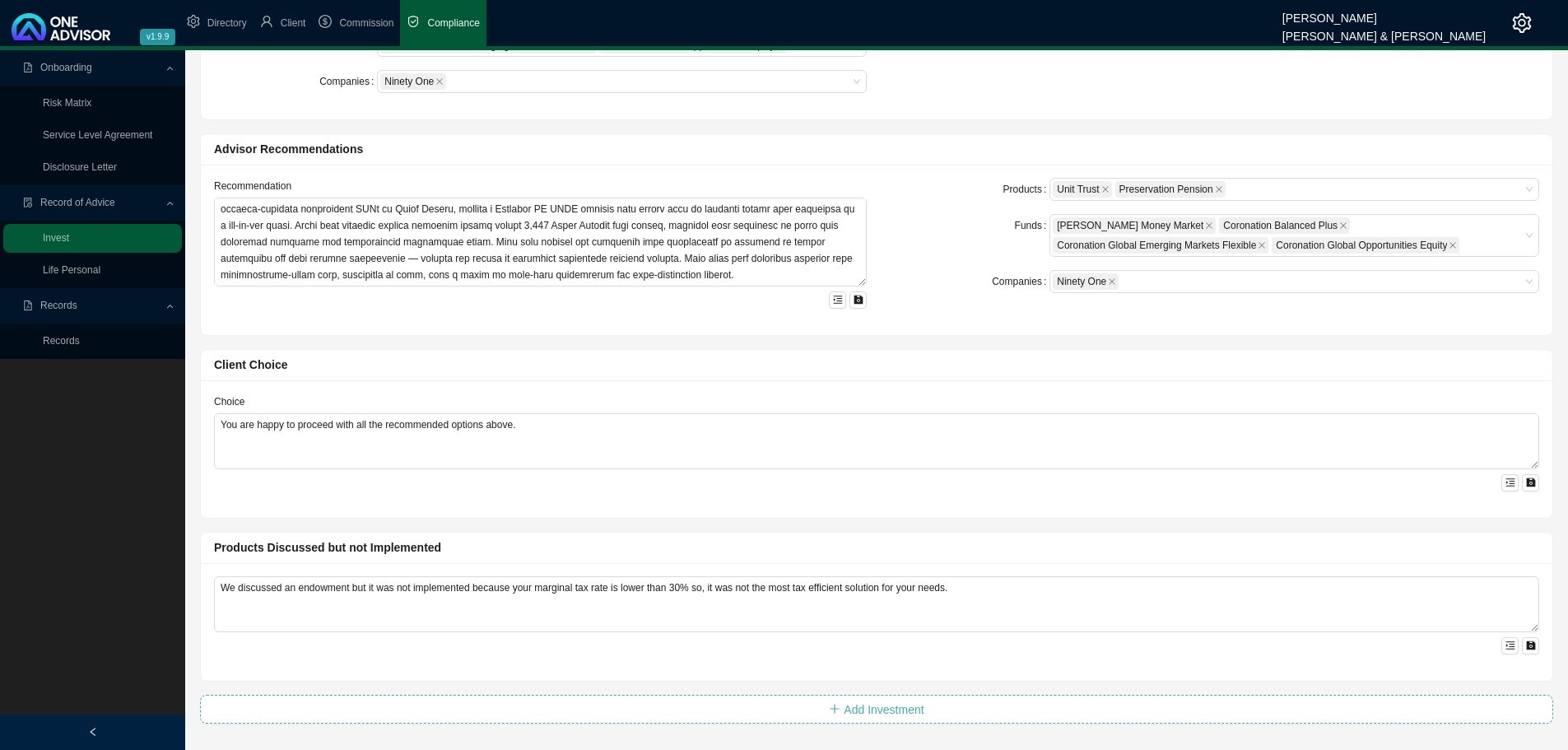
click at [880, 704] on span "Add Investment" at bounding box center [884, 710] width 79 height 18
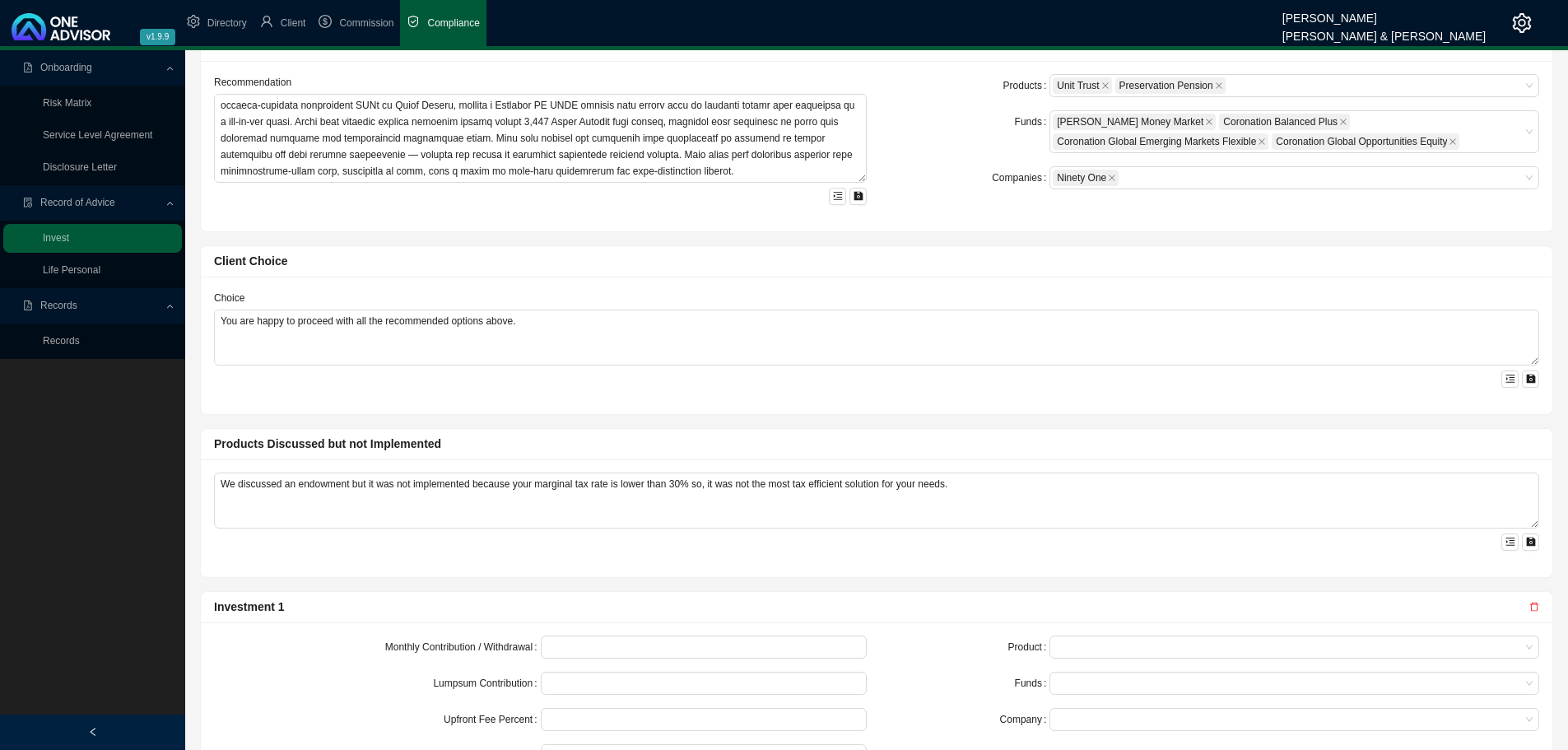
scroll to position [797, 0]
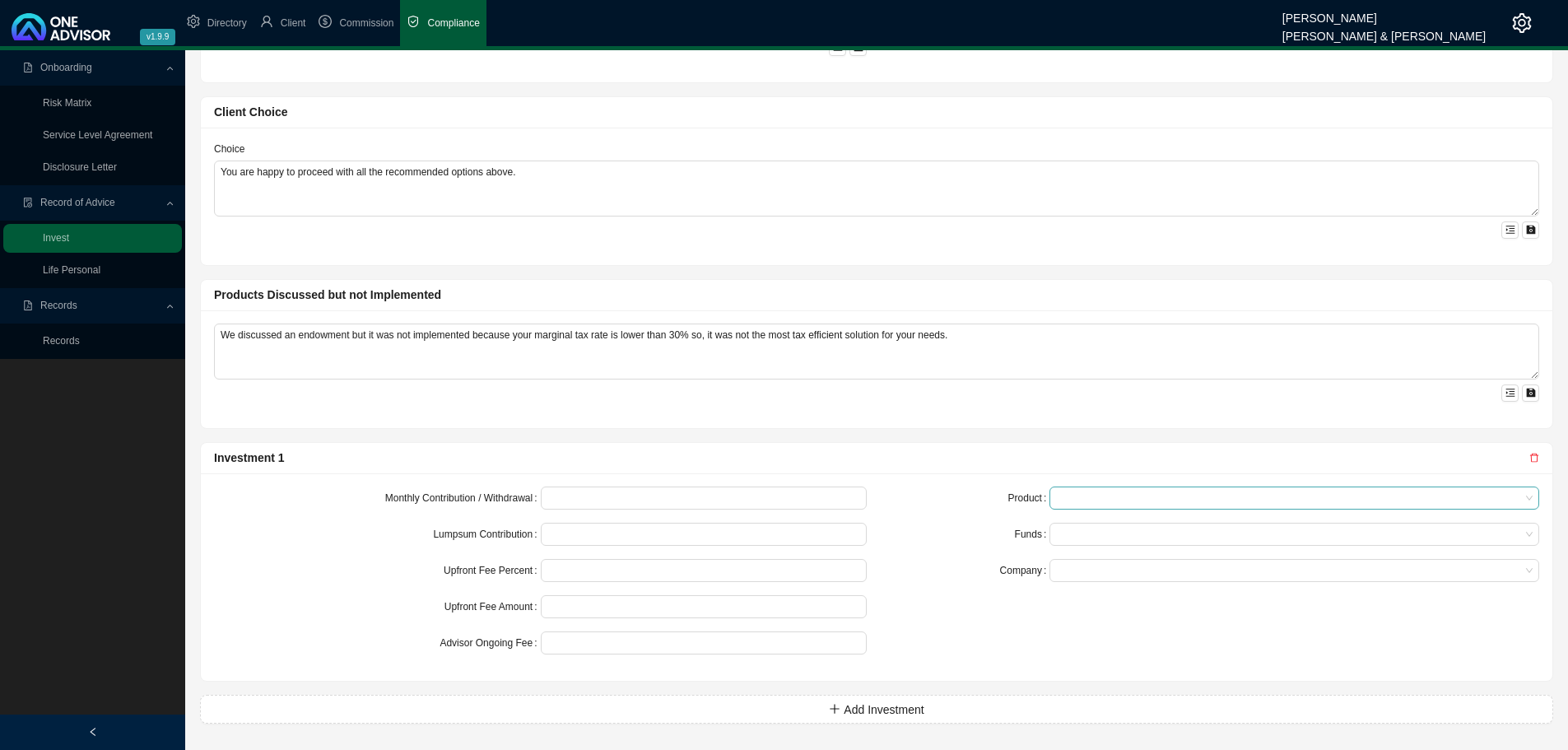
click at [1053, 493] on div at bounding box center [1295, 498] width 490 height 23
click at [1098, 522] on div "Preservation Pension" at bounding box center [1294, 528] width 463 height 16
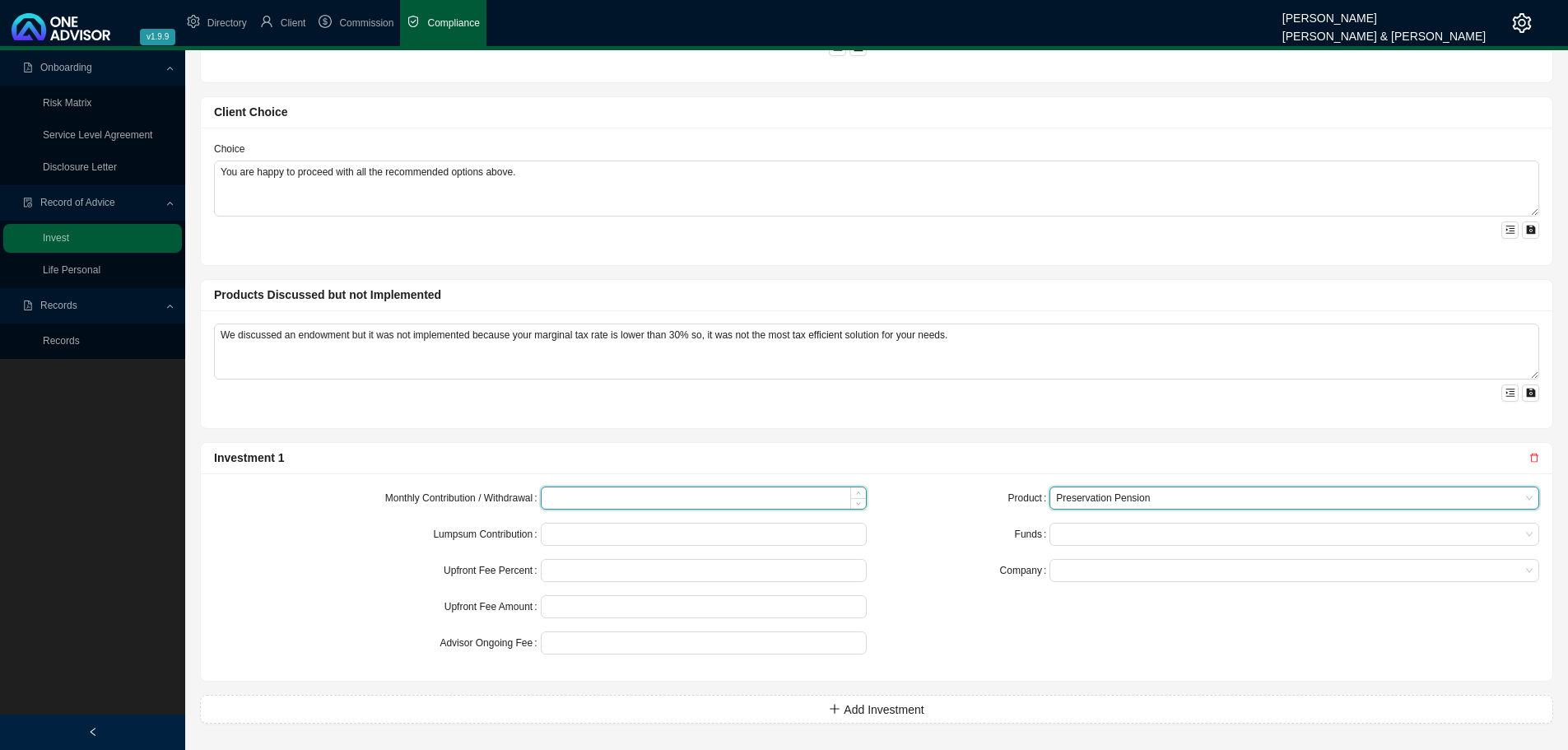
click at [609, 498] on input at bounding box center [705, 498] width 325 height 21
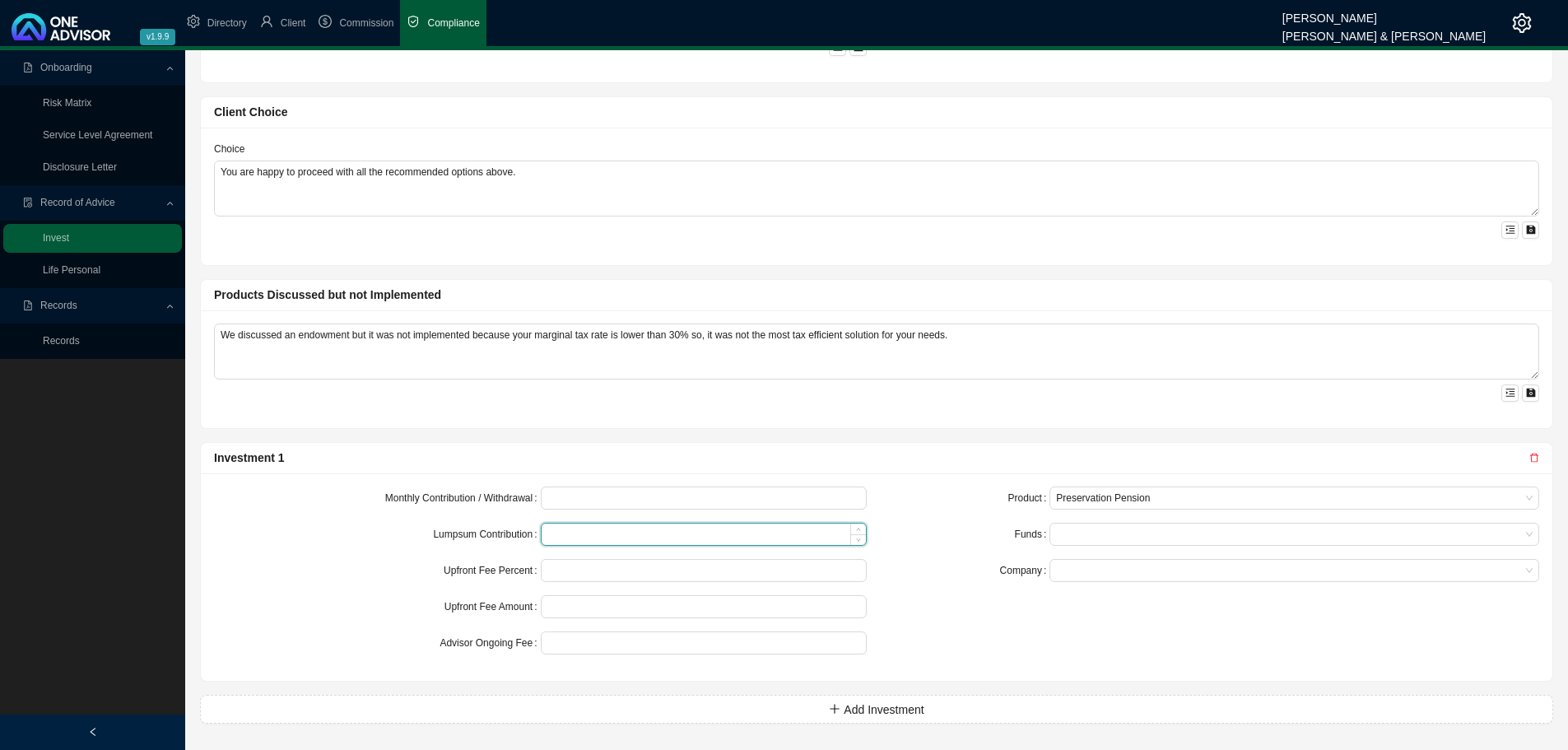
click at [609, 538] on input at bounding box center [705, 534] width 325 height 21
type input "1000000"
drag, startPoint x: 412, startPoint y: 622, endPoint x: 508, endPoint y: 595, distance: 99.7
click at [412, 621] on form "Monthly Contribution / Withdrawal Lumpsum Contribution 1000000 Upfront Fee Perc…" at bounding box center [541, 570] width 653 height 168
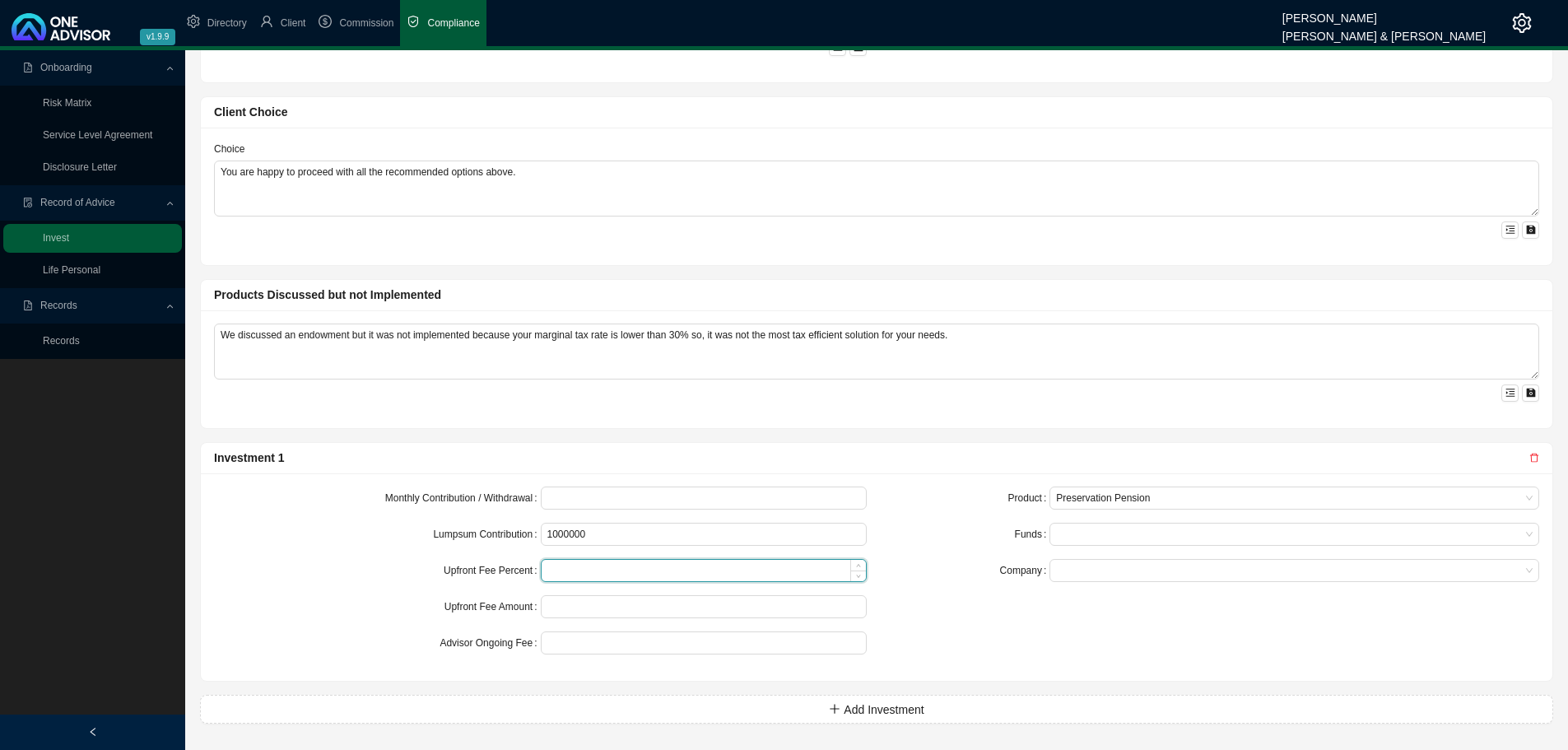
click at [569, 572] on input at bounding box center [705, 571] width 325 height 21
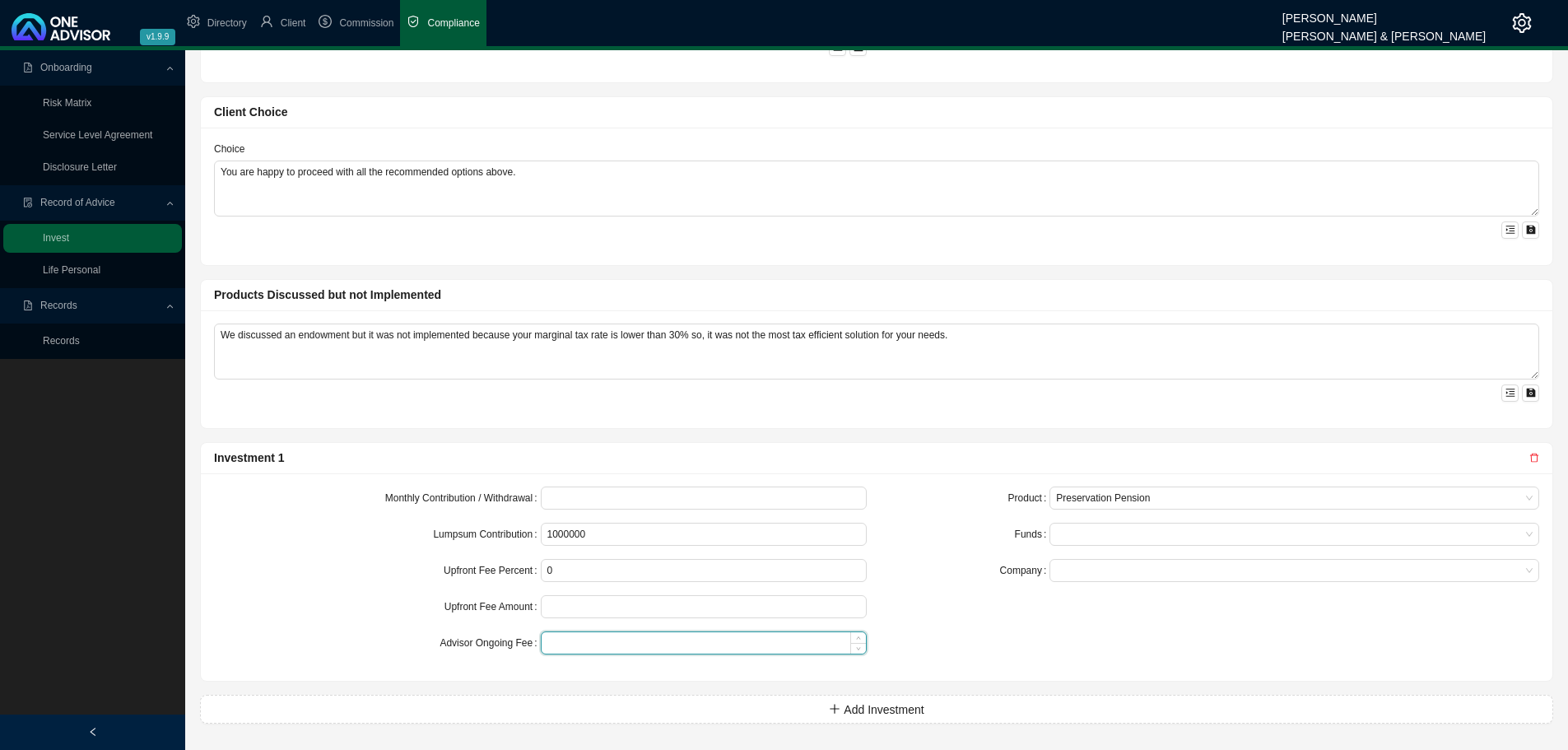
type input "0.00"
click at [608, 645] on input at bounding box center [705, 644] width 325 height 21
type input "0.50"
click at [947, 619] on div "Product Preservation Pension Funds Company" at bounding box center [1213, 577] width 673 height 181
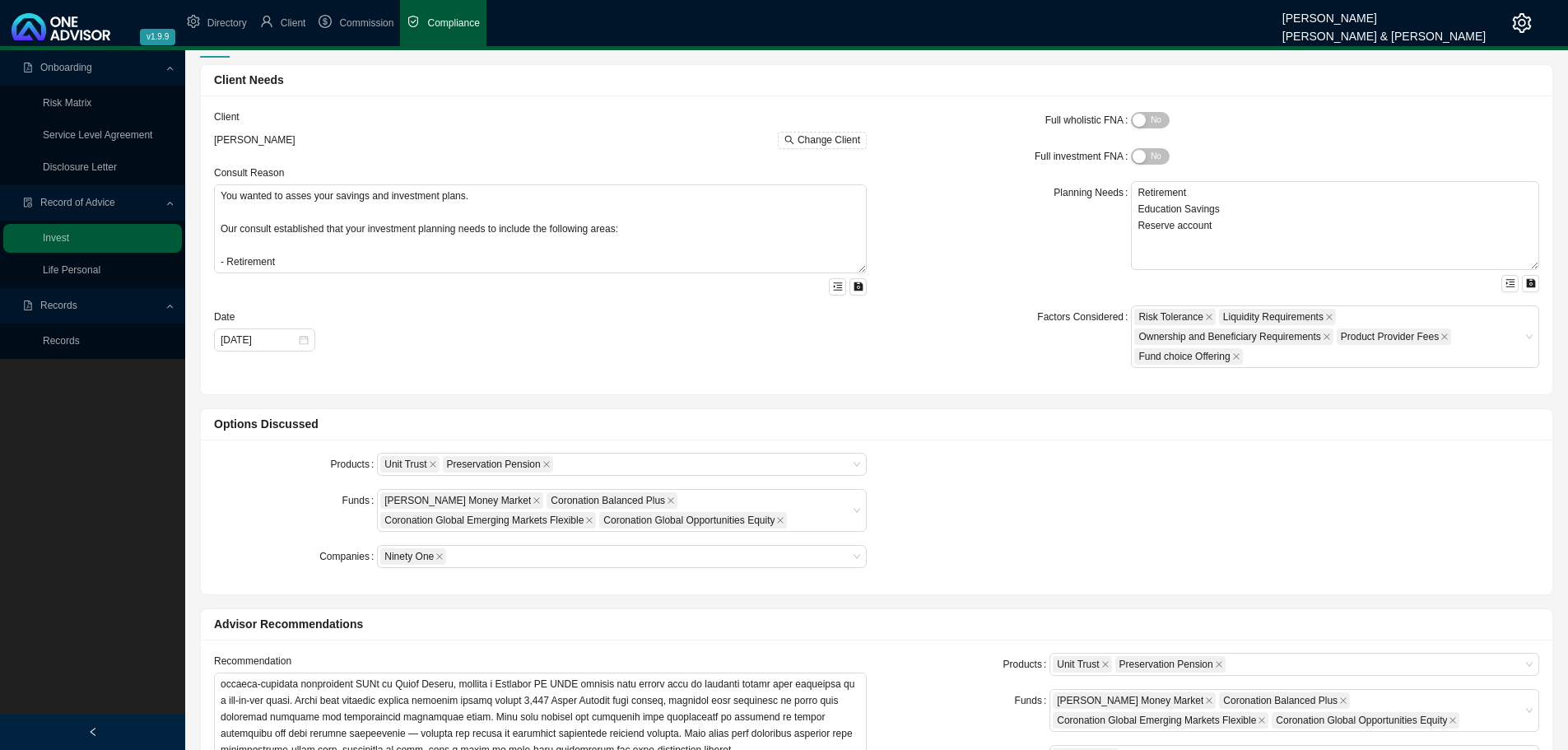
scroll to position [0, 0]
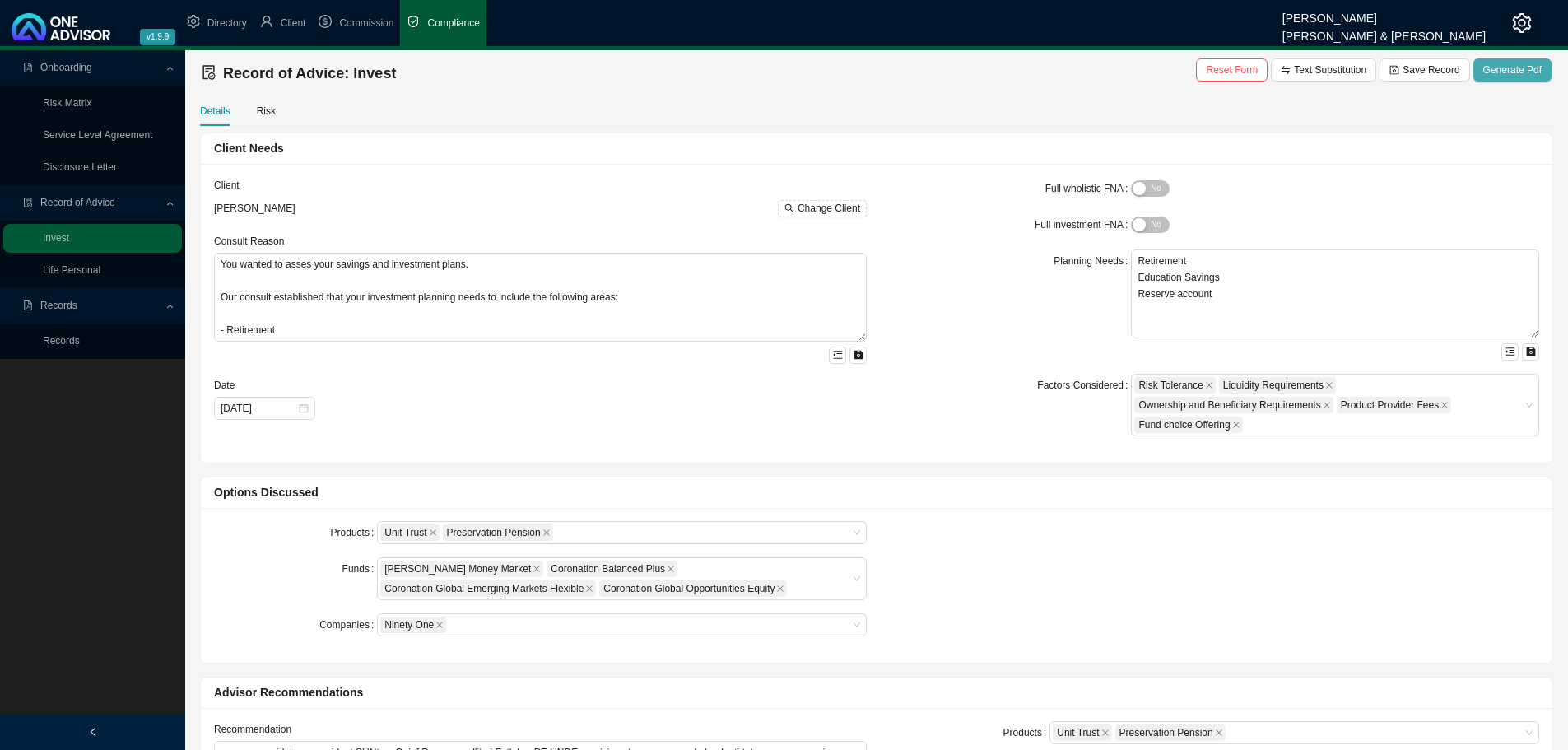
click at [1524, 70] on span "Generate Pdf" at bounding box center [1512, 70] width 58 height 16
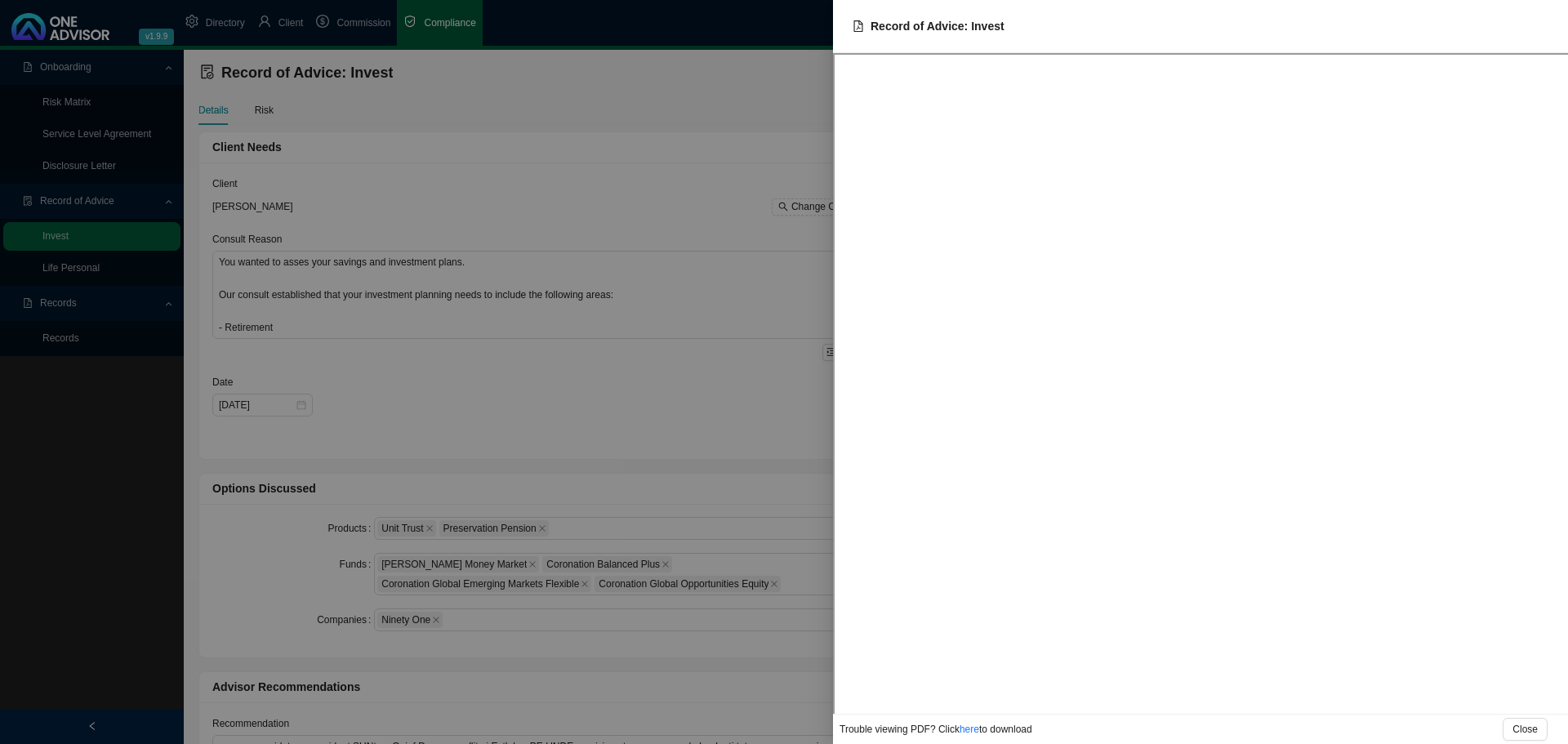
click at [260, 105] on div at bounding box center [784, 372] width 1568 height 744
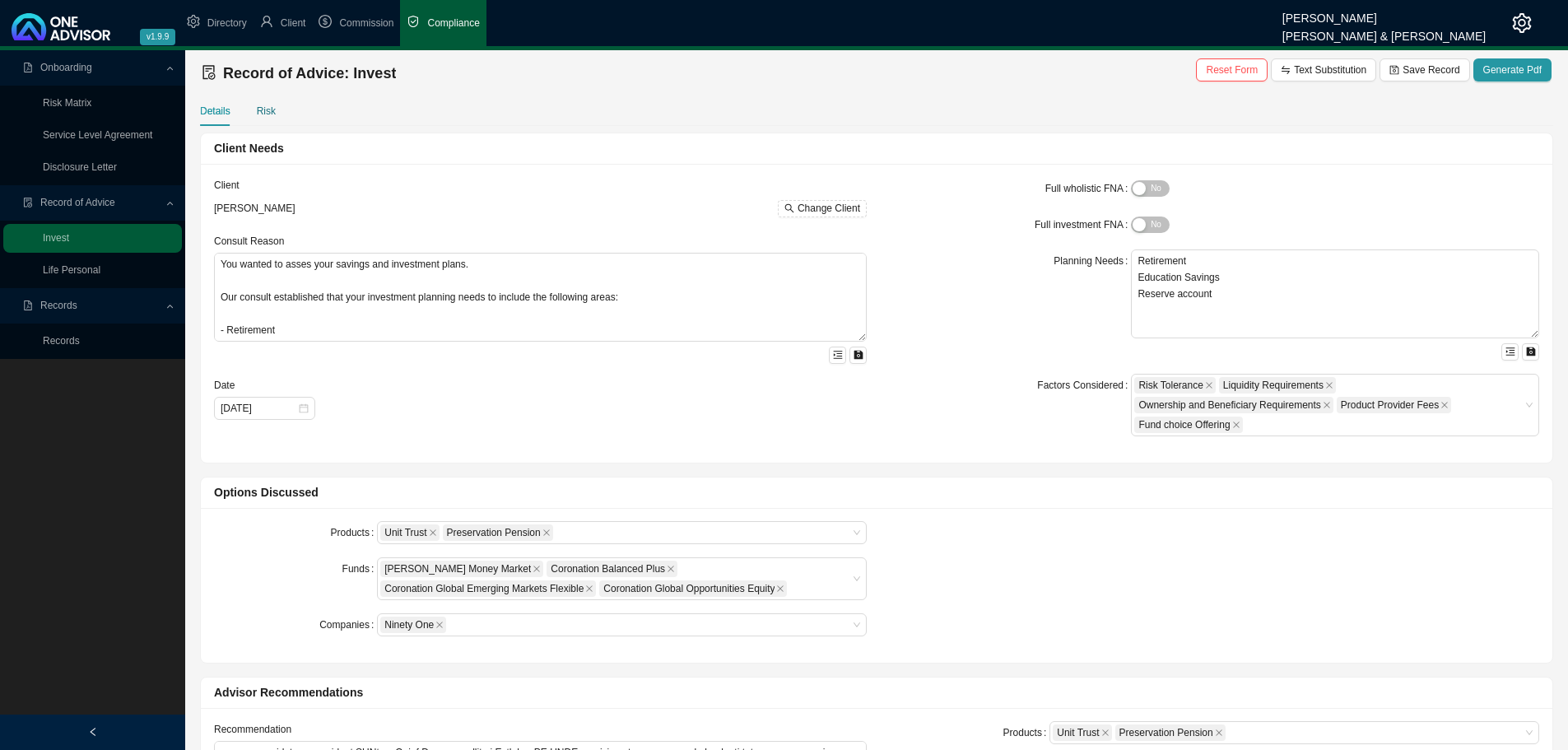
click at [266, 107] on div "Risk" at bounding box center [266, 111] width 19 height 16
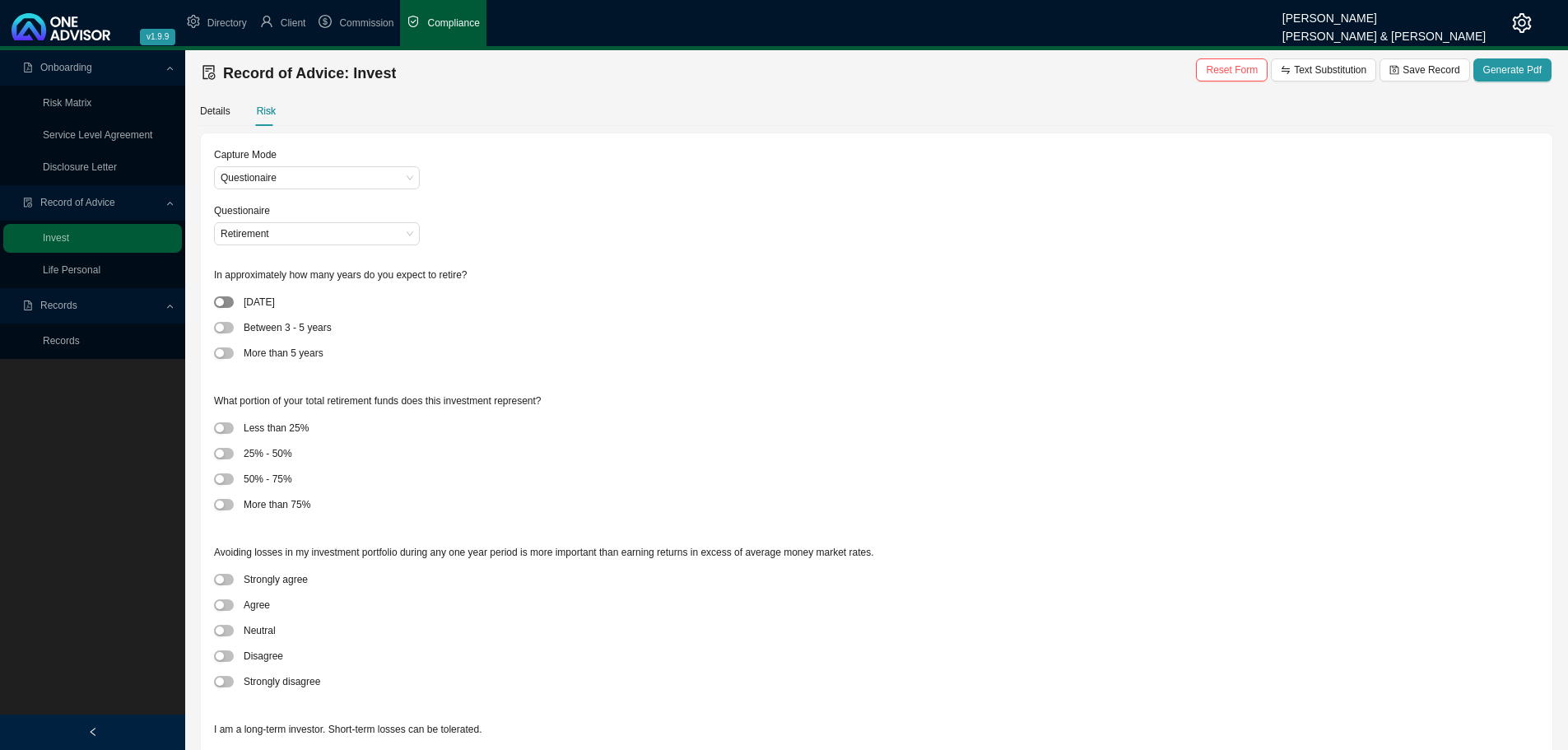
drag, startPoint x: 224, startPoint y: 305, endPoint x: 215, endPoint y: 358, distance: 53.8
click at [223, 305] on button "button" at bounding box center [224, 303] width 20 height 11
click at [232, 459] on span "button" at bounding box center [224, 454] width 20 height 11
click at [220, 585] on span "button" at bounding box center [224, 580] width 20 height 11
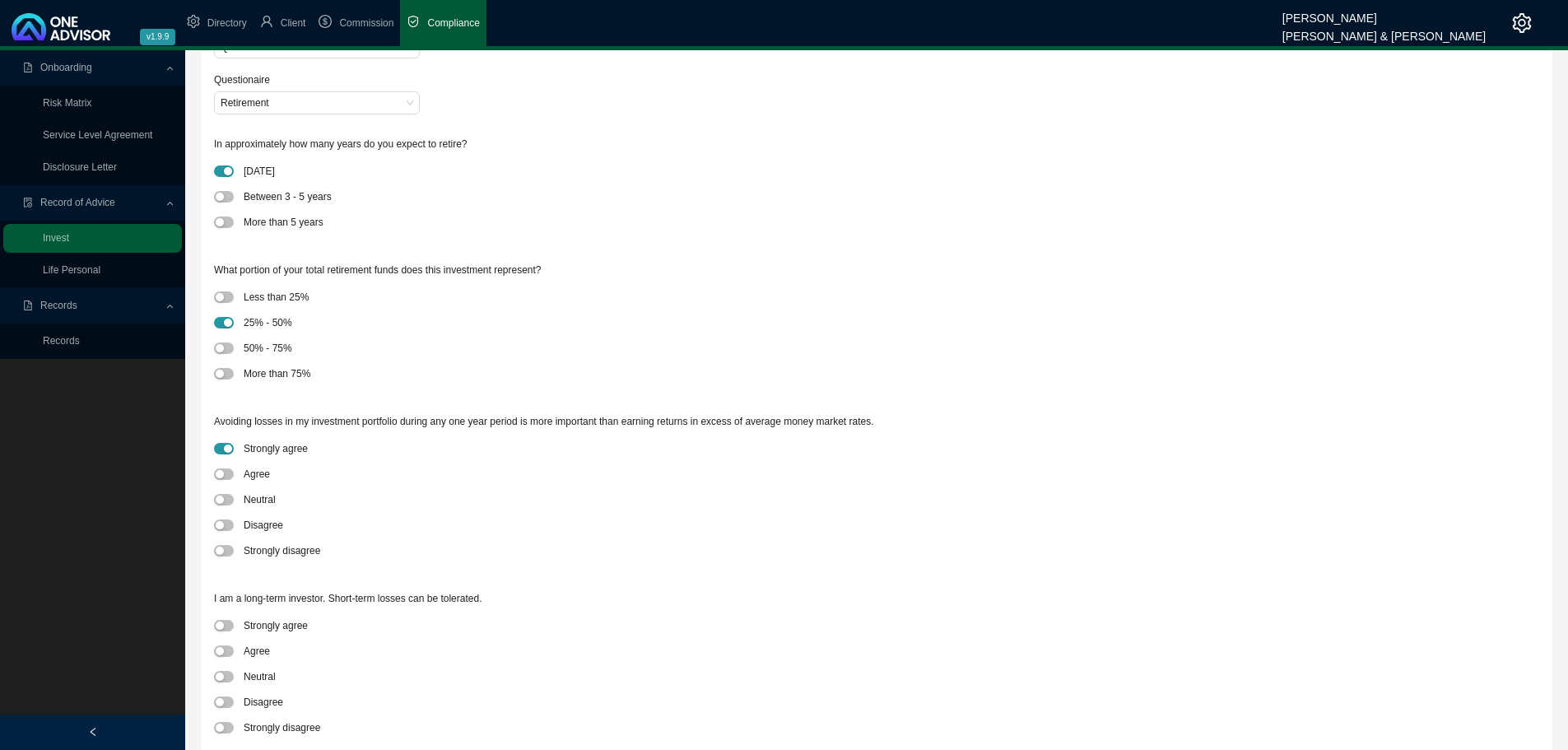
scroll to position [412, 0]
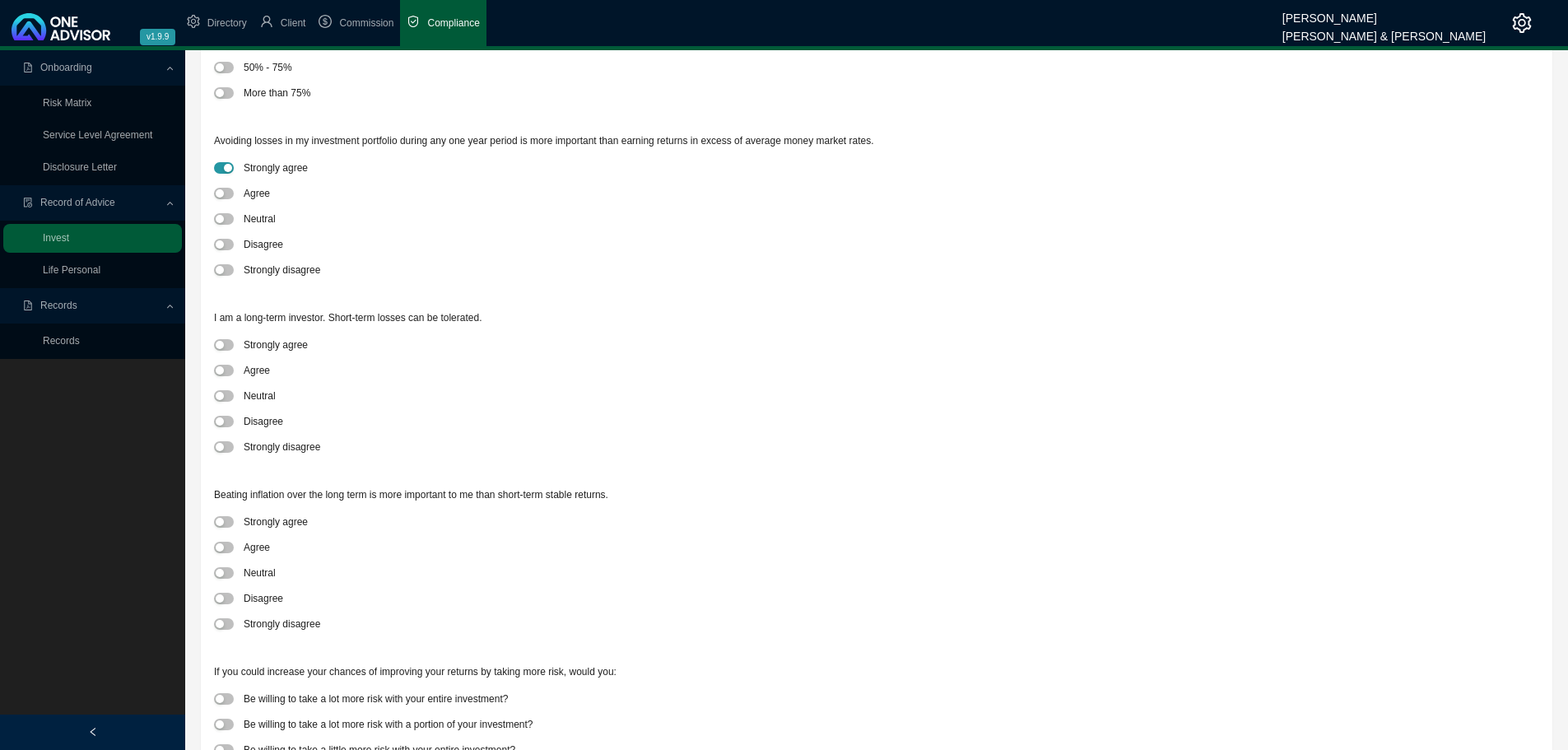
click at [227, 390] on div at bounding box center [229, 396] width 30 height 17
click at [225, 568] on span "button" at bounding box center [224, 574] width 20 height 11
click at [209, 379] on div "Capture Mode Questionaire Questionaire Retirement In approximately how many yea…" at bounding box center [877, 284] width 1352 height 1125
click at [228, 398] on span "button" at bounding box center [224, 397] width 20 height 11
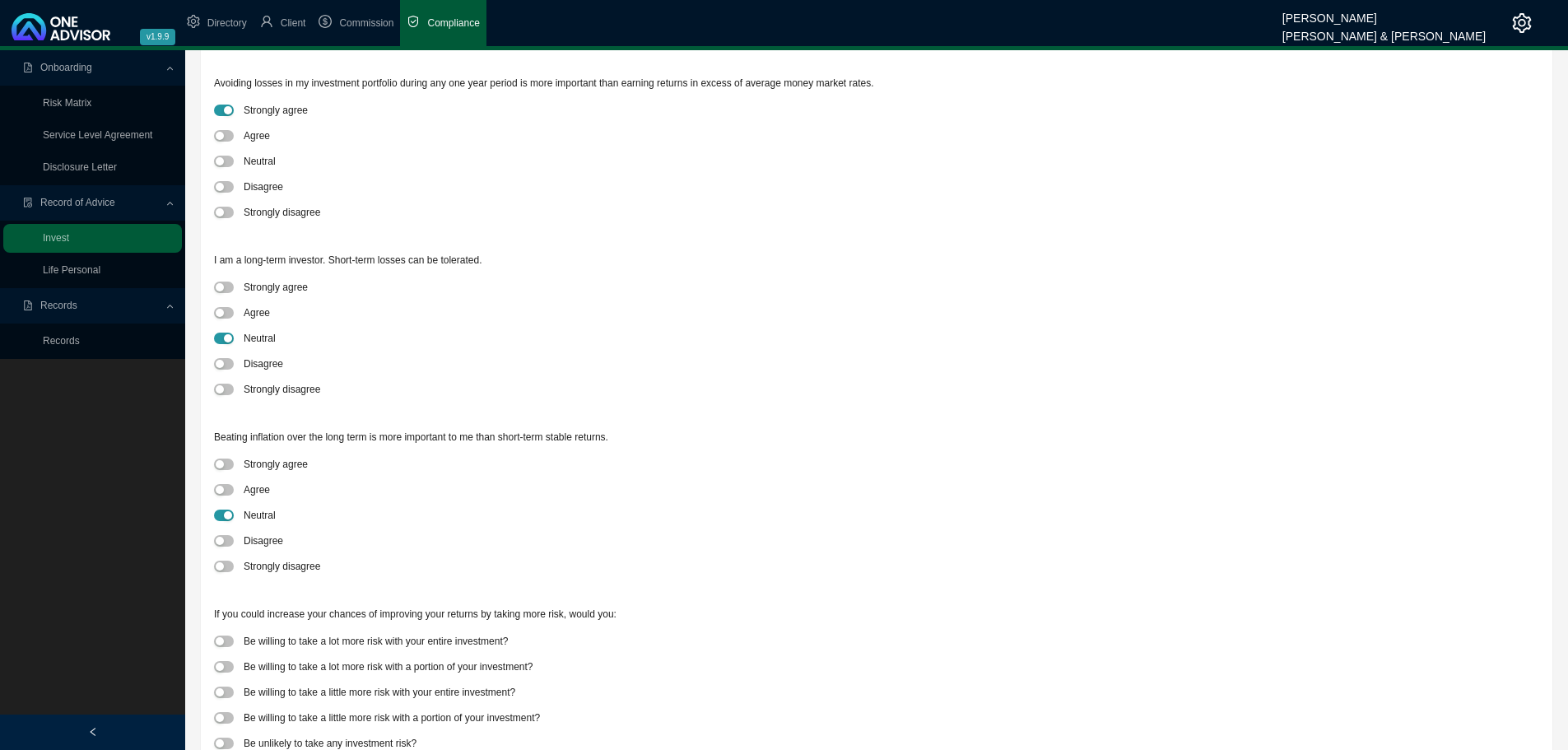
scroll to position [509, 0]
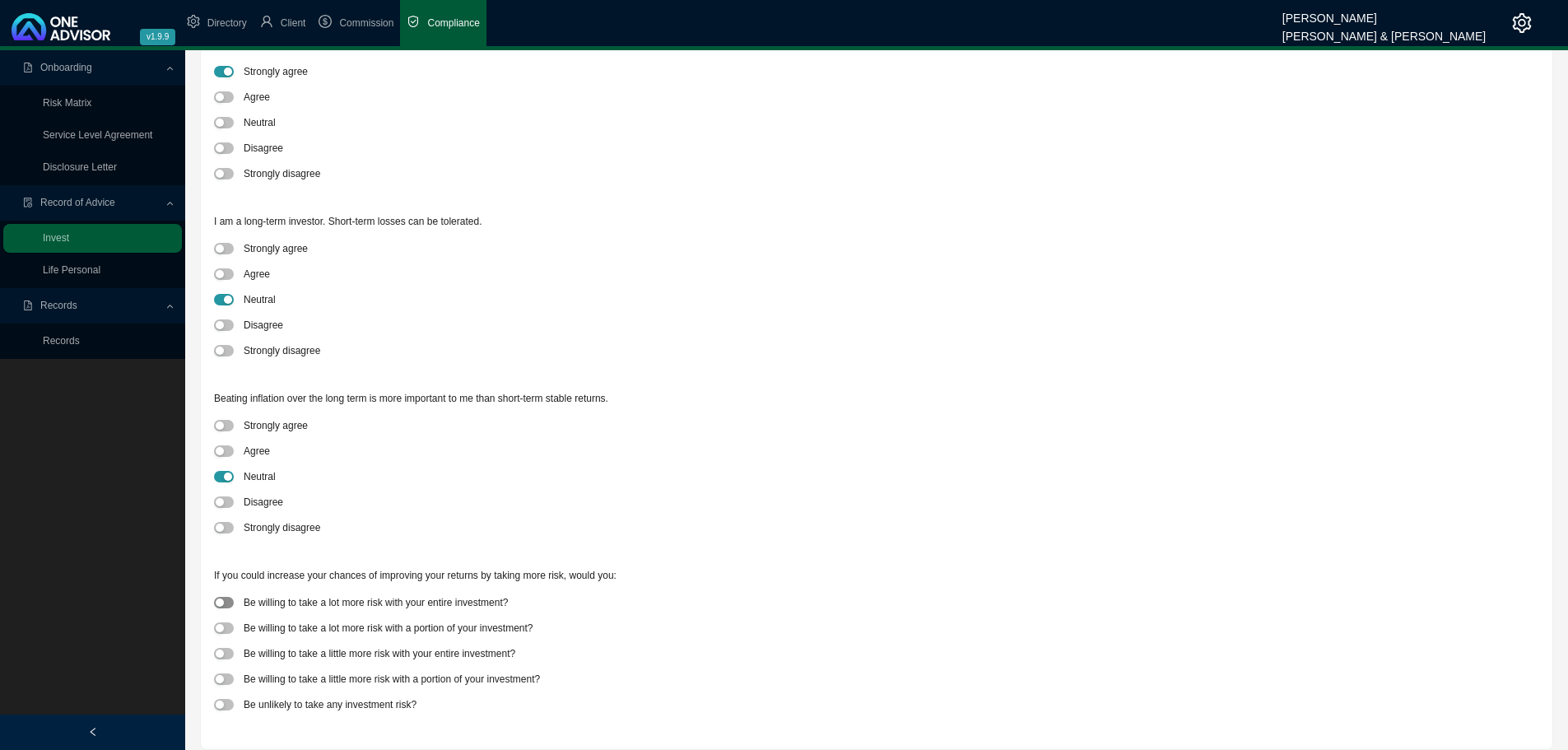
click at [220, 601] on div "button" at bounding box center [219, 602] width 9 height 9
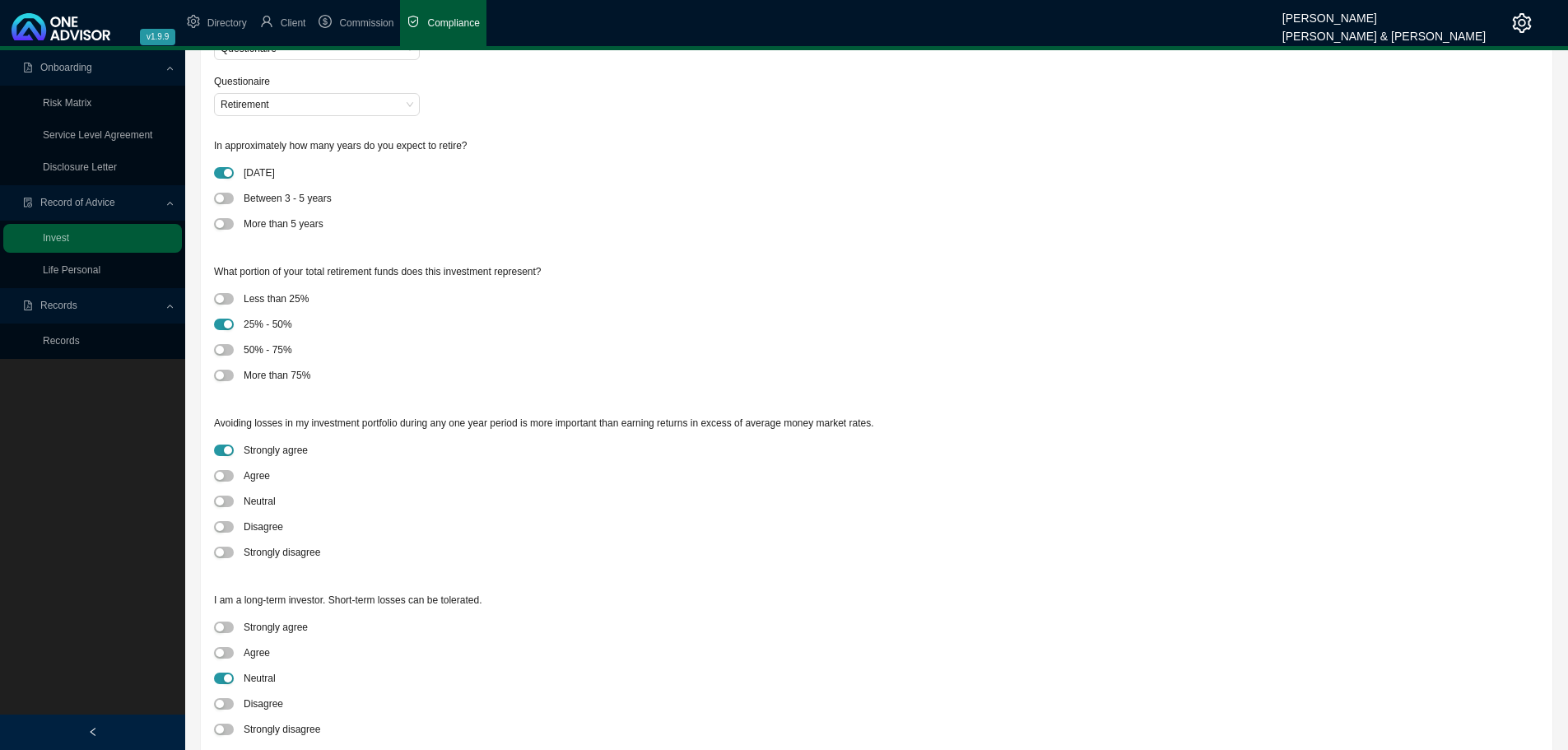
scroll to position [0, 0]
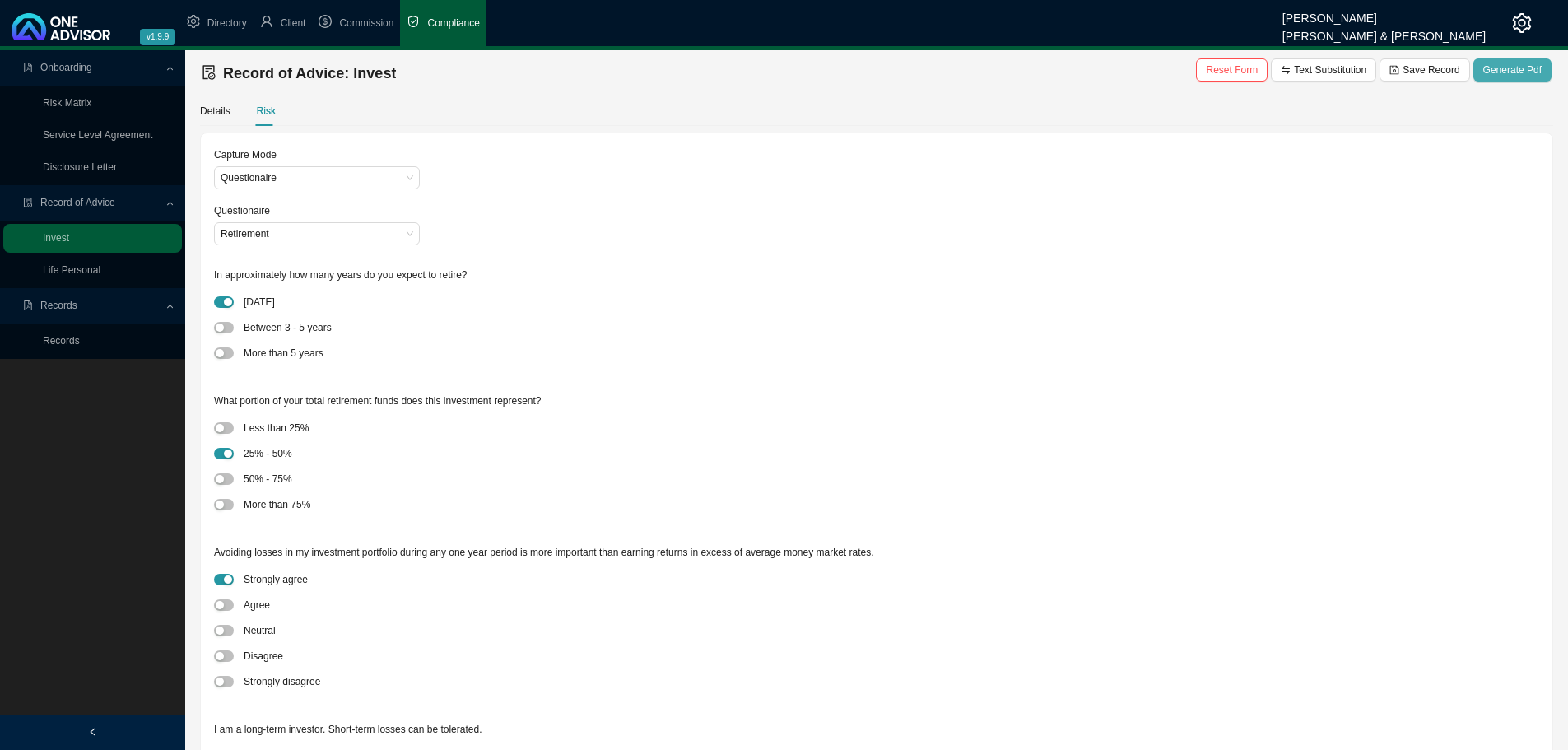
click at [1508, 65] on span "Generate Pdf" at bounding box center [1512, 70] width 58 height 16
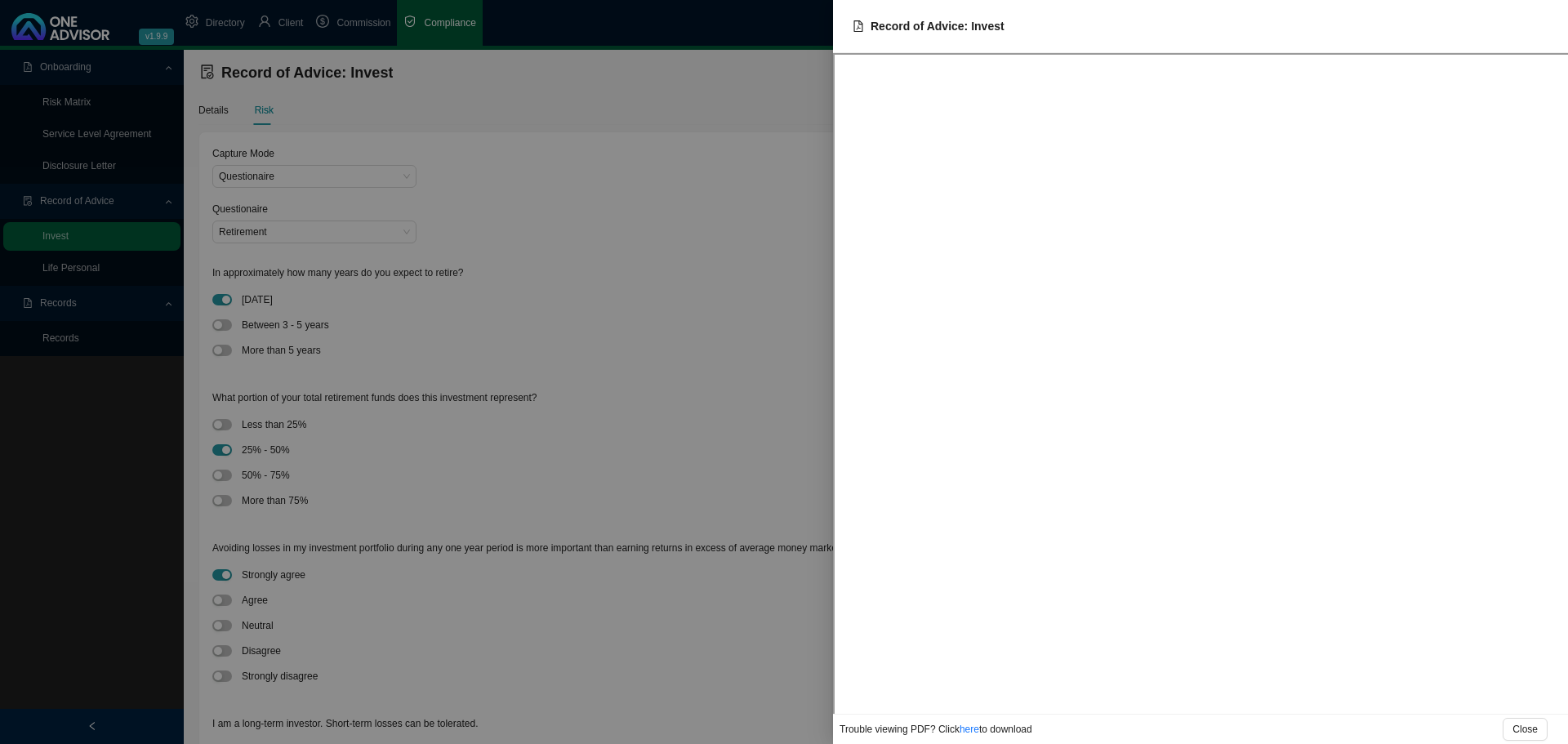
click at [449, 252] on div at bounding box center [784, 372] width 1568 height 744
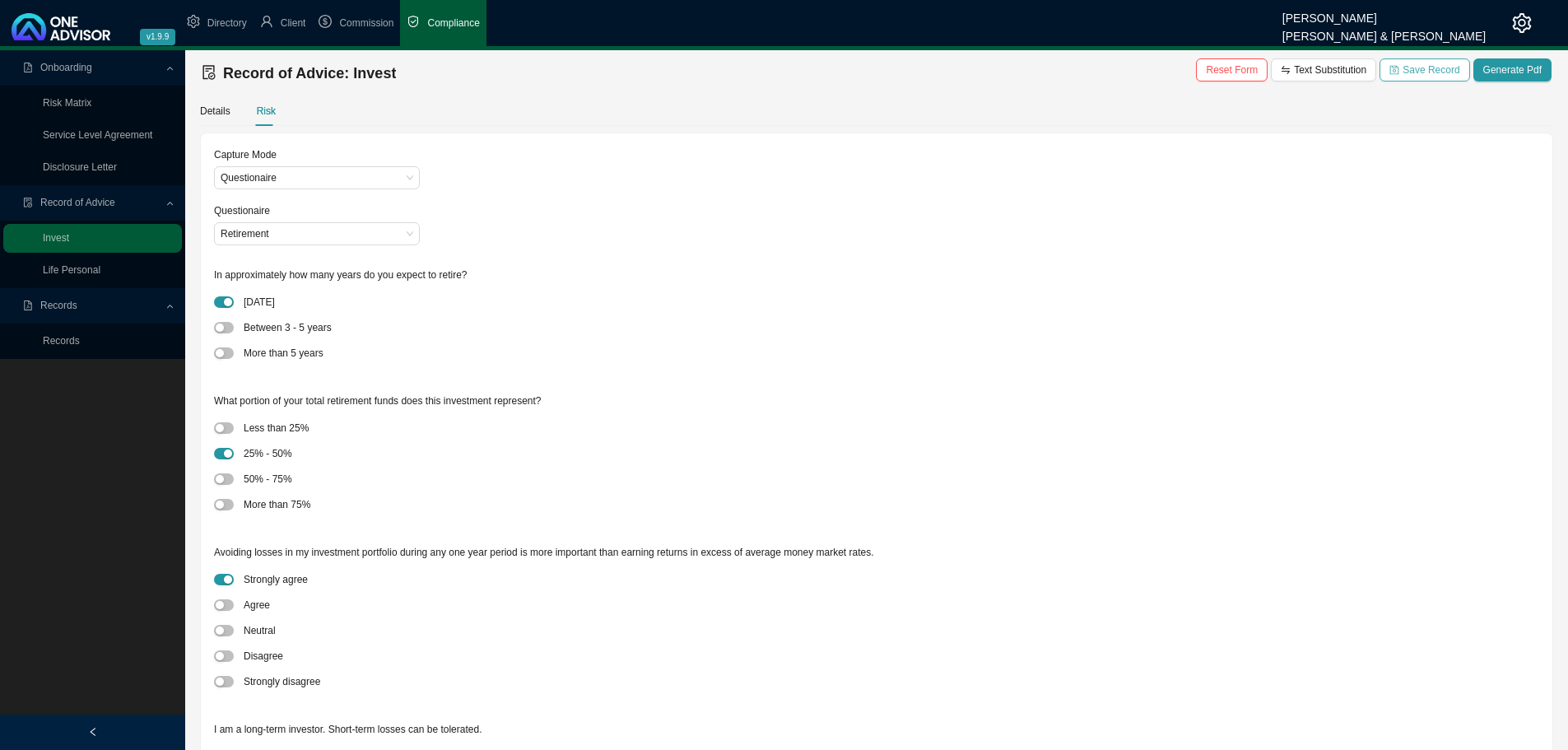
click at [1422, 63] on span "Save Record" at bounding box center [1430, 70] width 56 height 16
click at [61, 342] on link "Records" at bounding box center [61, 341] width 37 height 11
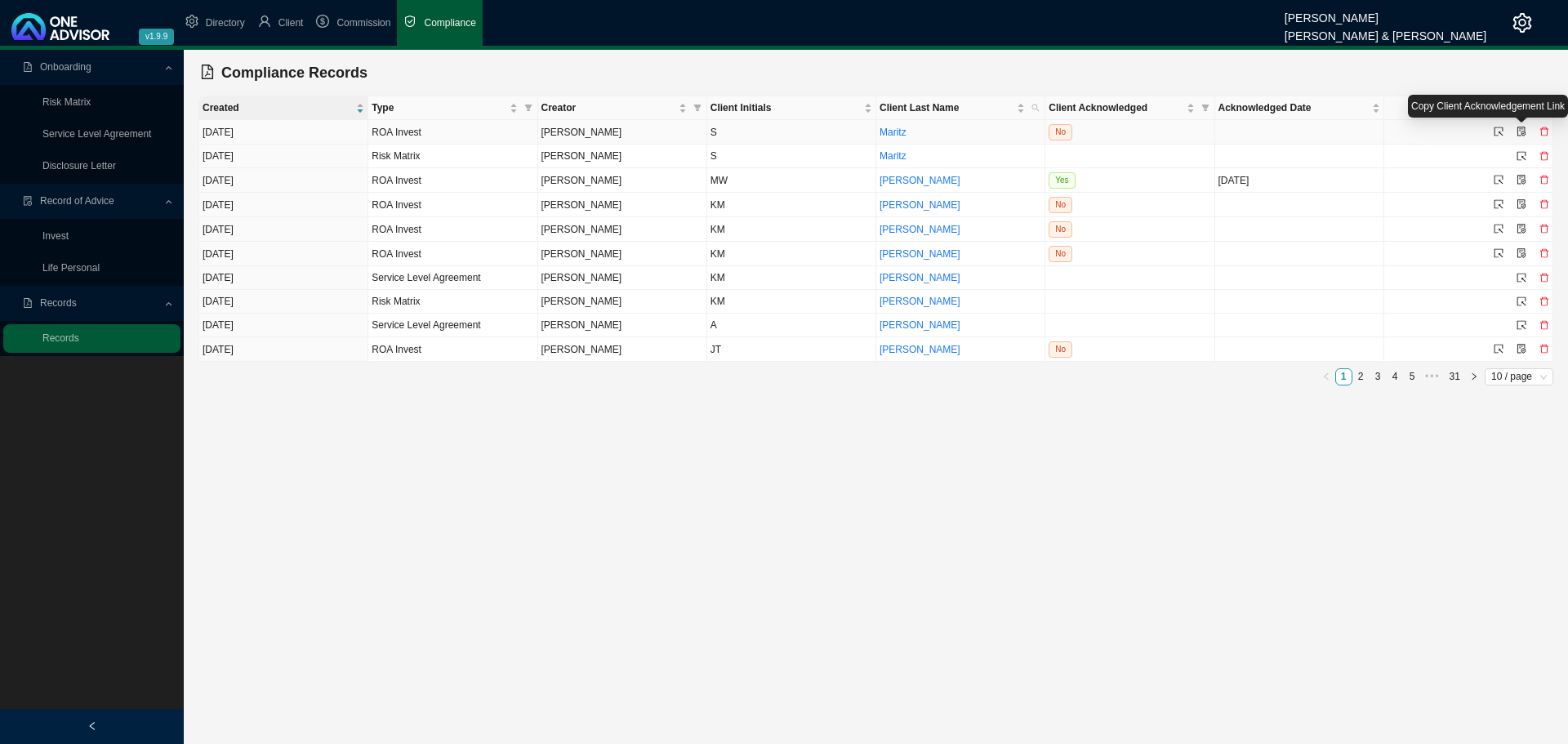
click at [1521, 131] on icon "file-protect" at bounding box center [1521, 131] width 9 height 10
click at [1499, 131] on icon "select" at bounding box center [1499, 131] width 9 height 10
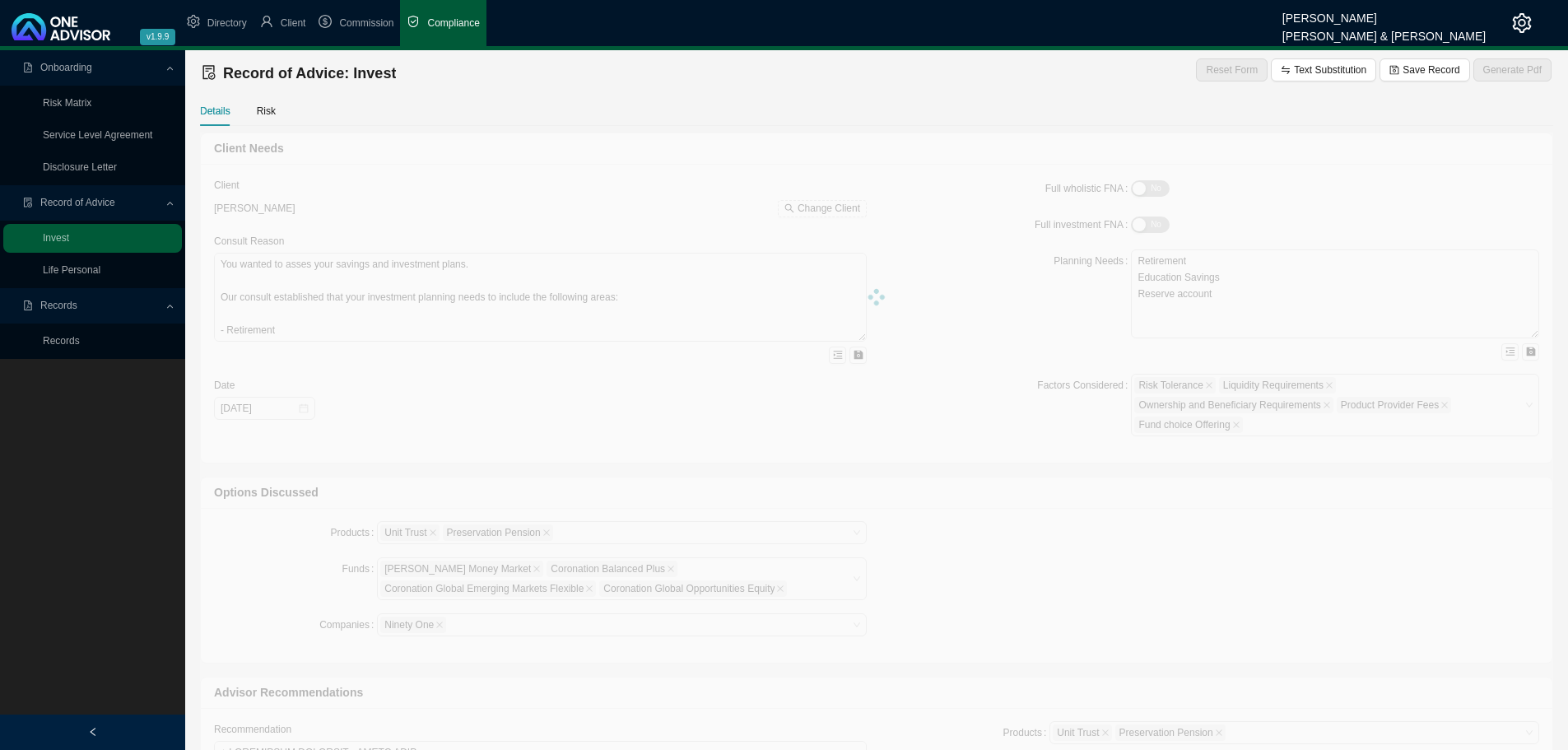
type textarea "Lor ipsu dolorsit am co adi elit seddoe Tempor inc ut l etdo magn aliqua en adm…"
type textarea "You wanted to asses your savings and investment plans. Our consult established …"
type textarea "Loremipsumd sit ametcon adipiscing elitse, D eiusmod tem incididun utlab etdolo…"
type input "[DATE]"
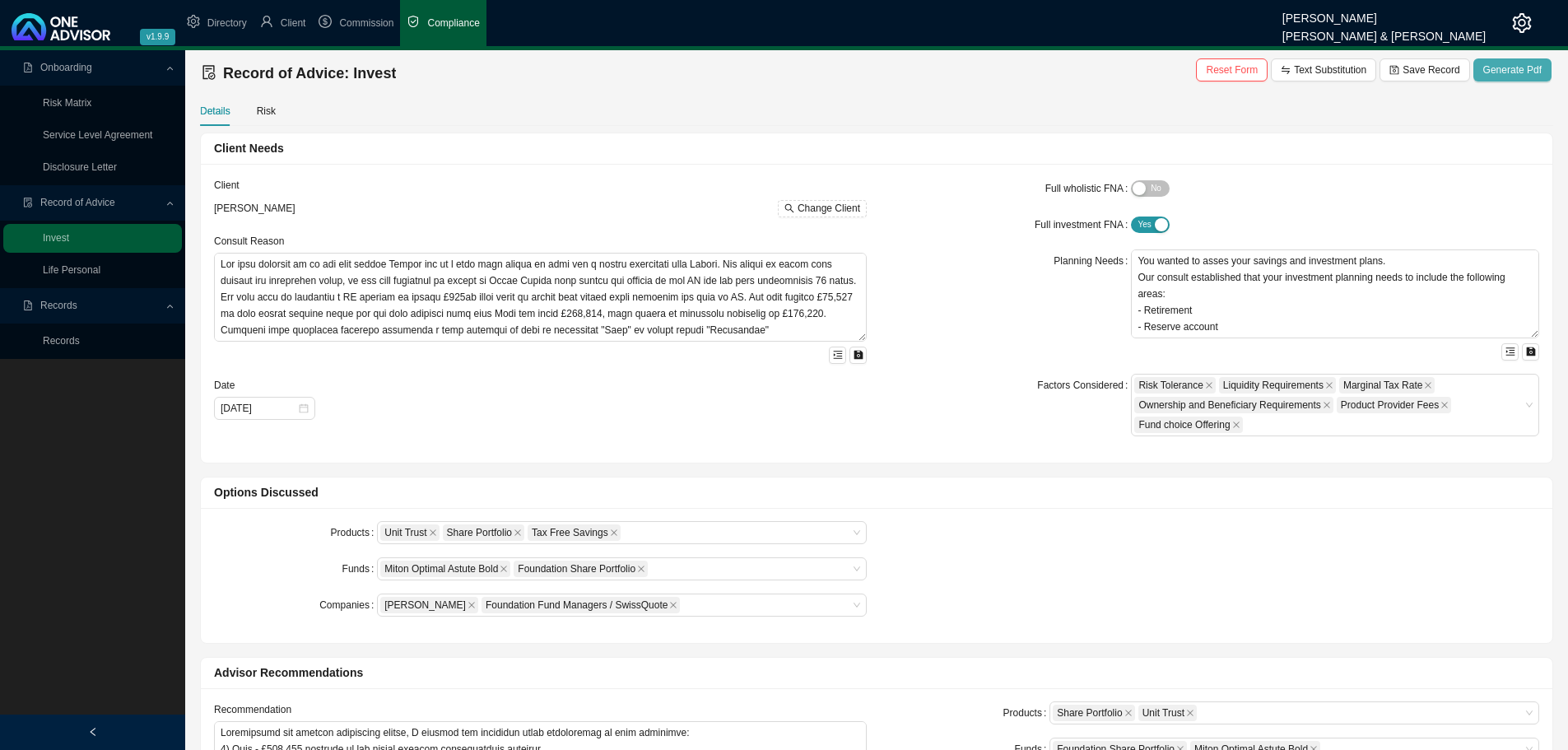
click at [1512, 68] on span "Generate Pdf" at bounding box center [1512, 70] width 58 height 16
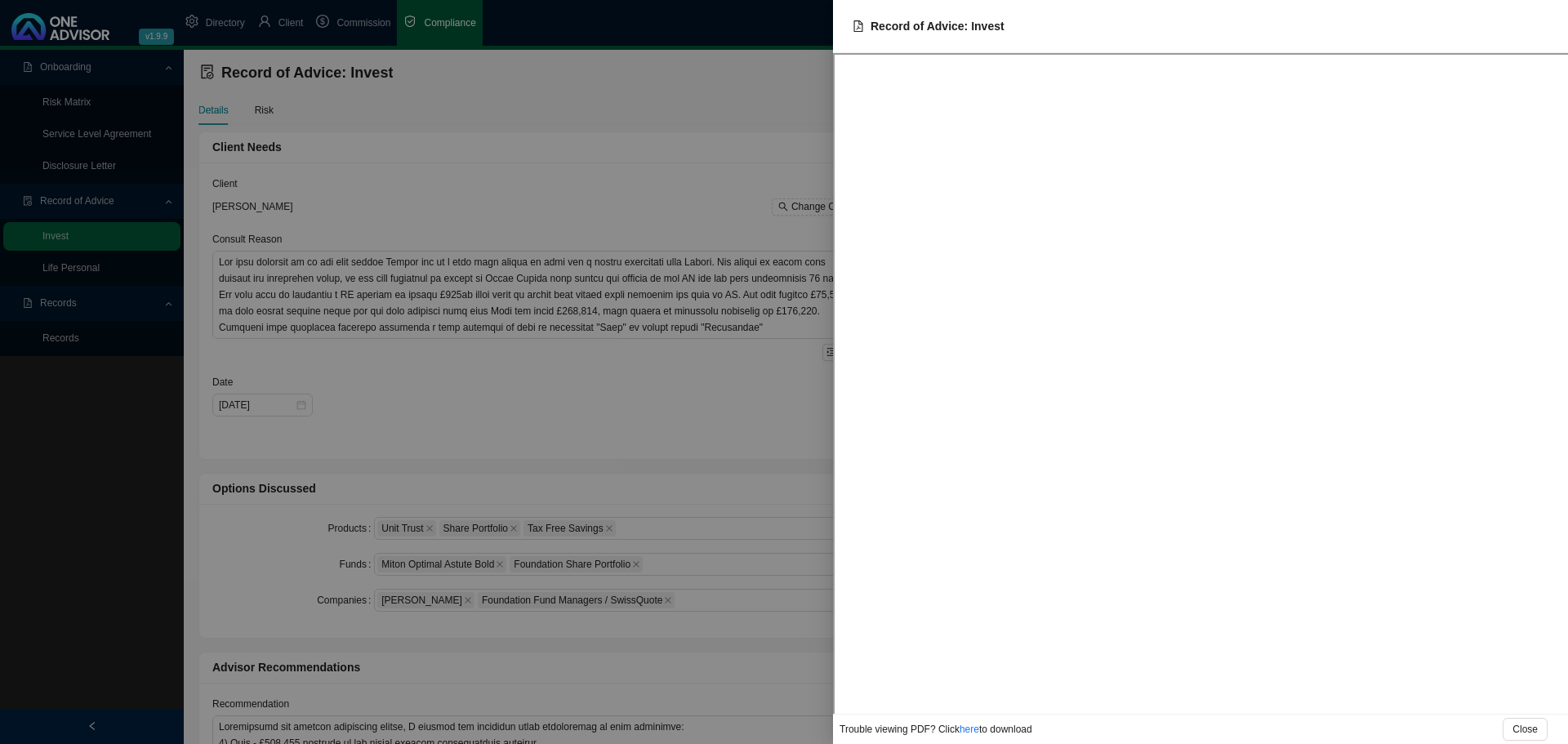
drag, startPoint x: 67, startPoint y: 410, endPoint x: 67, endPoint y: 327, distance: 83.0
click at [67, 400] on div at bounding box center [784, 372] width 1568 height 744
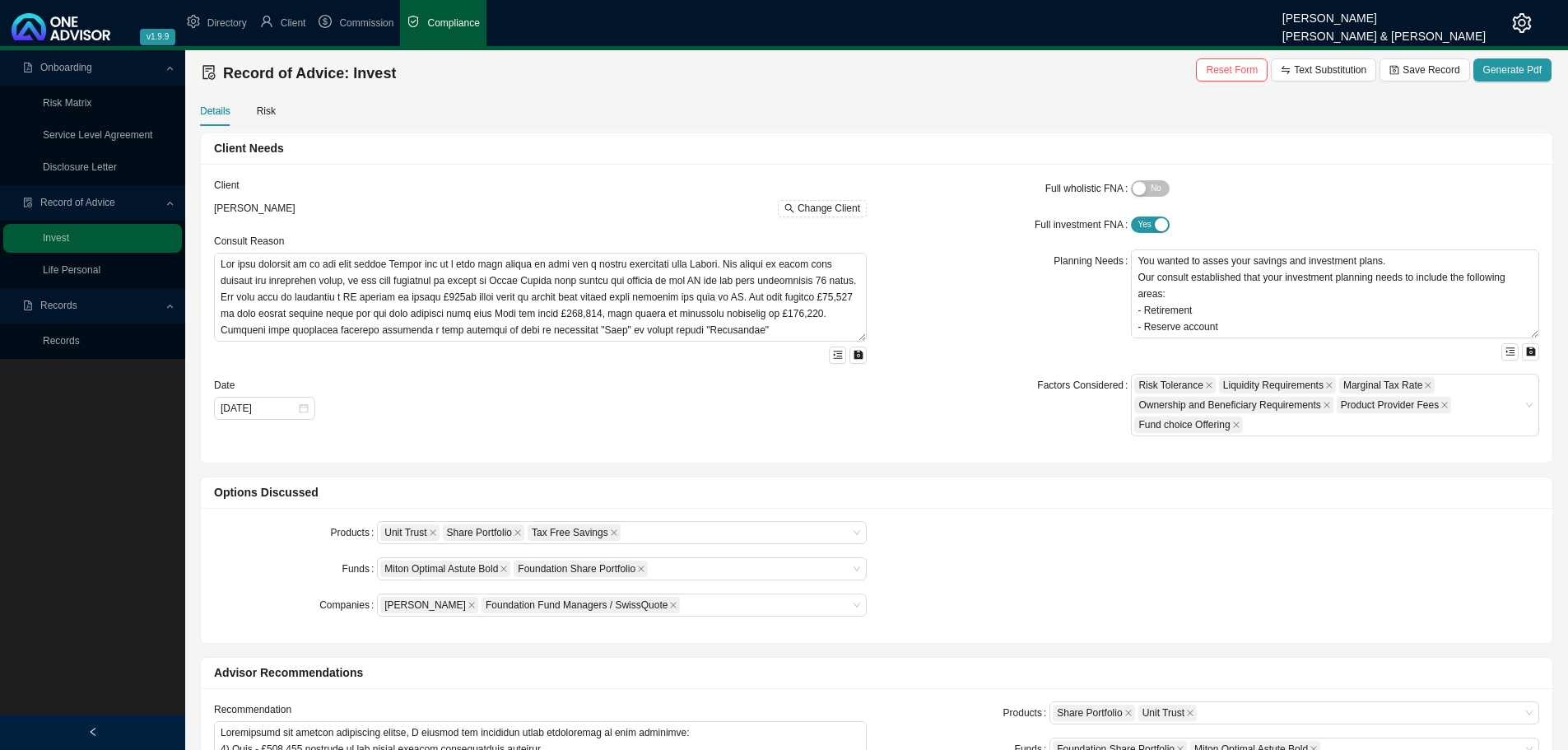
click at [65, 344] on link "Records" at bounding box center [61, 341] width 37 height 11
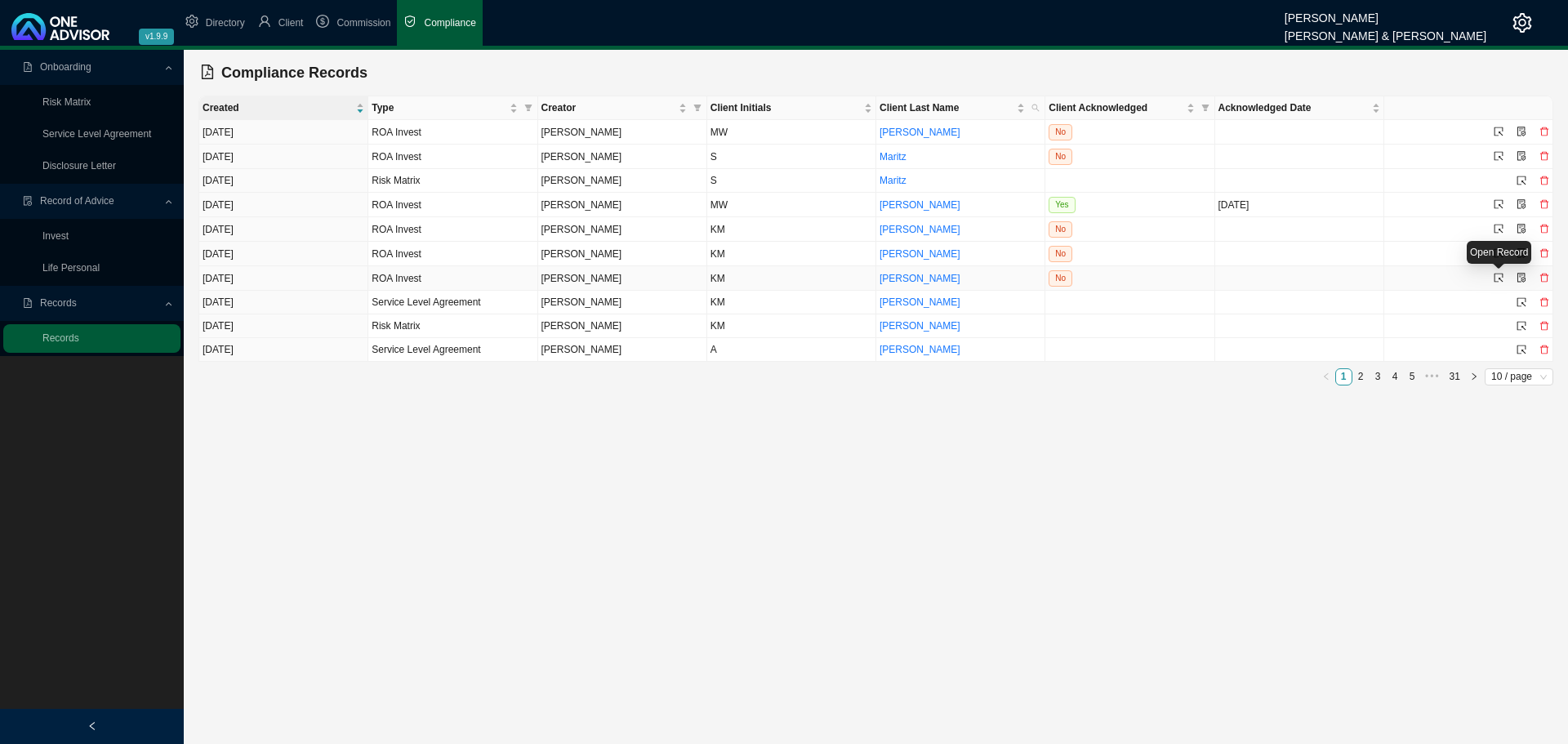
click at [1498, 277] on icon "select" at bounding box center [1499, 277] width 9 height 10
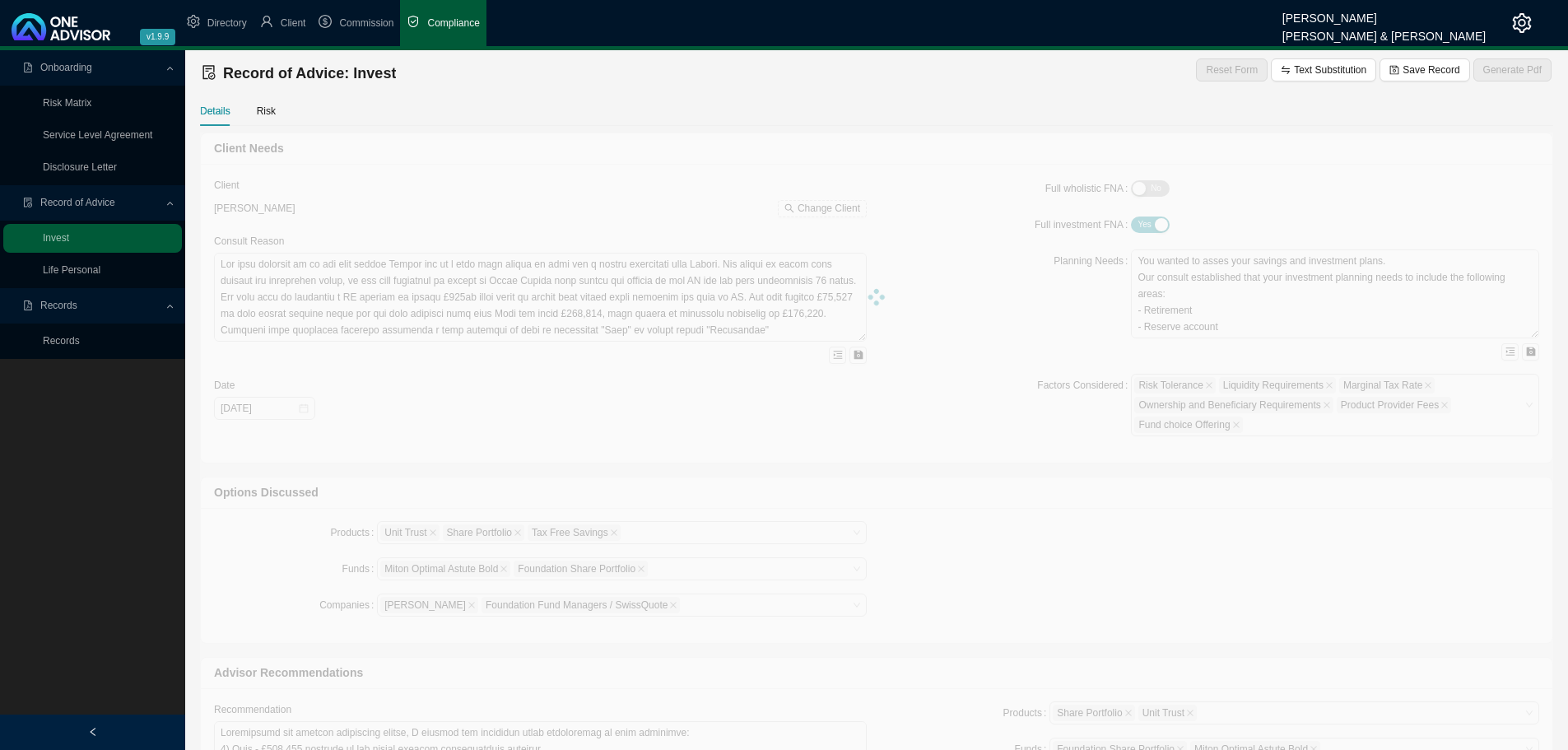
type textarea "[PERSON_NAME] requested advice on how to invest a lump sum of US$125000 which s…"
type textarea "(1) Monthly income of ~USD800 (2) Education of her 3 children outside of [GEOGR…"
type textarea "I advised that [PERSON_NAME] should invest in a portfolio of offshore unit trus…"
type textarea "[PERSON_NAME] has decided to proceed as recommended"
type textarea "Retail savings bonds, fixed deposits, endowments"
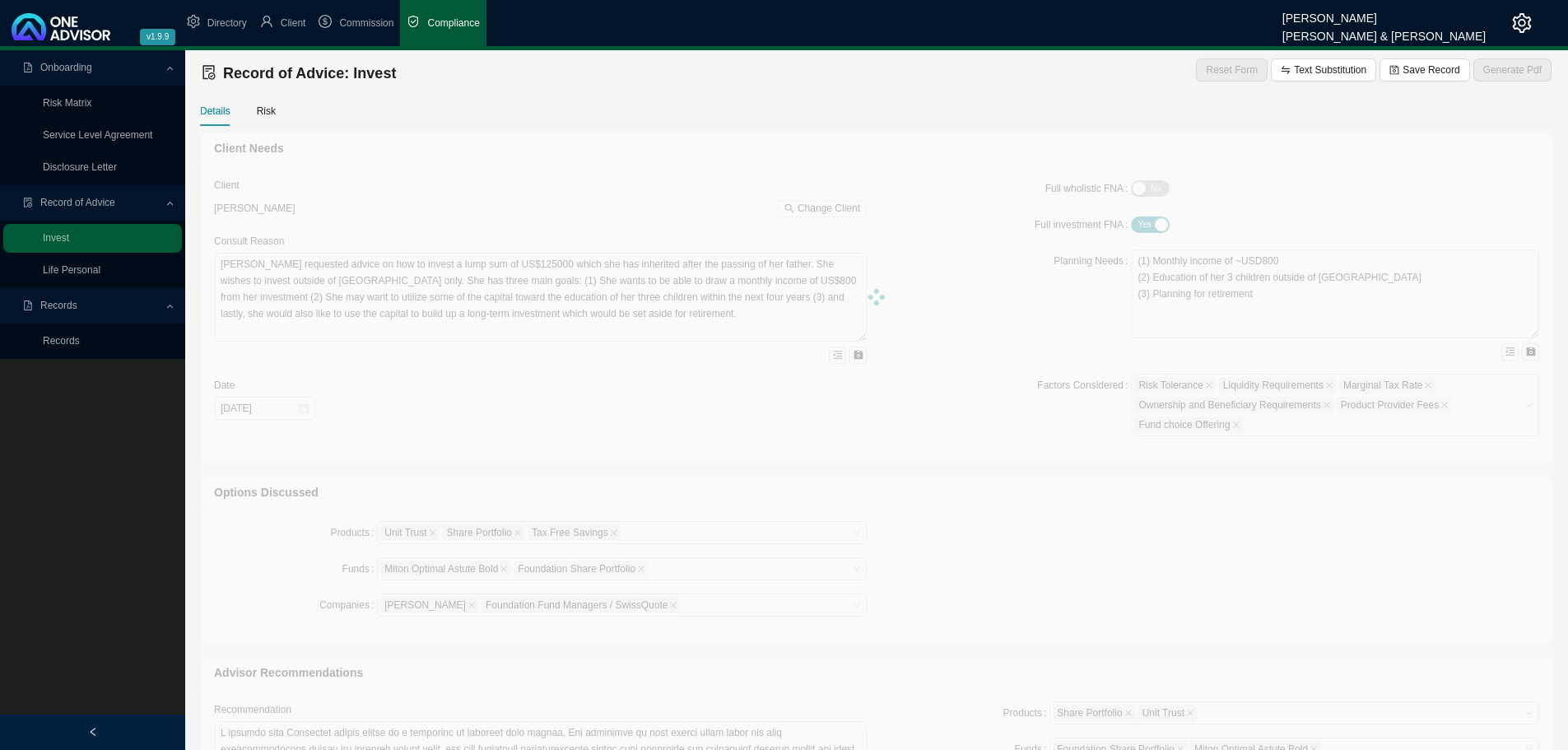
type input "[DATE]"
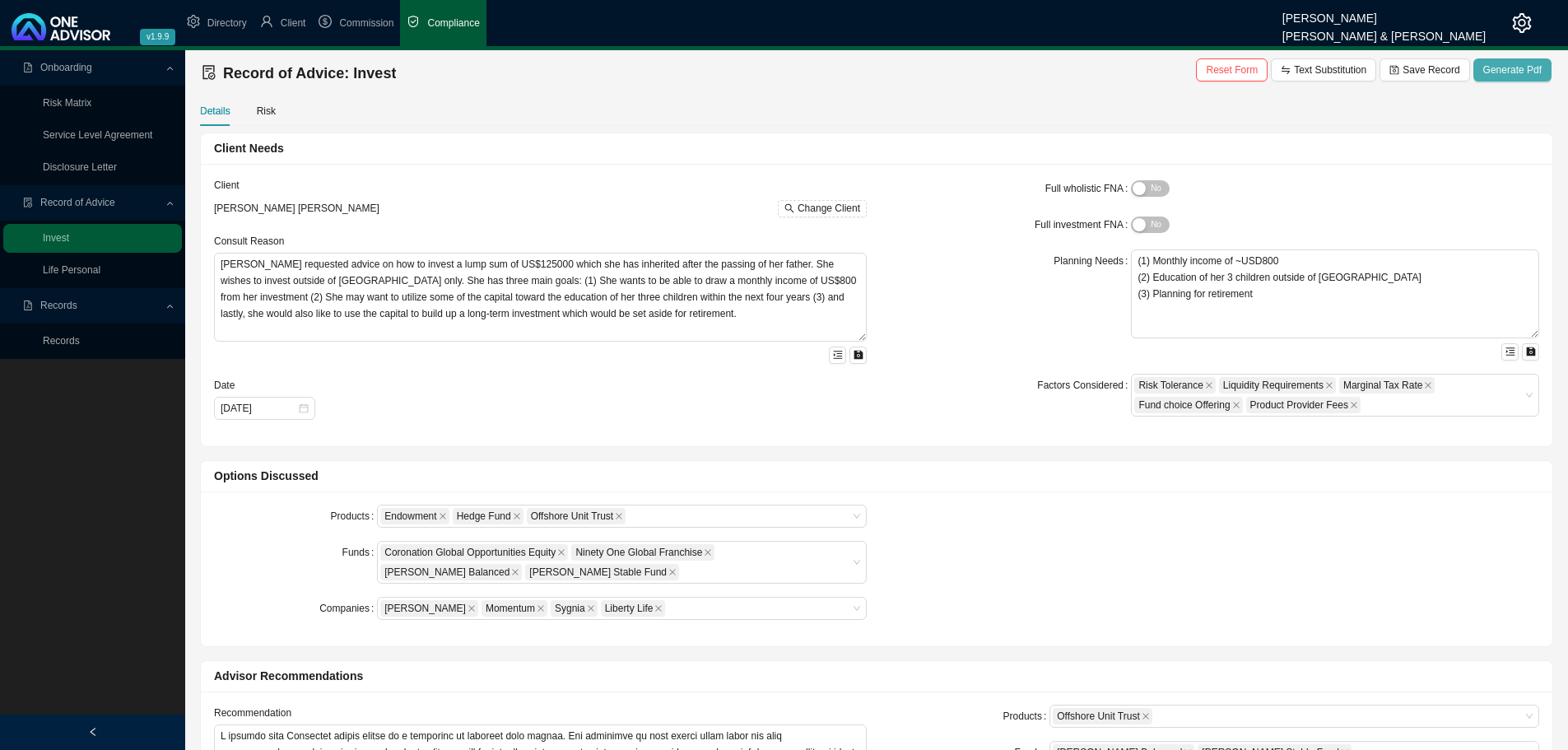
click at [1503, 66] on span "Generate Pdf" at bounding box center [1512, 70] width 58 height 16
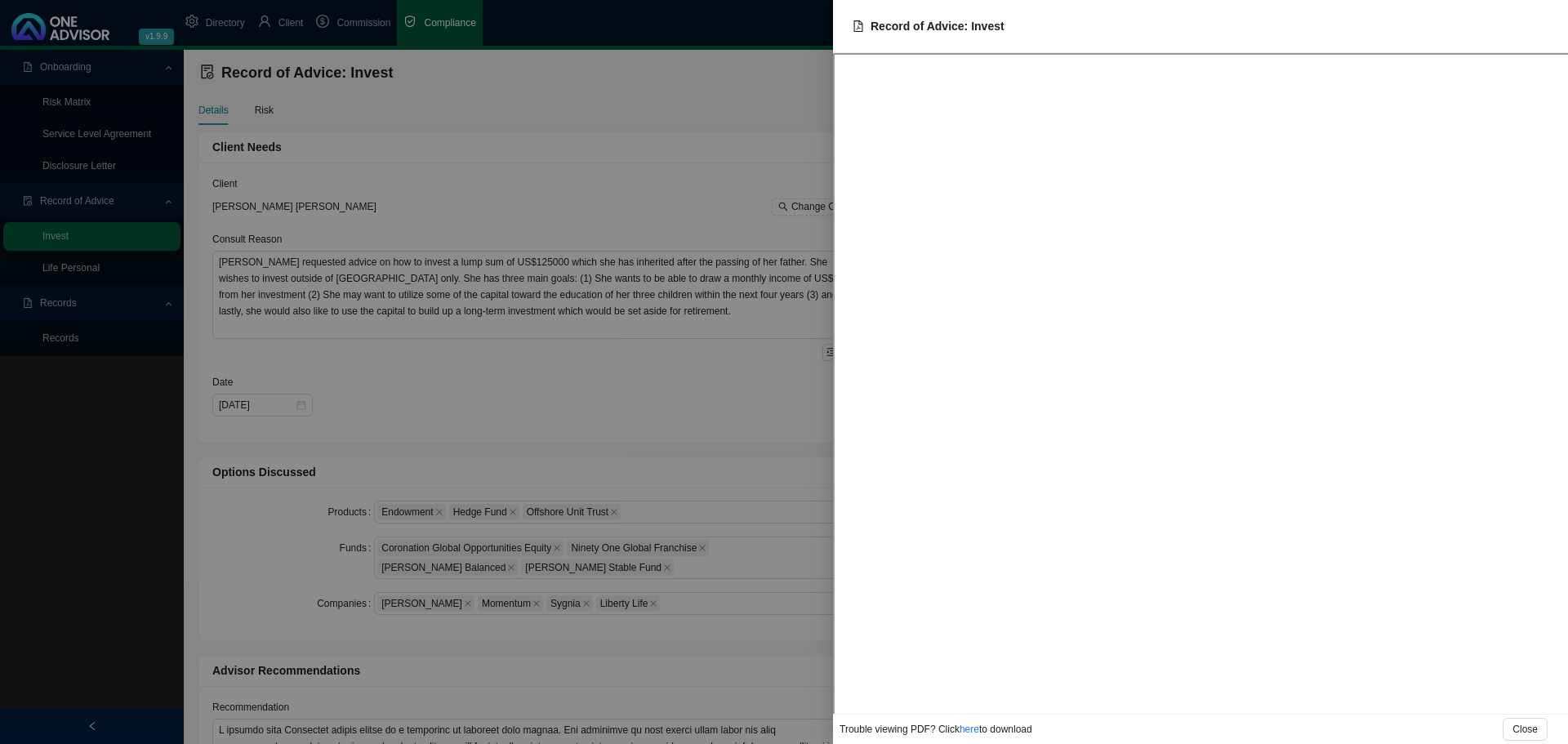
drag, startPoint x: 470, startPoint y: 103, endPoint x: 514, endPoint y: 14, distance: 99.3
click at [474, 98] on div at bounding box center [784, 372] width 1568 height 744
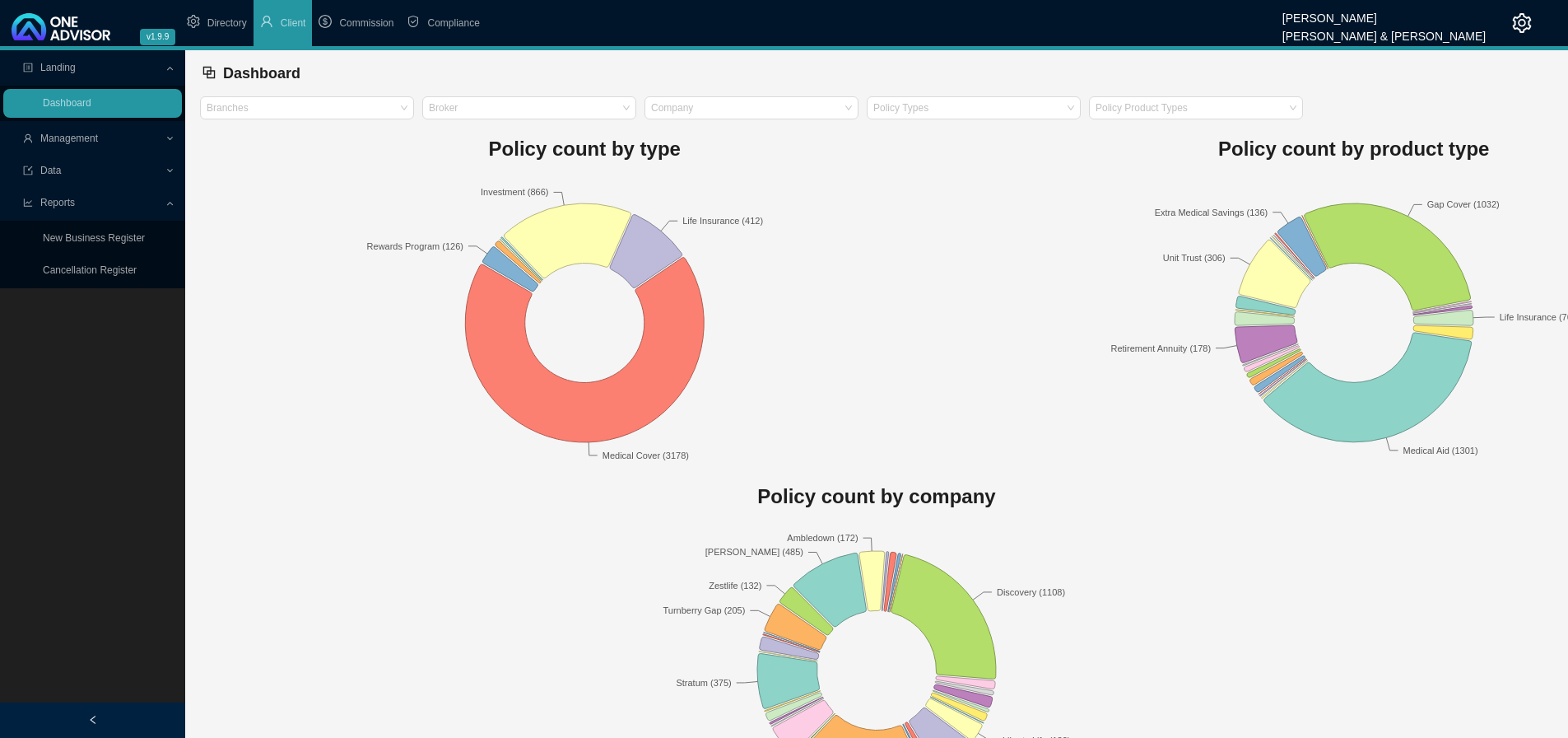
click at [49, 132] on span "Management" at bounding box center [69, 138] width 57 height 11
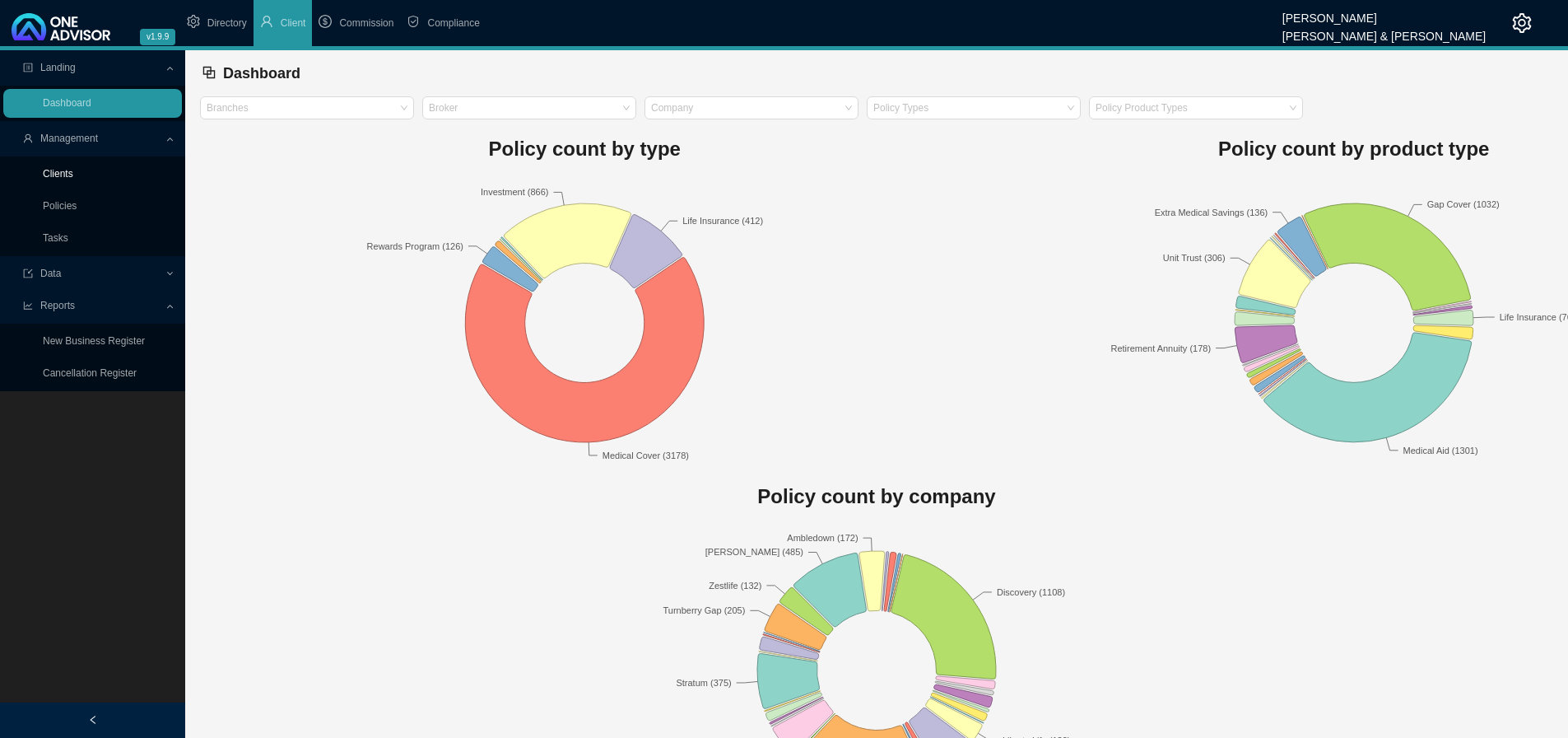
click at [49, 168] on link "Clients" at bounding box center [58, 173] width 31 height 11
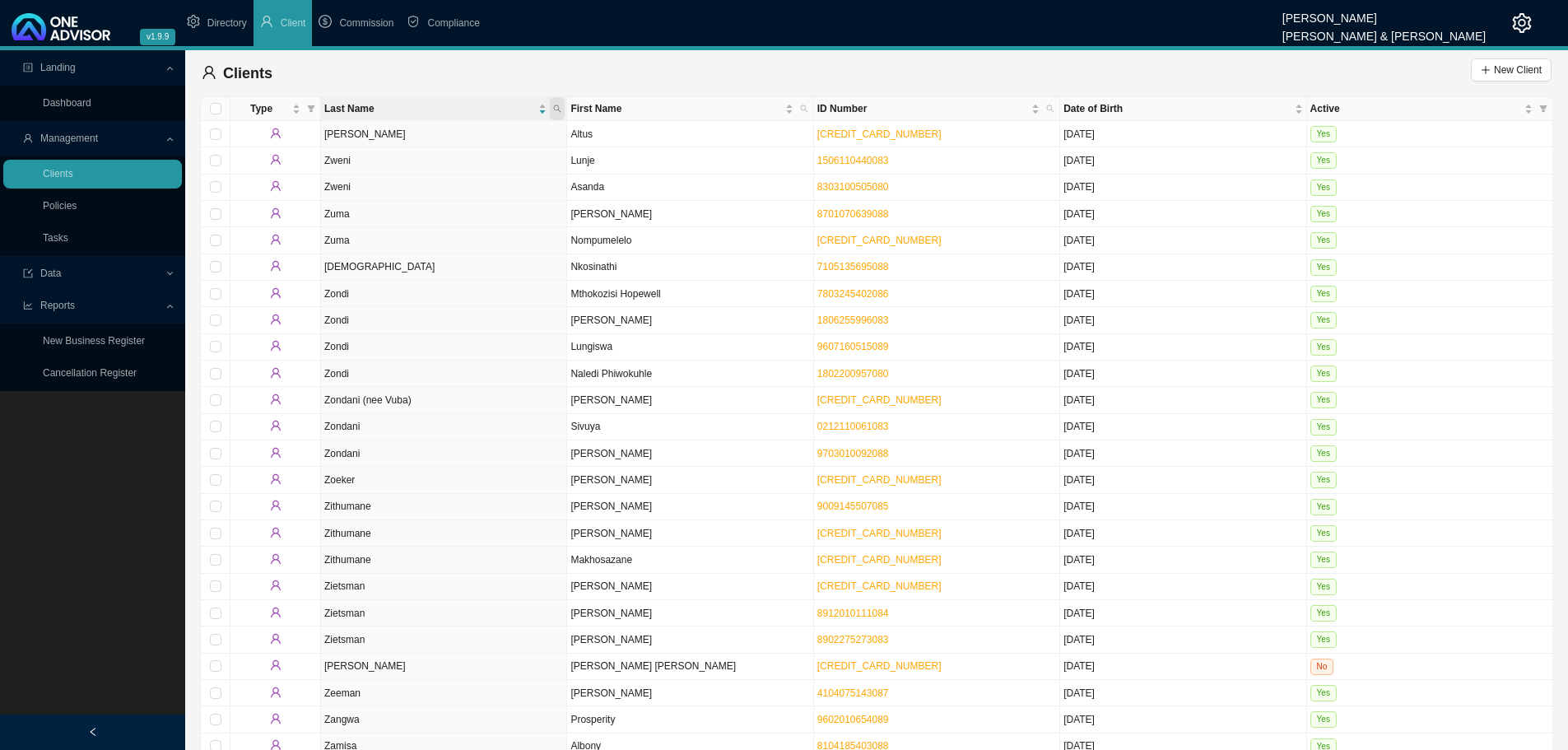
click at [556, 107] on icon "search" at bounding box center [557, 108] width 9 height 9
click at [469, 139] on input "text" at bounding box center [481, 142] width 155 height 23
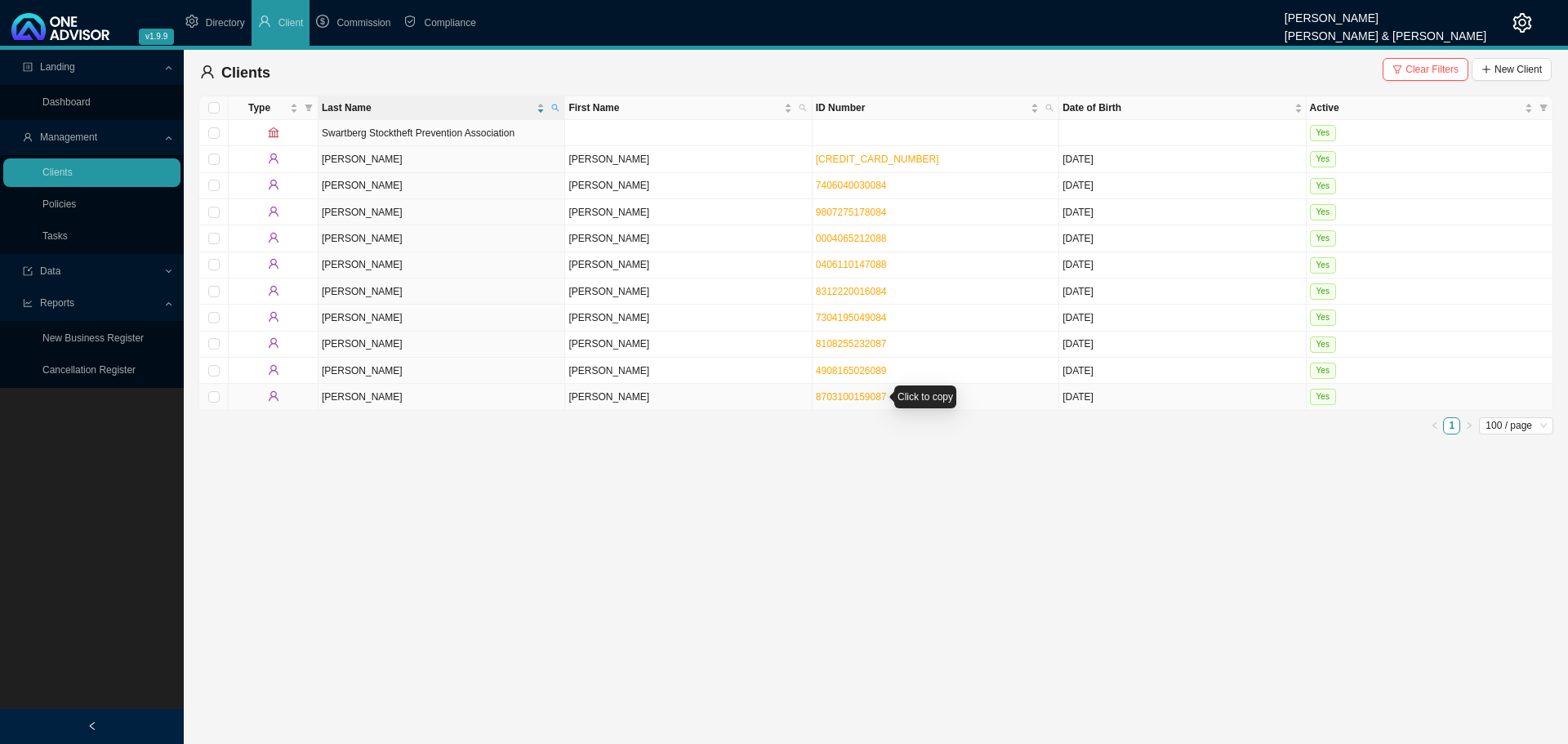
click at [847, 399] on link "8703100159087" at bounding box center [851, 397] width 71 height 11
click at [554, 105] on icon "search" at bounding box center [556, 107] width 9 height 9
click at [441, 137] on input "stokes" at bounding box center [480, 141] width 154 height 23
type input "williams"
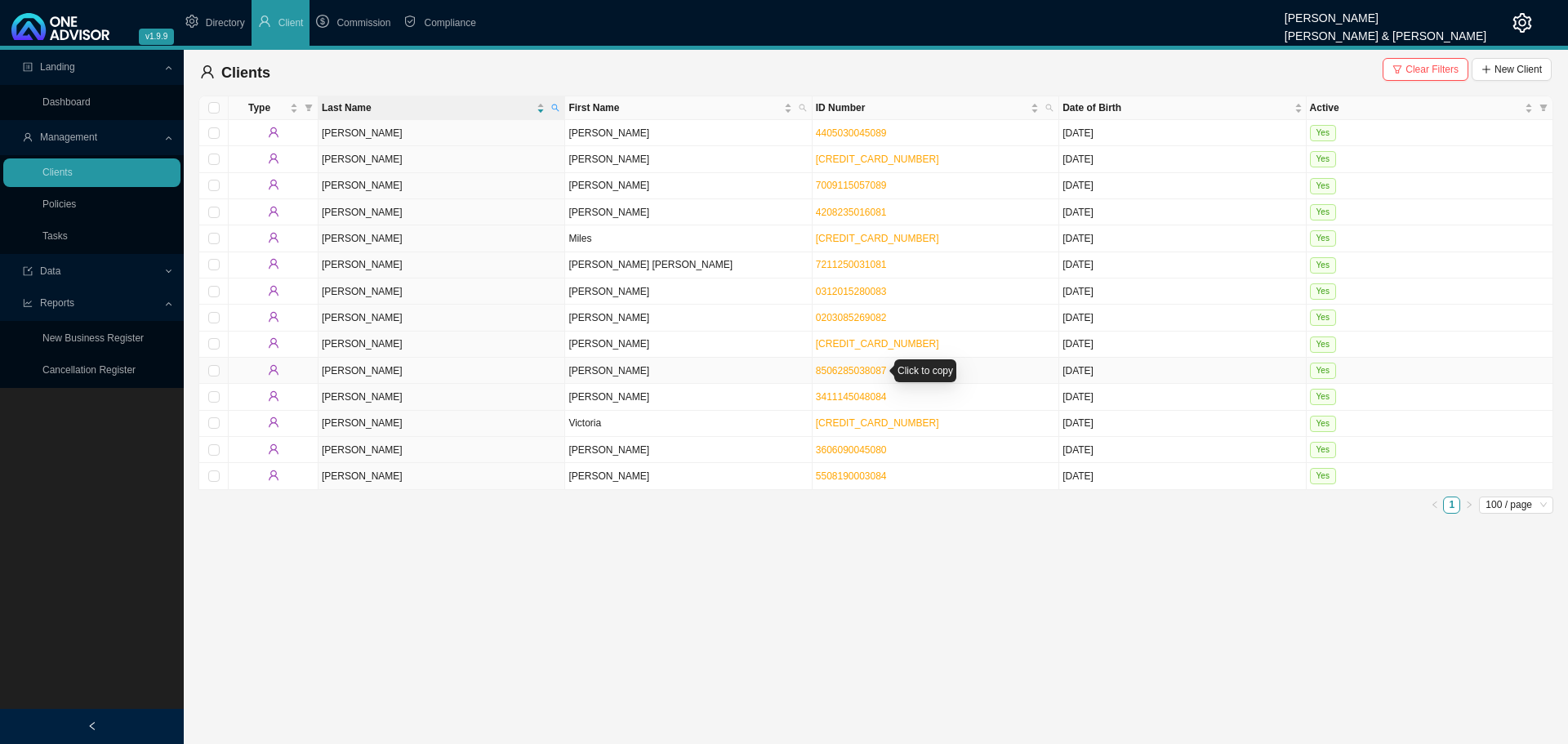
click at [859, 367] on link "8506285038087" at bounding box center [851, 371] width 71 height 11
